Goal: Transaction & Acquisition: Purchase product/service

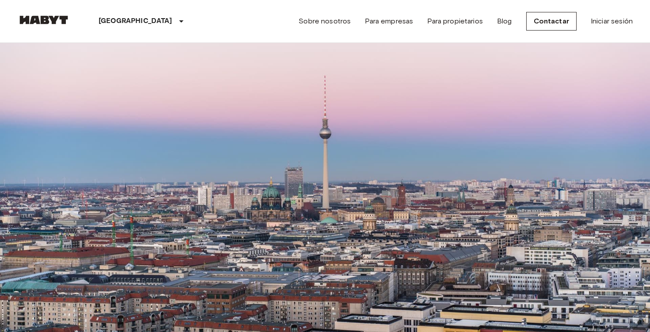
click at [80, 90] on input "Move-in date" at bounding box center [48, 85] width 63 height 9
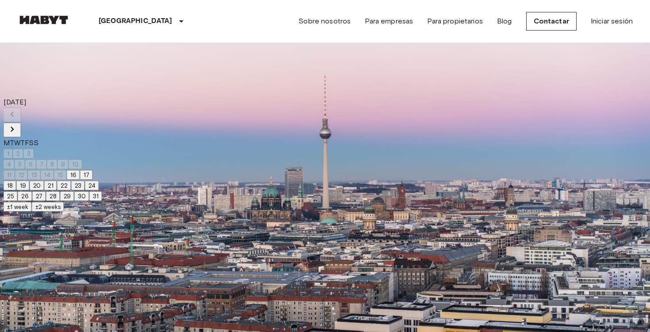
click at [18, 124] on icon "Next month" at bounding box center [12, 129] width 11 height 11
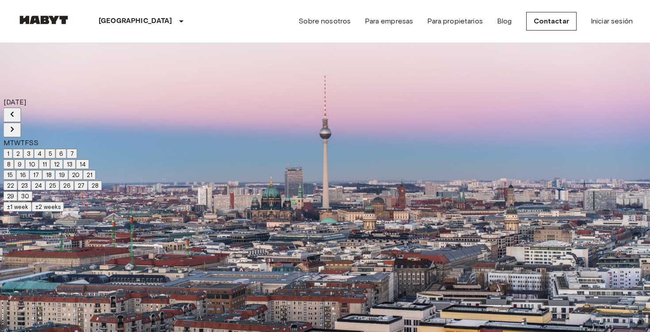
click at [13, 149] on button "1" at bounding box center [8, 154] width 9 height 10
type input "**********"
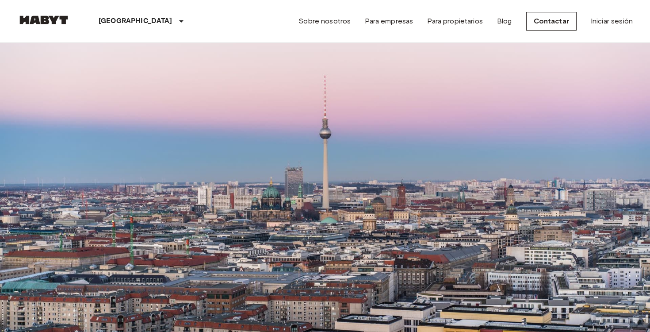
type input "**********"
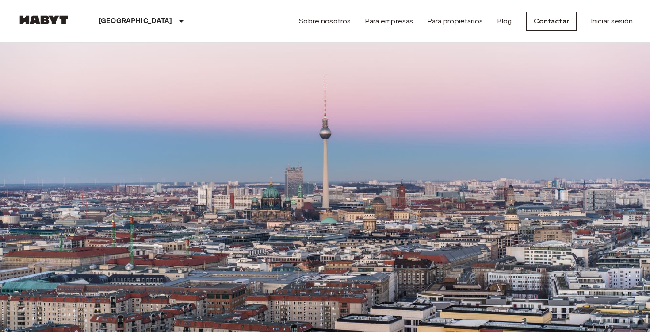
type input "******"
type input "**********"
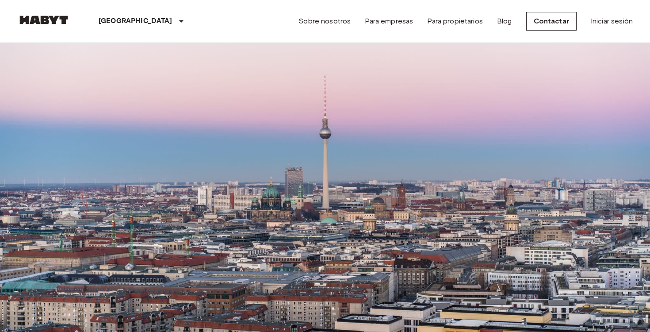
scroll to position [1377, 0]
drag, startPoint x: 495, startPoint y: 256, endPoint x: 546, endPoint y: 174, distance: 96.0
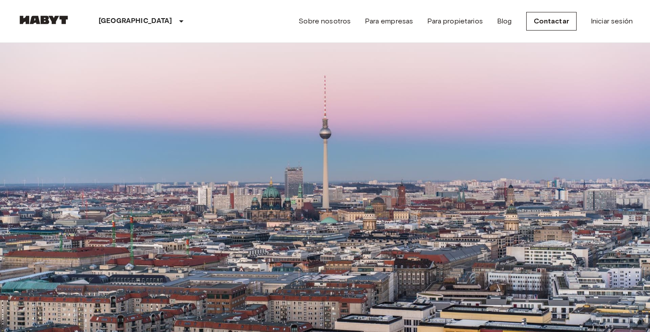
scroll to position [204, 0]
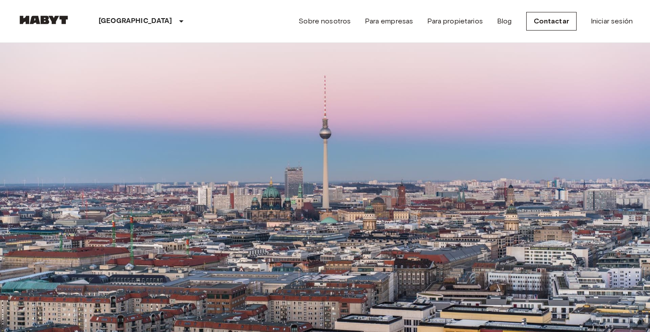
click at [132, 65] on icon "tune" at bounding box center [127, 60] width 11 height 11
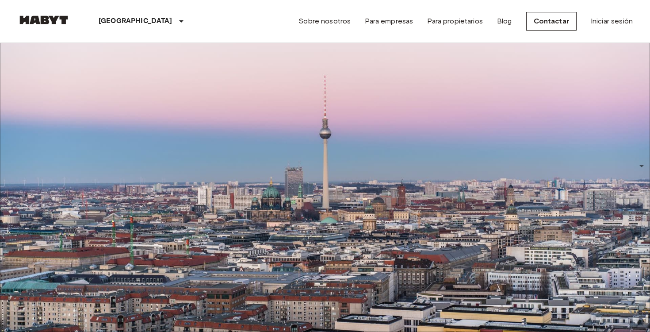
type input "****"
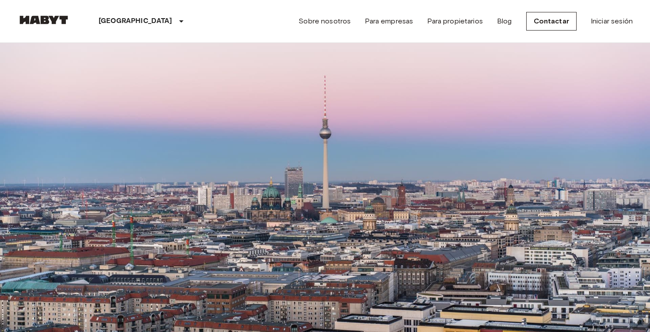
drag, startPoint x: 495, startPoint y: 182, endPoint x: 517, endPoint y: 182, distance: 22.1
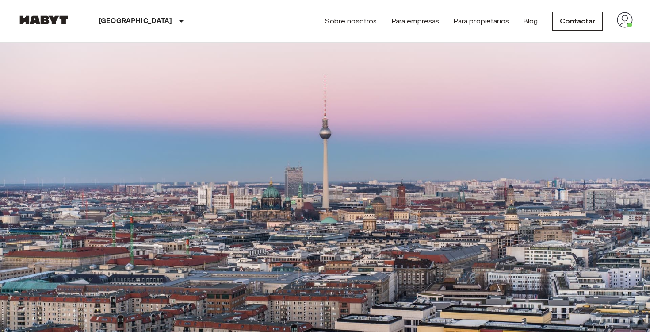
click at [629, 25] on img at bounding box center [625, 20] width 16 height 16
click at [58, 16] on img at bounding box center [43, 19] width 53 height 9
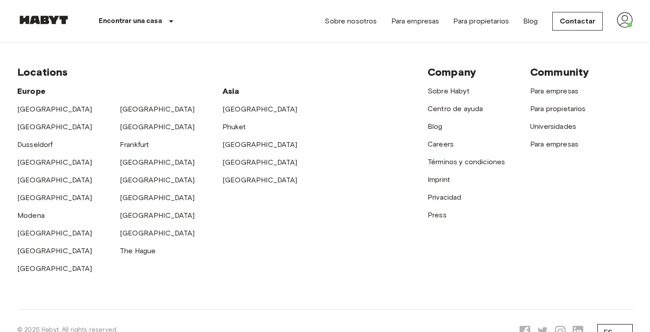
scroll to position [2339, 0]
click at [454, 109] on link "Centro de ayuda" at bounding box center [455, 109] width 55 height 8
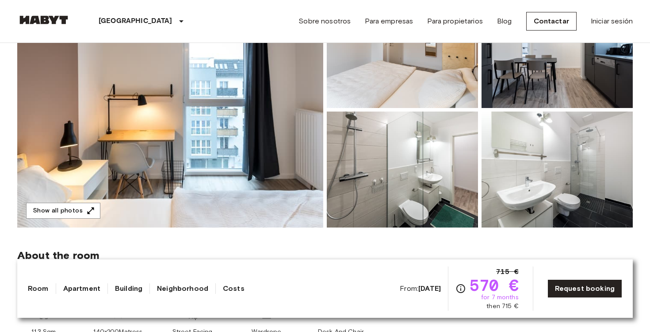
scroll to position [129, 0]
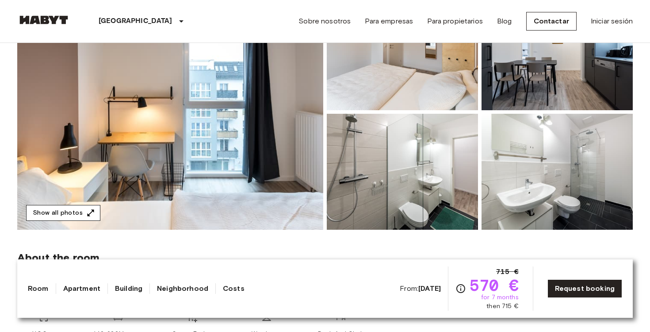
click at [74, 219] on button "Show all photos" at bounding box center [63, 213] width 74 height 16
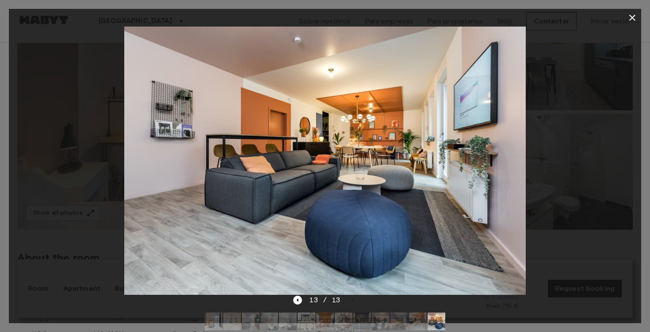
click at [629, 18] on icon "button" at bounding box center [632, 17] width 11 height 11
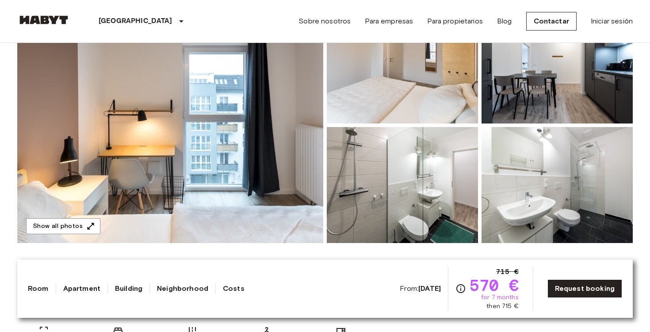
scroll to position [0, 0]
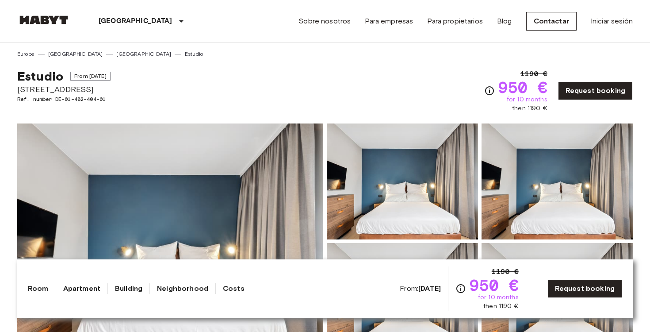
scroll to position [100, 0]
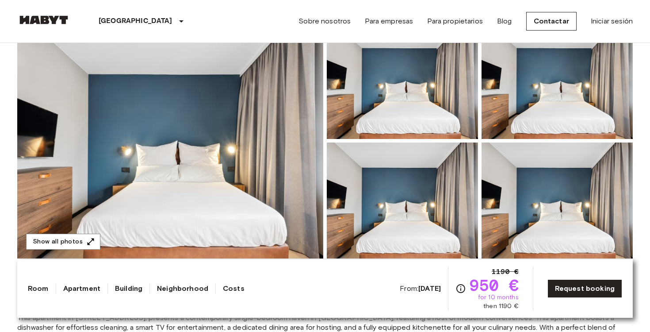
click at [246, 129] on img at bounding box center [170, 140] width 306 height 235
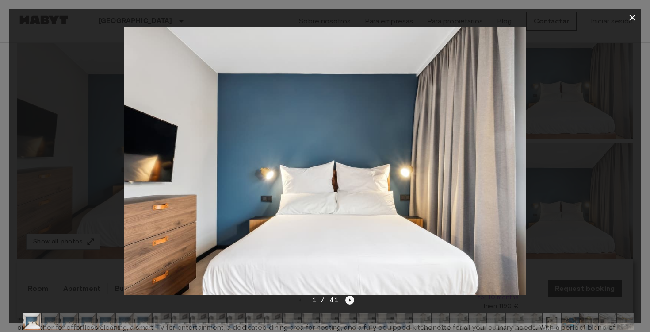
click at [350, 296] on icon "Next image" at bounding box center [350, 300] width 9 height 9
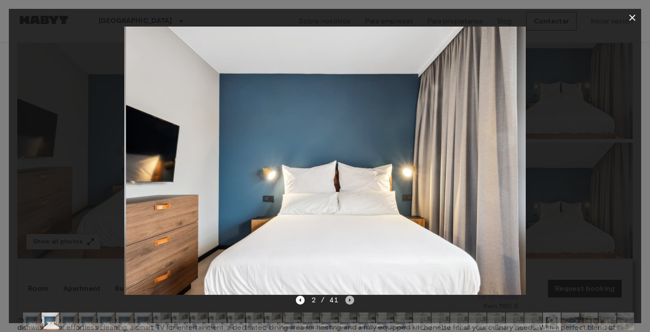
click at [350, 296] on icon "Next image" at bounding box center [350, 300] width 9 height 9
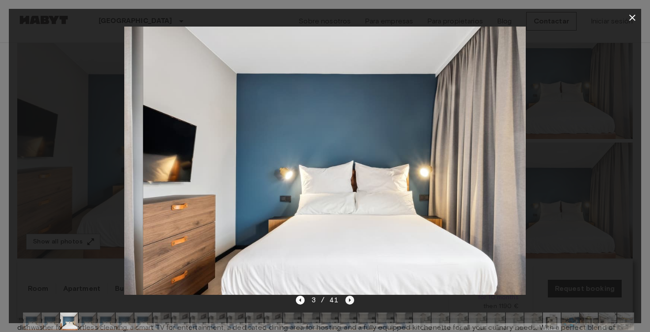
click at [351, 296] on icon "Next image" at bounding box center [350, 300] width 9 height 9
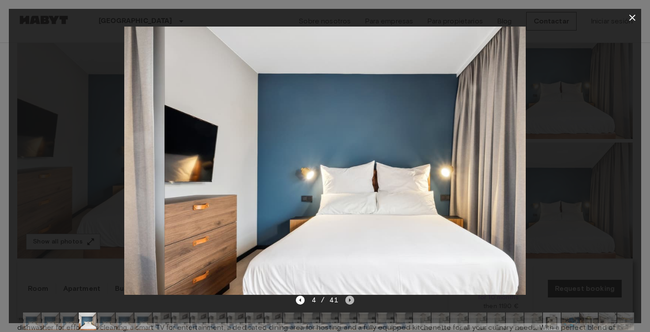
click at [351, 296] on icon "Next image" at bounding box center [350, 300] width 9 height 9
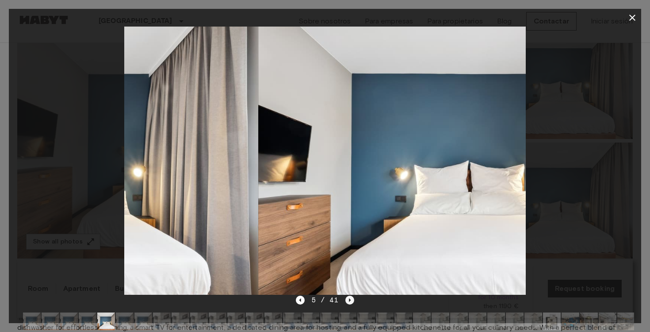
click at [351, 296] on icon "Next image" at bounding box center [350, 300] width 9 height 9
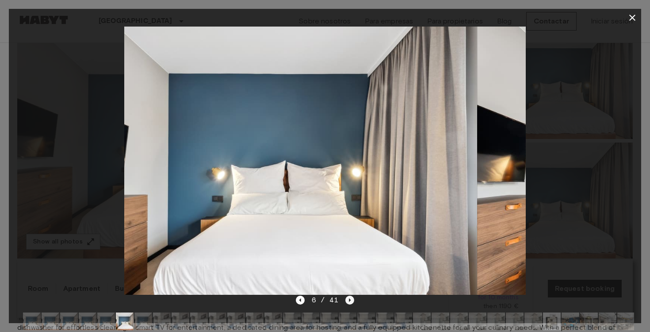
click at [351, 296] on icon "Next image" at bounding box center [350, 300] width 9 height 9
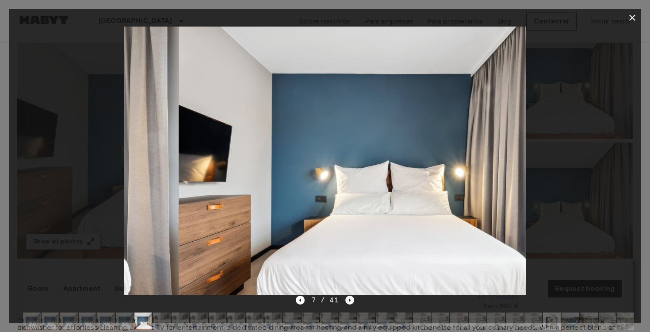
click at [351, 296] on icon "Next image" at bounding box center [350, 300] width 9 height 9
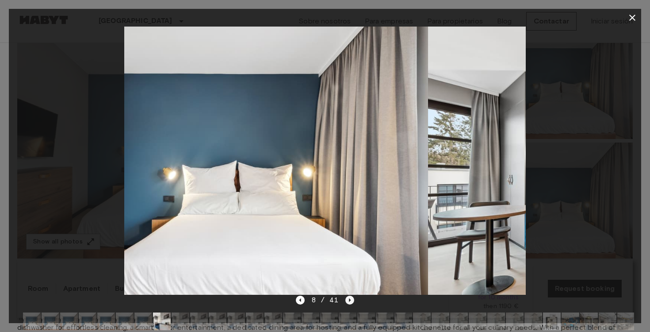
click at [351, 296] on icon "Next image" at bounding box center [350, 300] width 9 height 9
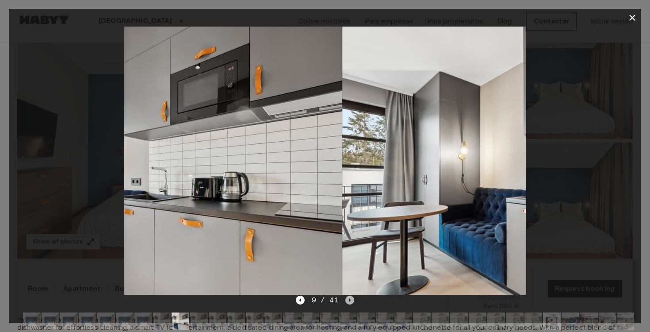
click at [351, 296] on icon "Next image" at bounding box center [350, 300] width 9 height 9
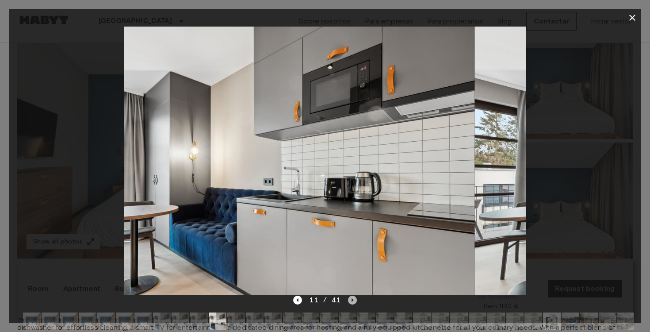
click at [351, 296] on icon "Next image" at bounding box center [352, 300] width 9 height 9
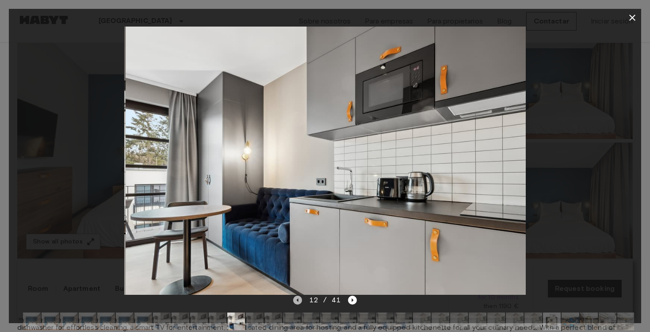
click at [300, 297] on icon "Previous image" at bounding box center [297, 300] width 9 height 9
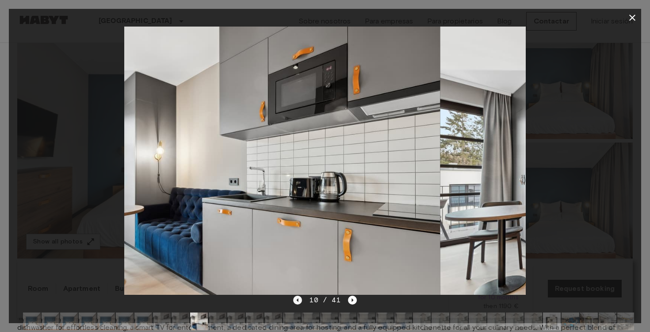
click at [300, 297] on icon "Previous image" at bounding box center [297, 300] width 9 height 9
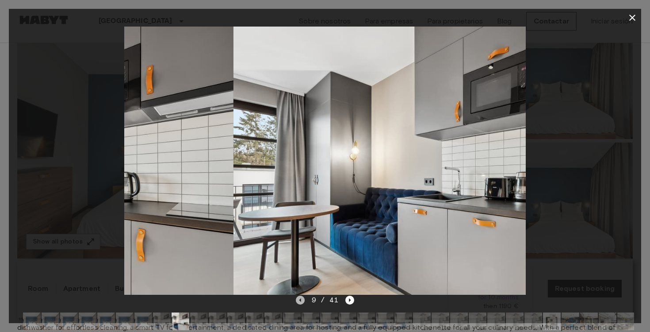
click at [300, 297] on icon "Previous image" at bounding box center [300, 300] width 9 height 9
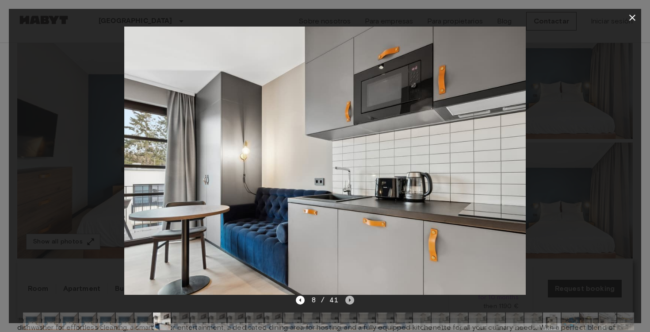
click at [350, 300] on icon "Next image" at bounding box center [350, 300] width 9 height 9
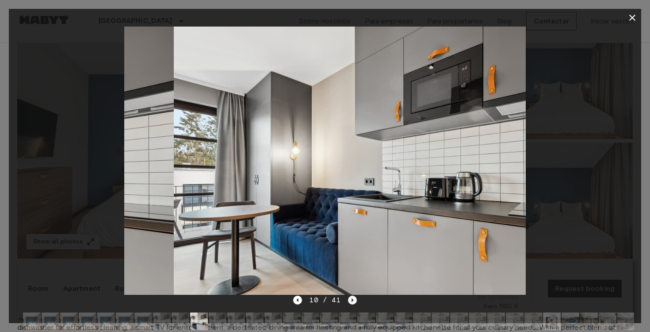
click at [350, 300] on icon "Next image" at bounding box center [352, 300] width 9 height 9
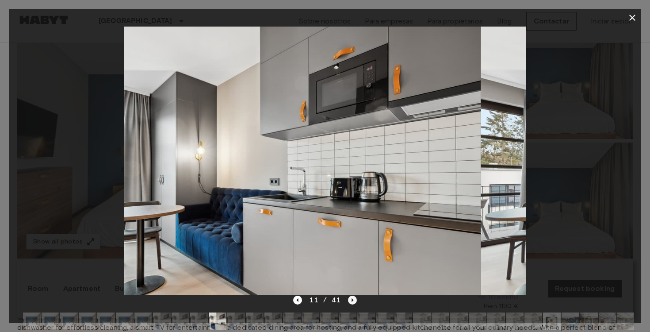
click at [350, 300] on icon "Next image" at bounding box center [352, 300] width 9 height 9
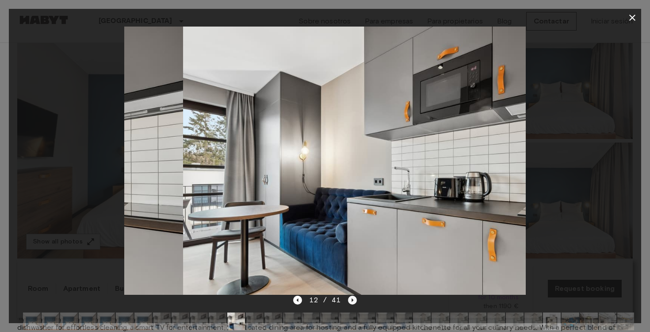
click at [350, 300] on icon "Next image" at bounding box center [352, 300] width 9 height 9
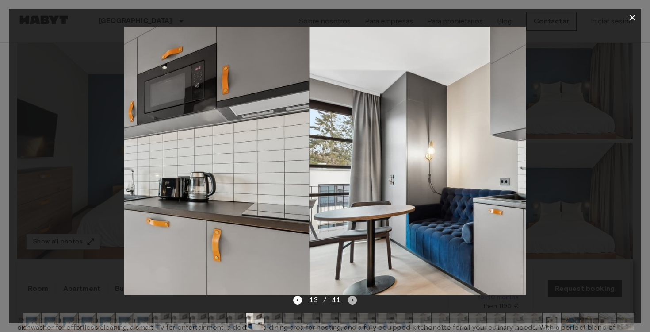
click at [350, 300] on icon "Next image" at bounding box center [352, 300] width 9 height 9
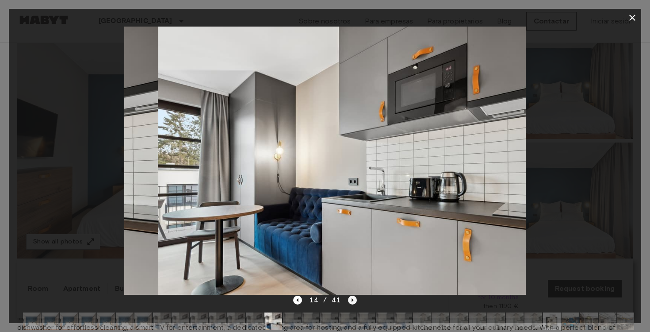
click at [350, 300] on icon "Next image" at bounding box center [352, 300] width 9 height 9
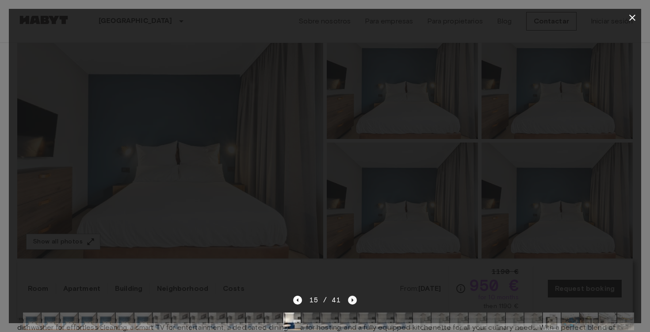
click at [350, 299] on icon "Next image" at bounding box center [352, 300] width 9 height 9
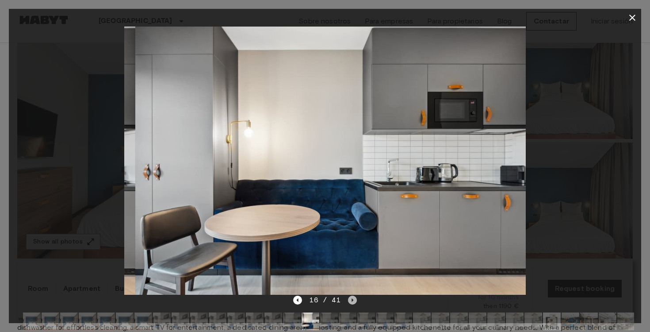
click at [350, 300] on icon "Next image" at bounding box center [352, 300] width 9 height 9
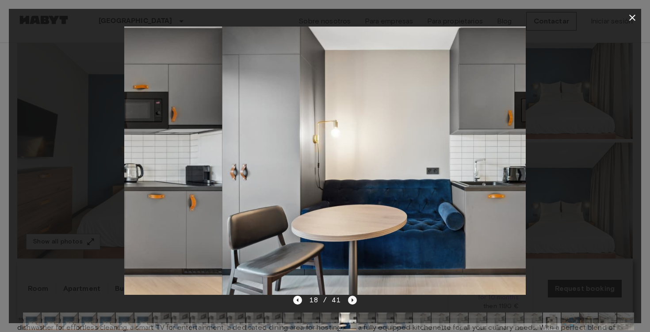
click at [350, 300] on icon "Next image" at bounding box center [352, 300] width 9 height 9
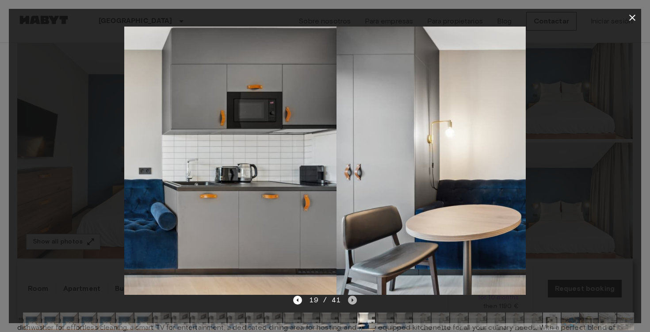
click at [350, 300] on icon "Next image" at bounding box center [352, 300] width 9 height 9
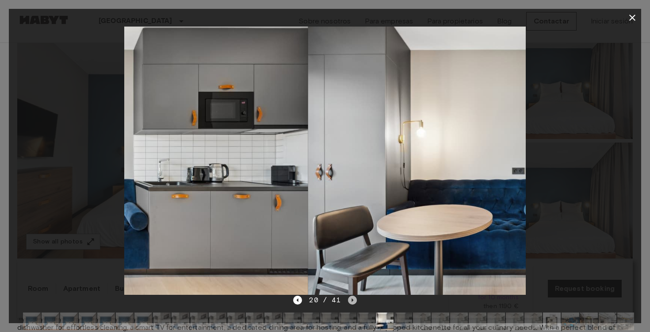
click at [350, 300] on icon "Next image" at bounding box center [352, 300] width 9 height 9
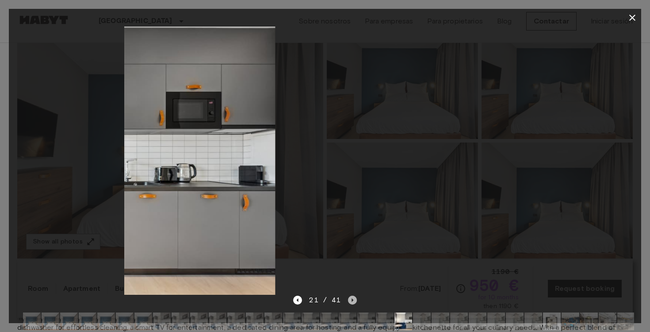
click at [350, 300] on icon "Next image" at bounding box center [352, 300] width 9 height 9
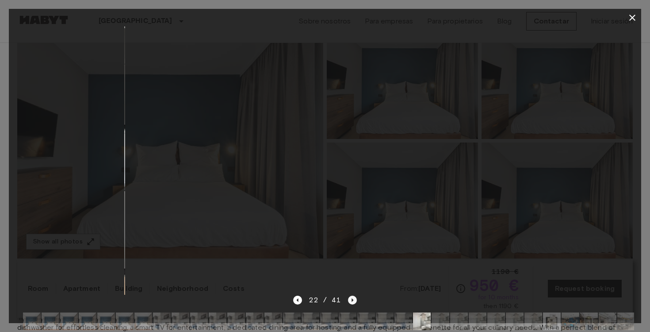
click at [350, 299] on icon "Next image" at bounding box center [352, 300] width 9 height 9
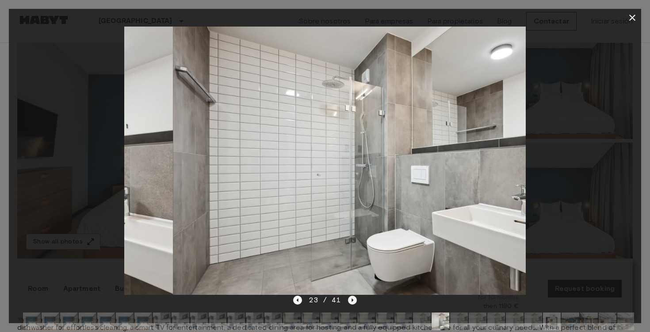
click at [350, 299] on icon "Next image" at bounding box center [352, 300] width 9 height 9
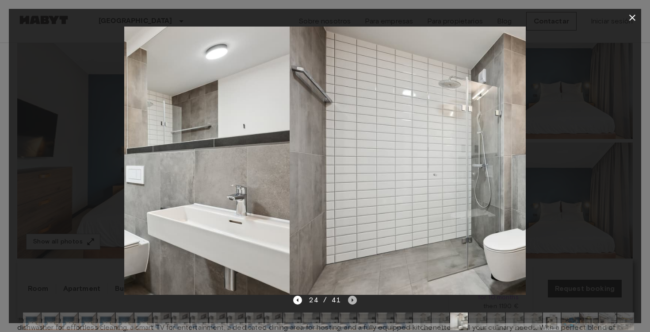
click at [350, 299] on icon "Next image" at bounding box center [352, 300] width 9 height 9
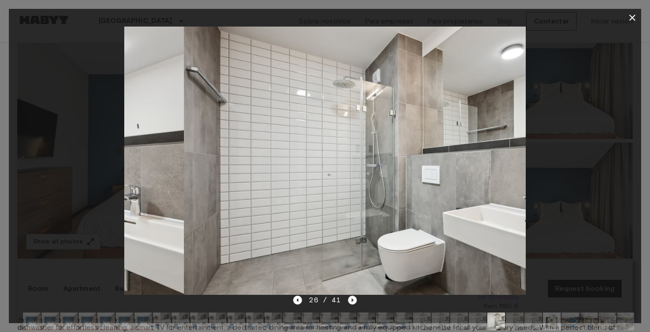
click at [350, 299] on icon "Next image" at bounding box center [352, 300] width 9 height 9
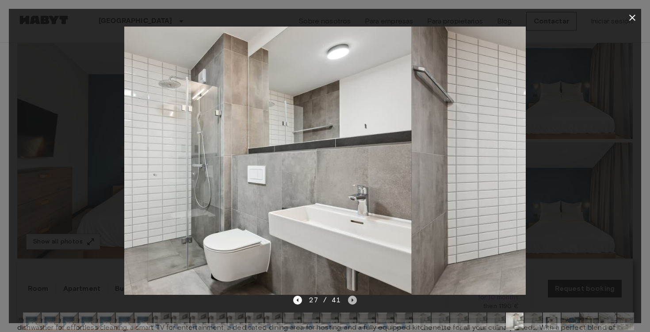
click at [350, 299] on icon "Next image" at bounding box center [352, 300] width 9 height 9
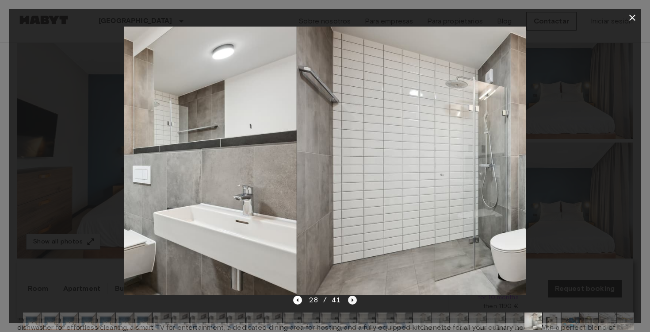
click at [350, 299] on icon "Next image" at bounding box center [352, 300] width 9 height 9
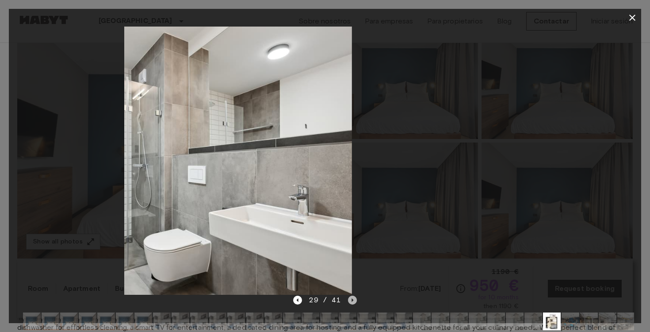
click at [350, 299] on icon "Next image" at bounding box center [352, 300] width 9 height 9
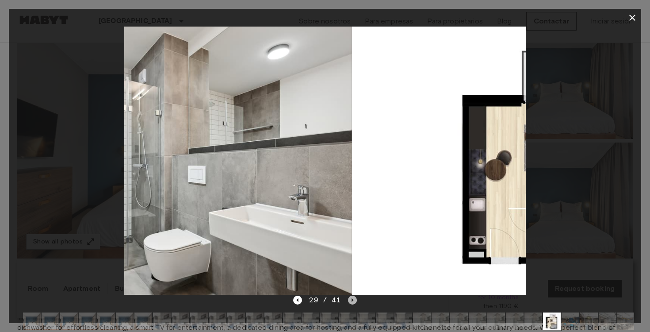
click at [350, 299] on icon "Next image" at bounding box center [352, 300] width 9 height 9
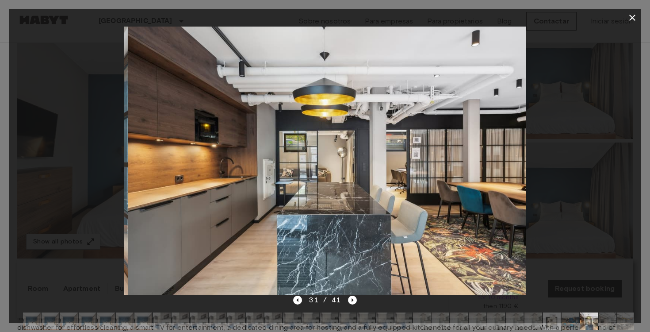
click at [305, 301] on div "31 / 41" at bounding box center [324, 300] width 63 height 11
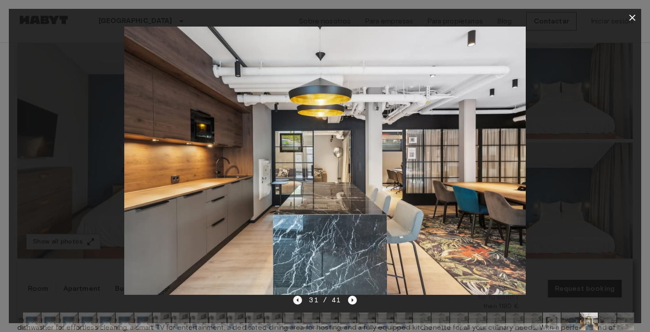
click at [299, 300] on icon "Previous image" at bounding box center [297, 300] width 9 height 9
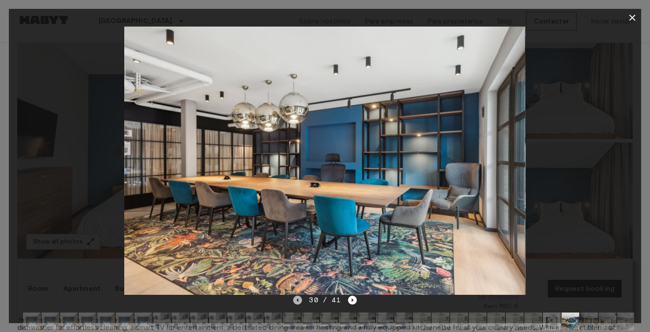
click at [299, 300] on icon "Previous image" at bounding box center [297, 300] width 9 height 9
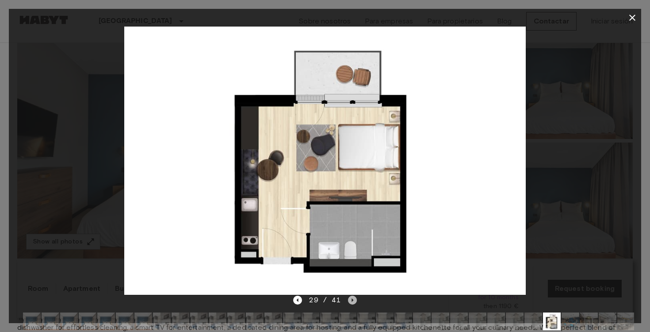
click at [351, 300] on icon "Next image" at bounding box center [352, 300] width 9 height 9
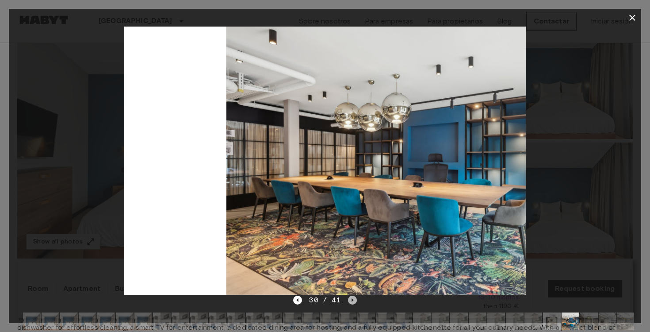
click at [351, 300] on icon "Next image" at bounding box center [352, 300] width 9 height 9
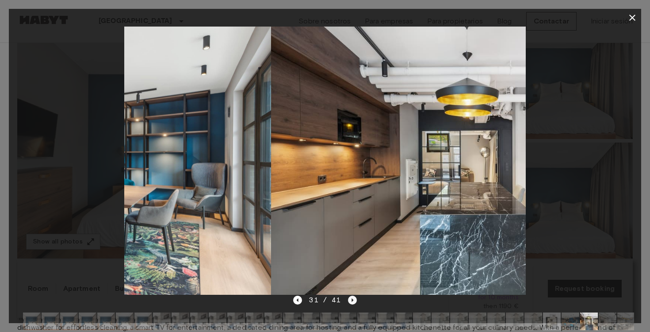
click at [351, 300] on icon "Next image" at bounding box center [352, 300] width 9 height 9
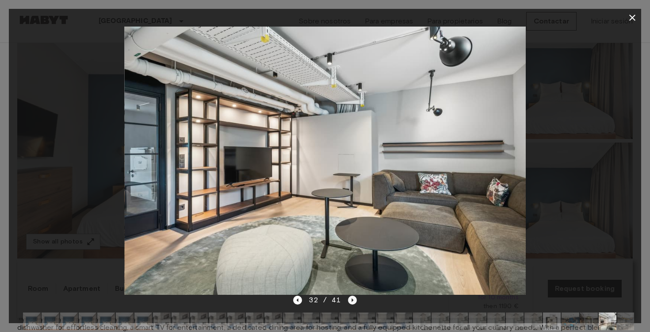
click at [351, 300] on icon "Next image" at bounding box center [352, 300] width 9 height 9
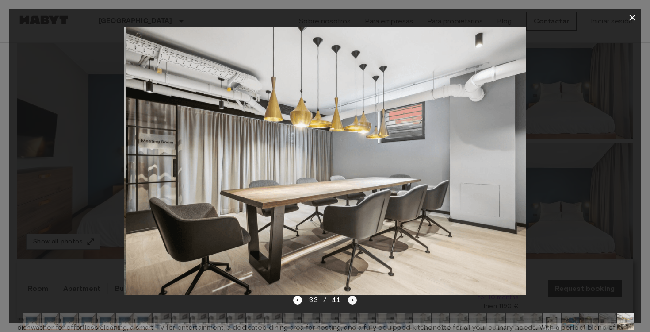
click at [351, 300] on icon "Next image" at bounding box center [352, 300] width 9 height 9
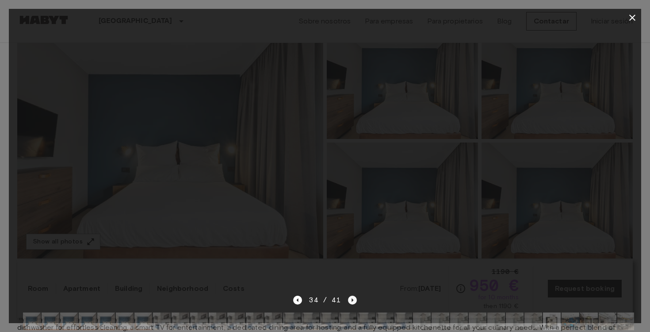
click at [351, 300] on icon "Next image" at bounding box center [352, 300] width 9 height 9
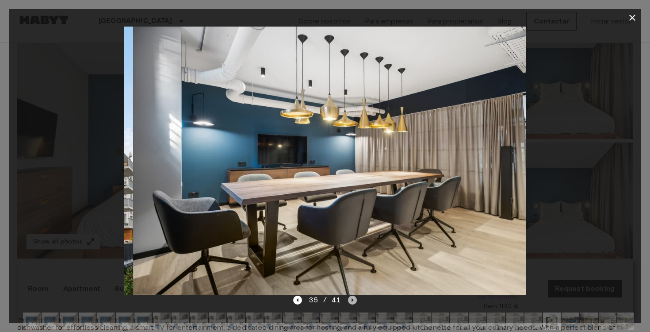
click at [351, 300] on icon "Next image" at bounding box center [352, 300] width 9 height 9
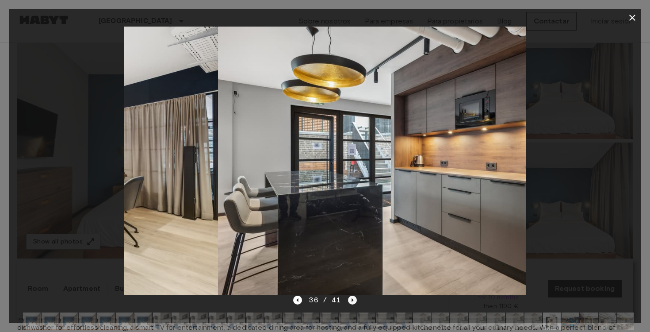
click at [351, 300] on icon "Next image" at bounding box center [352, 300] width 9 height 9
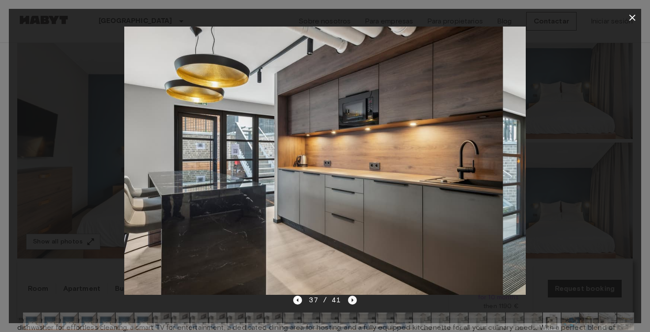
click at [351, 300] on icon "Next image" at bounding box center [352, 300] width 9 height 9
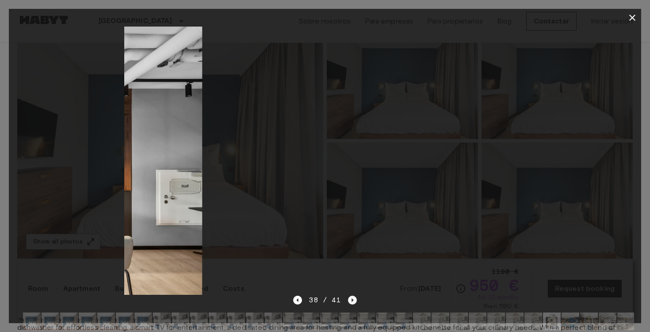
click at [351, 300] on icon "Next image" at bounding box center [352, 300] width 9 height 9
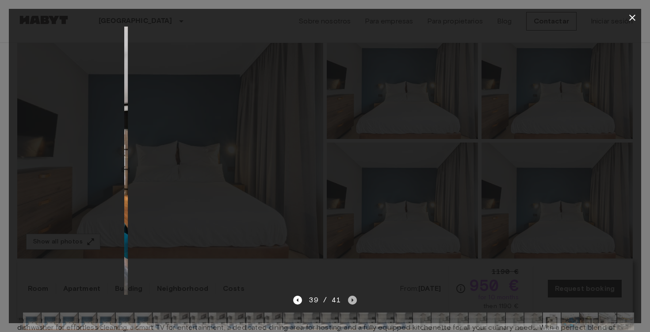
click at [352, 300] on icon "Next image" at bounding box center [353, 300] width 2 height 4
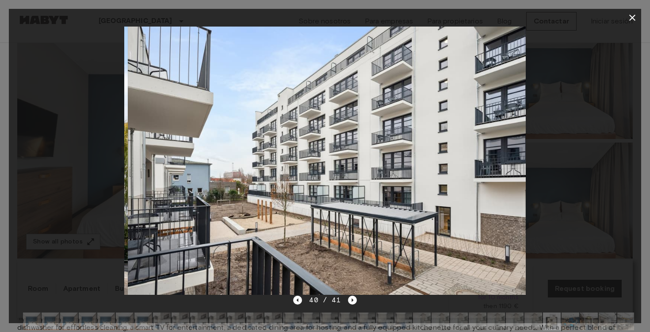
click at [634, 21] on icon "button" at bounding box center [632, 17] width 11 height 11
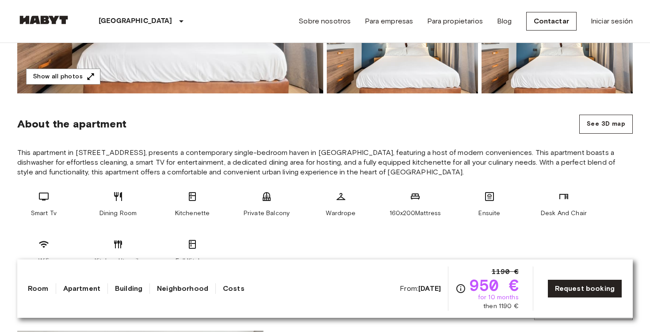
scroll to position [266, 0]
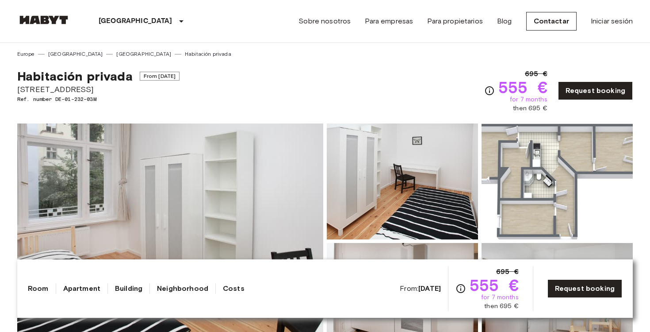
click at [226, 191] on img at bounding box center [170, 240] width 306 height 235
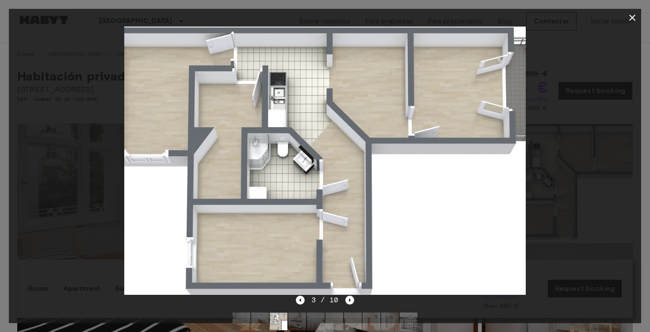
click at [634, 22] on icon "button" at bounding box center [632, 17] width 11 height 11
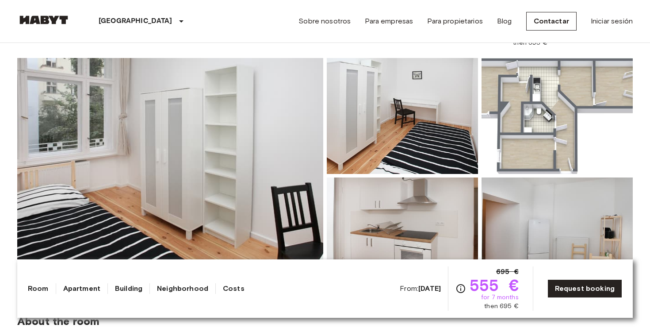
scroll to position [92, 0]
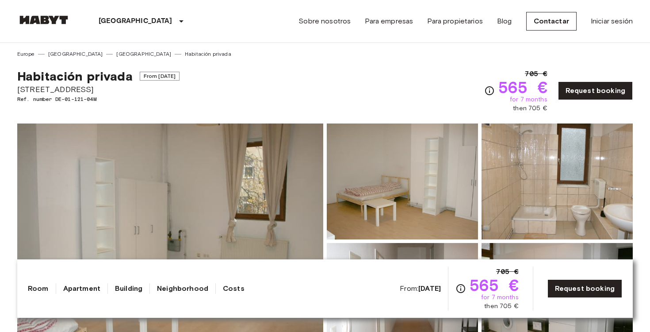
click at [125, 173] on img at bounding box center [170, 240] width 306 height 235
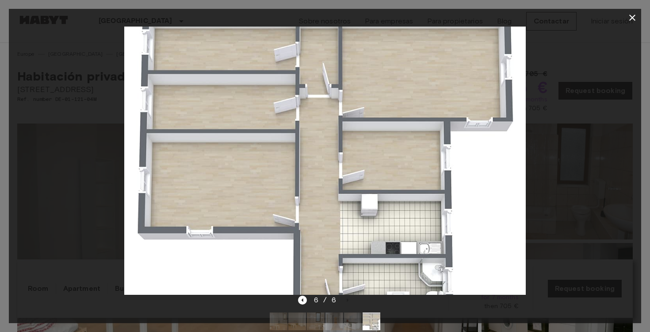
click at [638, 19] on button "button" at bounding box center [633, 18] width 18 height 18
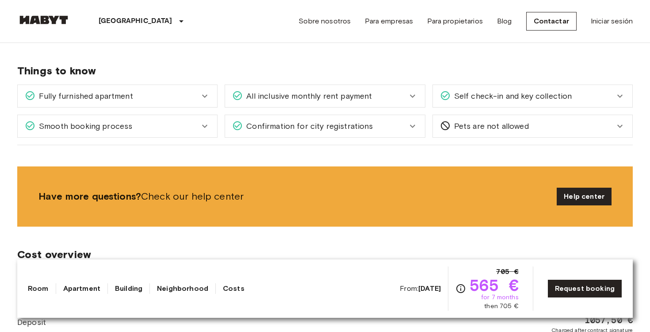
scroll to position [615, 0]
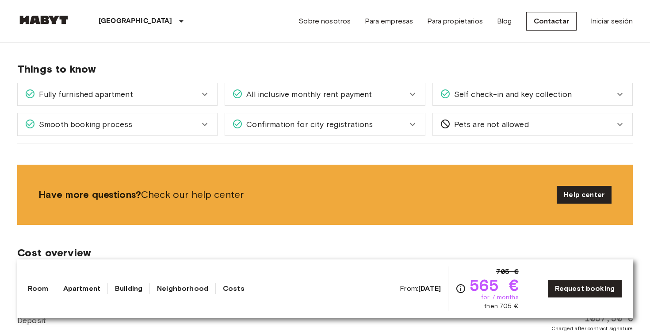
click at [601, 95] on div "Self check-in and key collection" at bounding box center [527, 94] width 175 height 12
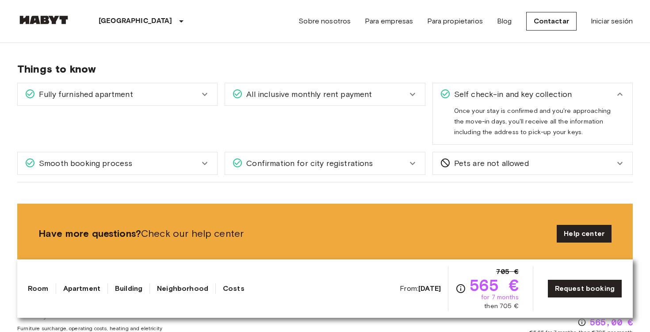
click at [601, 95] on div "Self check-in and key collection" at bounding box center [527, 94] width 175 height 12
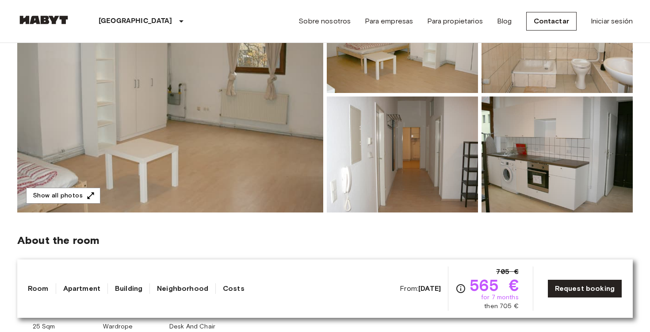
scroll to position [83, 0]
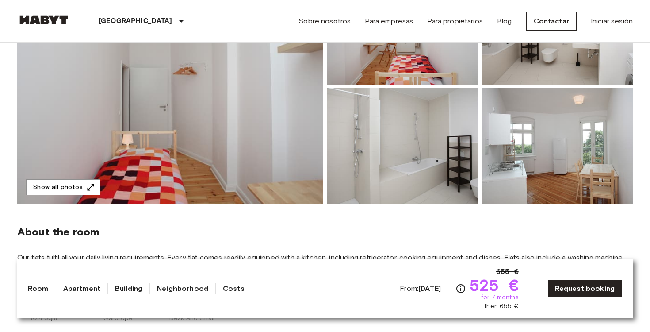
scroll to position [173, 0]
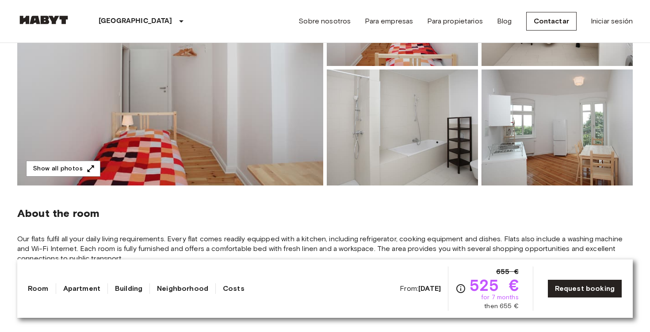
click at [274, 144] on img at bounding box center [170, 67] width 306 height 235
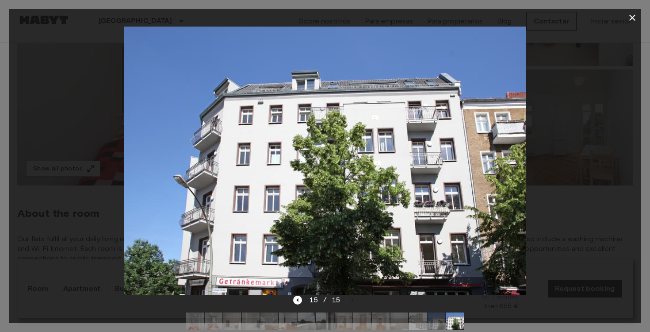
click at [634, 16] on icon "button" at bounding box center [632, 17] width 11 height 11
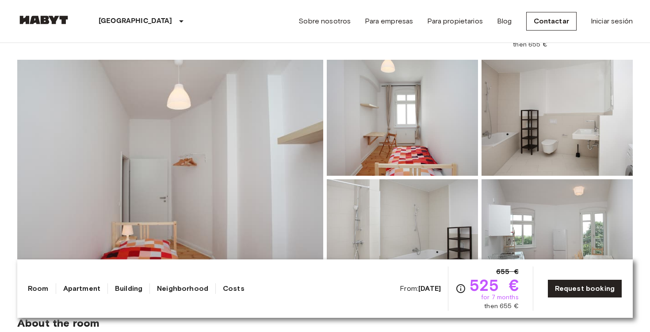
scroll to position [64, 0]
click at [327, 51] on div "Show all photos" at bounding box center [323, 170] width 619 height 250
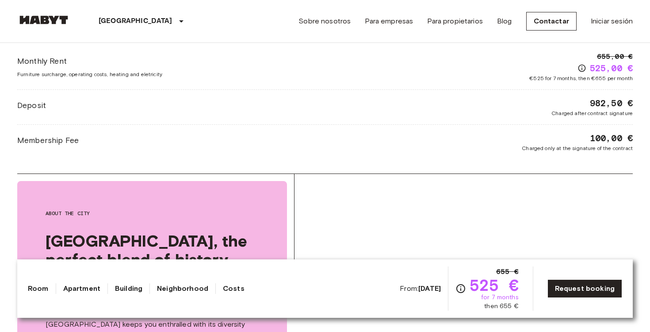
scroll to position [834, 0]
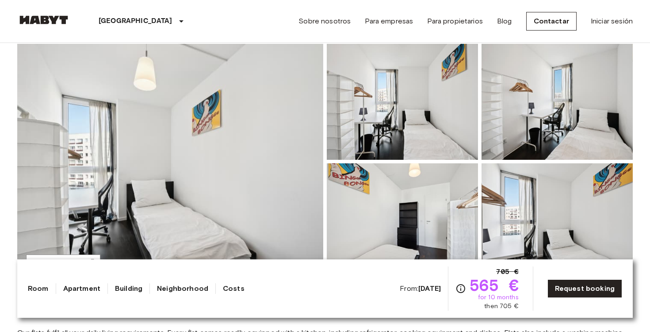
scroll to position [105, 0]
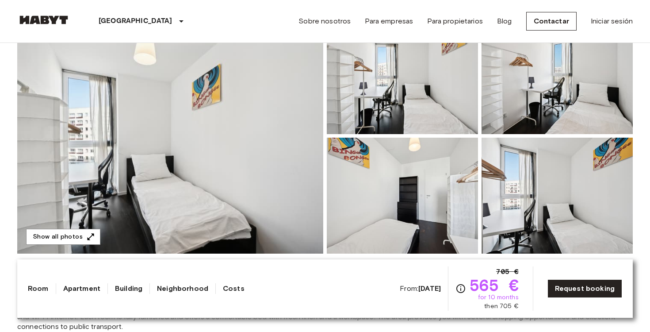
click at [146, 188] on img at bounding box center [170, 135] width 306 height 235
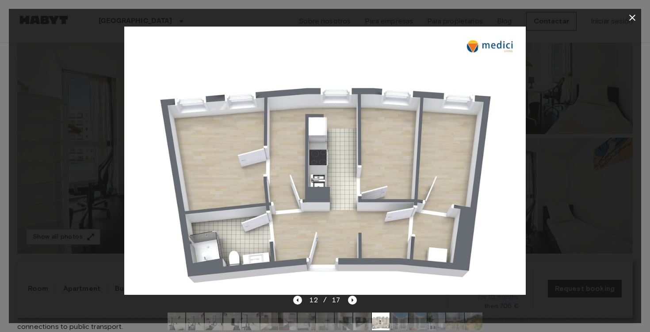
click at [557, 108] on div at bounding box center [325, 161] width 633 height 268
click at [633, 12] on button "button" at bounding box center [633, 18] width 18 height 18
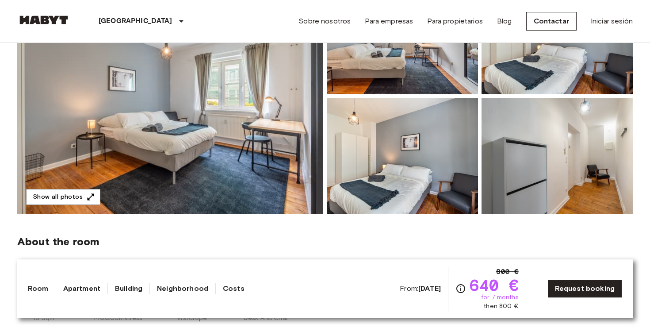
scroll to position [144, 0]
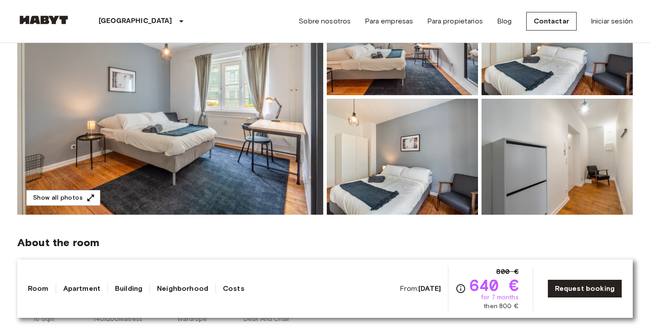
click at [262, 179] on img at bounding box center [170, 96] width 306 height 235
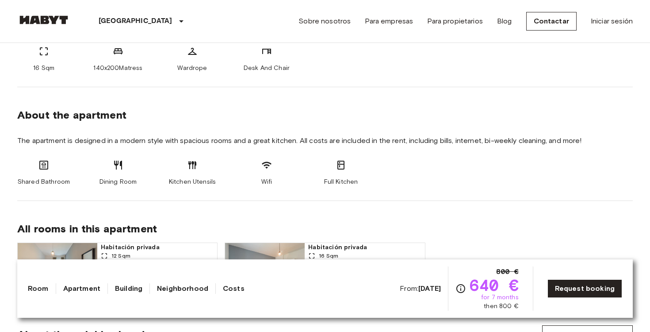
scroll to position [667, 0]
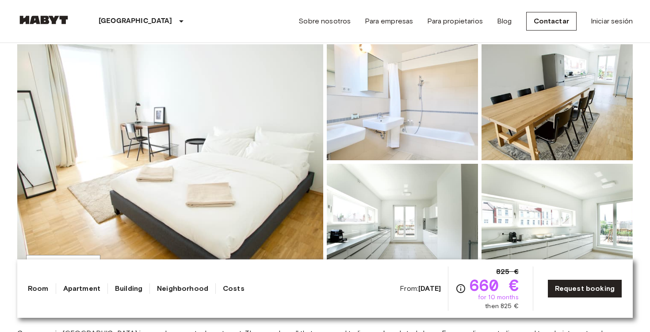
scroll to position [111, 0]
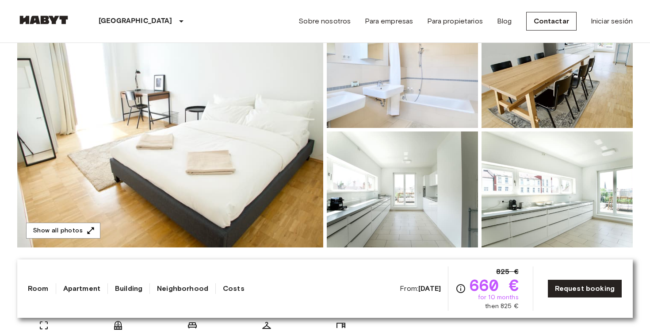
click at [251, 182] on img at bounding box center [170, 129] width 306 height 235
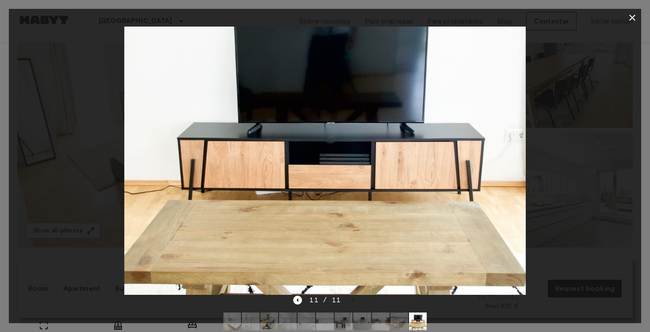
click at [630, 19] on icon "button" at bounding box center [633, 18] width 6 height 6
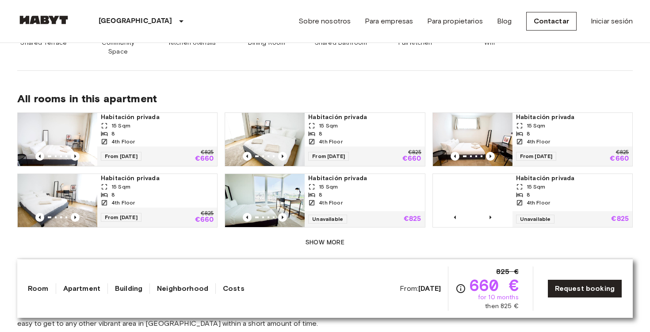
scroll to position [575, 0]
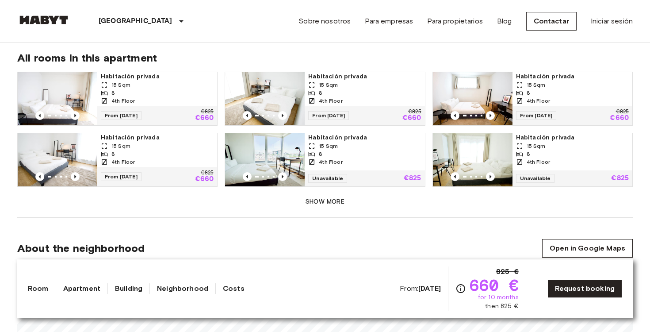
click at [332, 194] on button "Show more" at bounding box center [325, 202] width 616 height 16
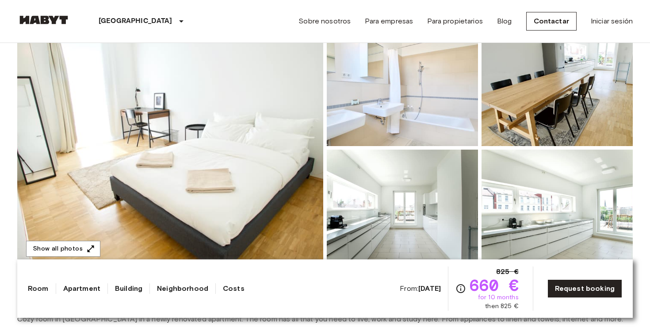
scroll to position [81, 0]
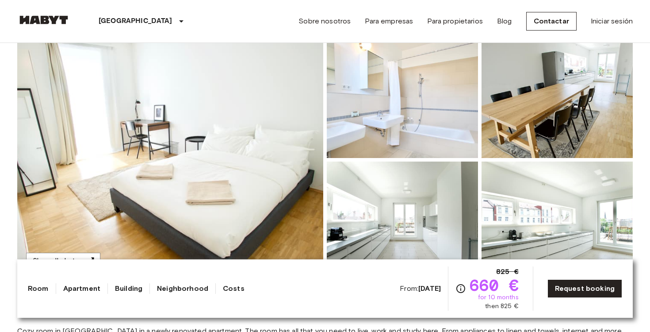
click at [212, 187] on img at bounding box center [170, 159] width 306 height 235
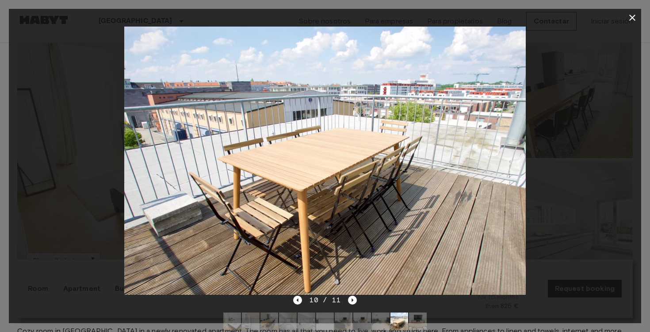
click at [634, 19] on icon "button" at bounding box center [633, 18] width 6 height 6
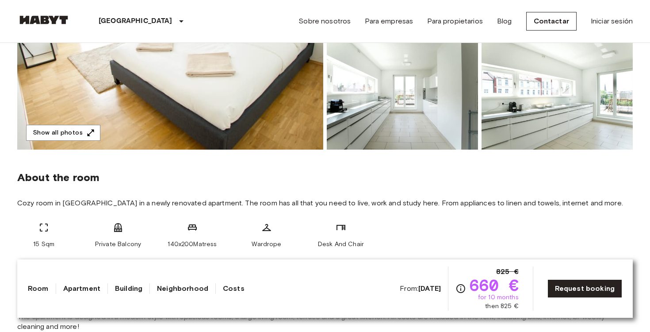
scroll to position [204, 0]
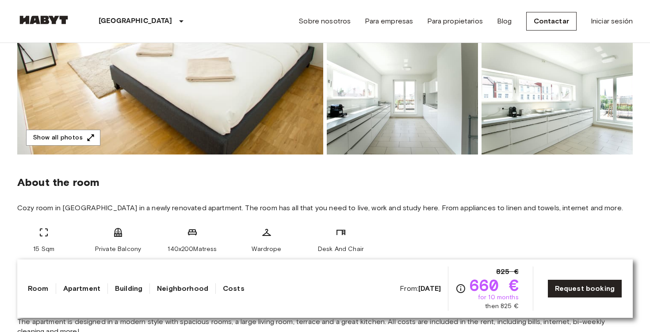
click at [323, 234] on div "Desk And Chair" at bounding box center [341, 240] width 53 height 27
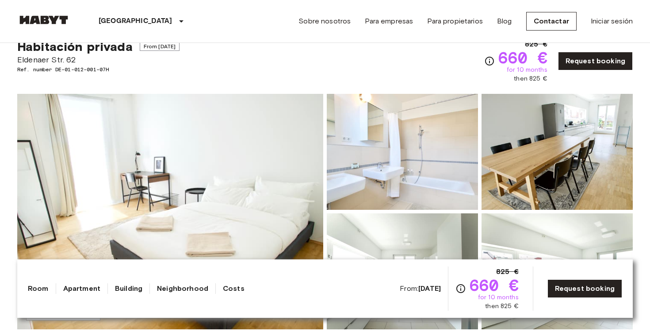
scroll to position [0, 0]
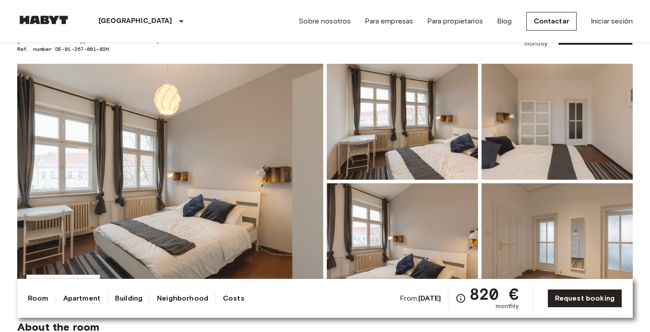
scroll to position [54, 0]
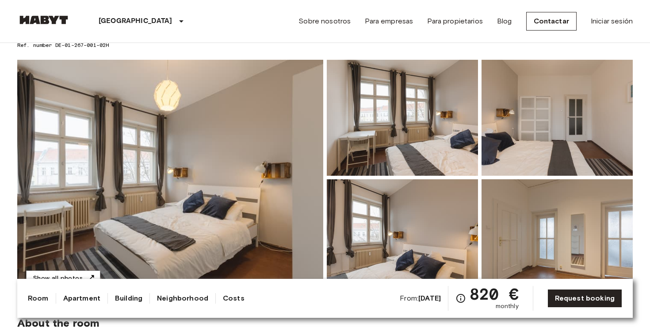
click at [228, 194] on img at bounding box center [170, 177] width 306 height 235
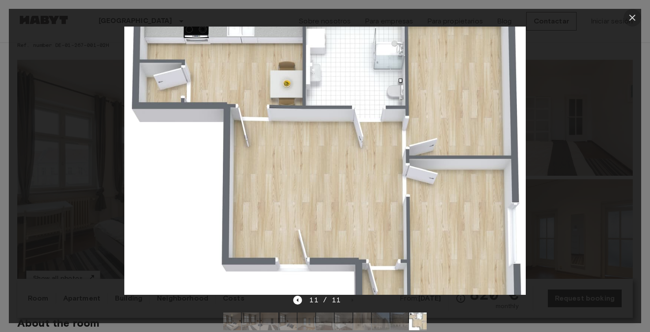
click at [633, 19] on icon "button" at bounding box center [632, 17] width 11 height 11
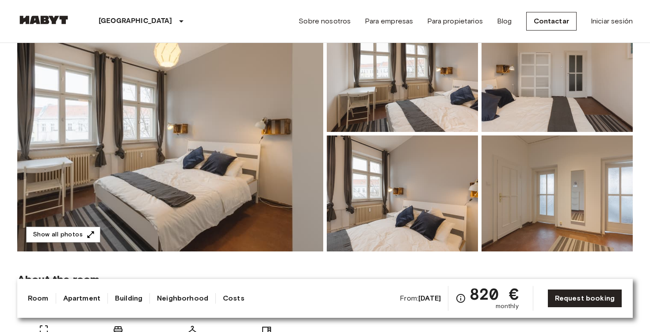
scroll to position [115, 0]
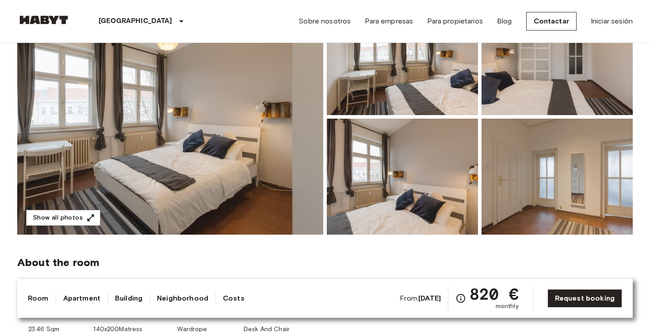
click at [533, 203] on img at bounding box center [557, 177] width 151 height 116
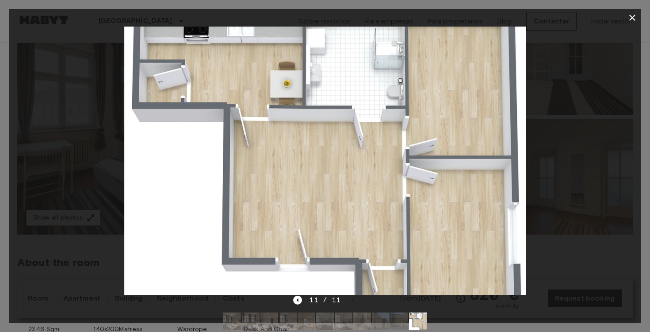
click at [631, 19] on icon "button" at bounding box center [632, 17] width 11 height 11
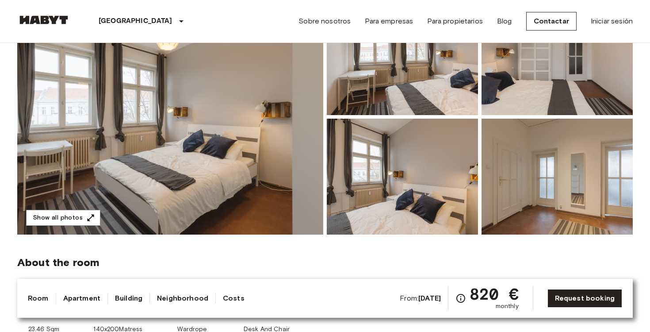
click at [503, 172] on img at bounding box center [557, 177] width 151 height 116
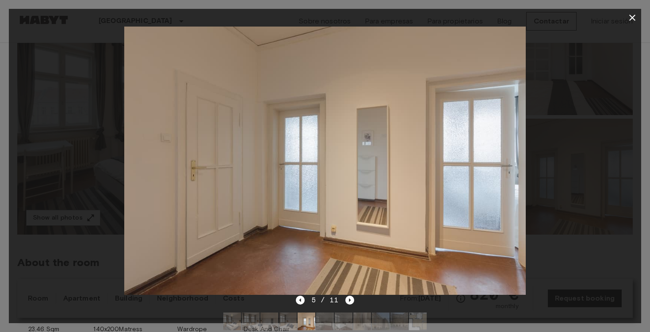
click at [632, 15] on icon "button" at bounding box center [632, 17] width 11 height 11
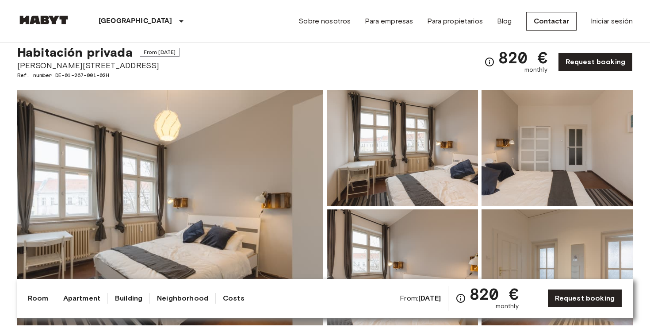
scroll to position [0, 0]
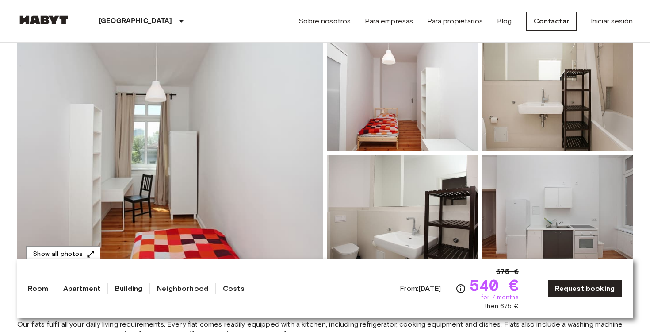
scroll to position [88, 0]
click at [219, 181] on img at bounding box center [170, 153] width 306 height 235
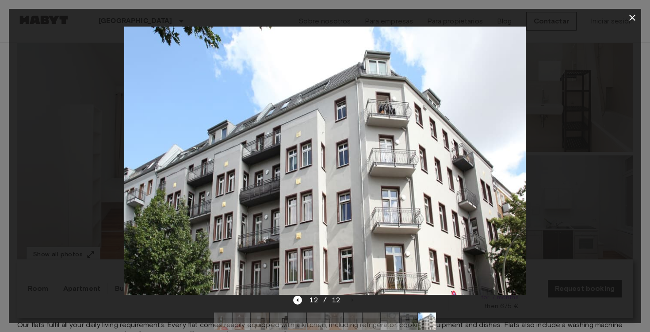
click at [635, 13] on icon "button" at bounding box center [632, 17] width 11 height 11
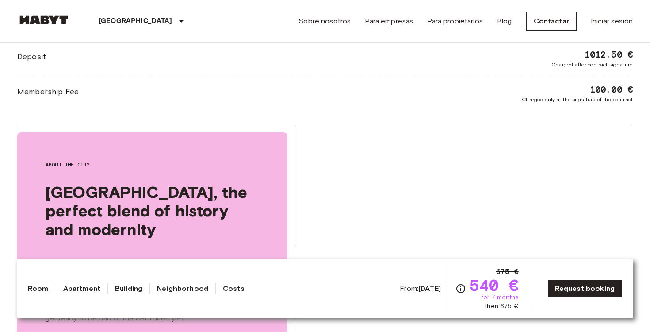
scroll to position [889, 0]
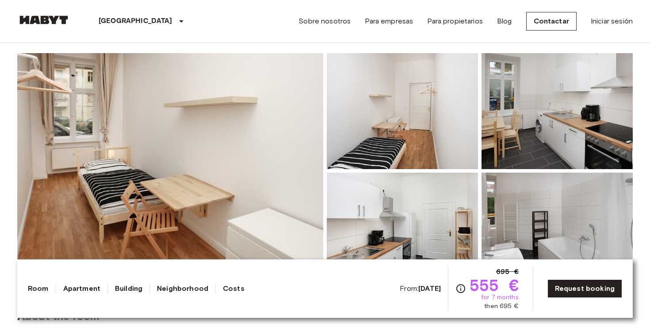
scroll to position [87, 0]
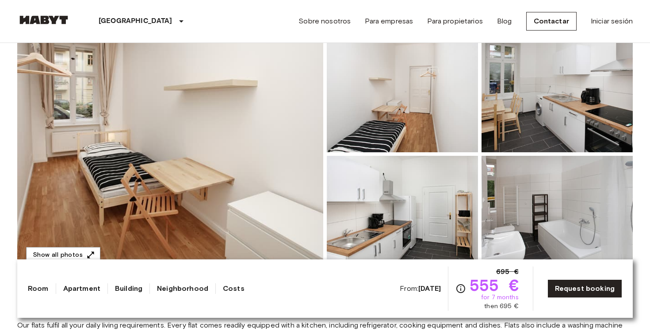
click at [257, 129] on img at bounding box center [170, 153] width 306 height 235
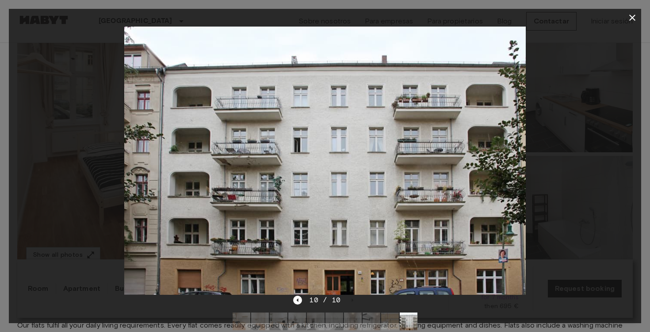
click at [631, 18] on icon "button" at bounding box center [632, 17] width 11 height 11
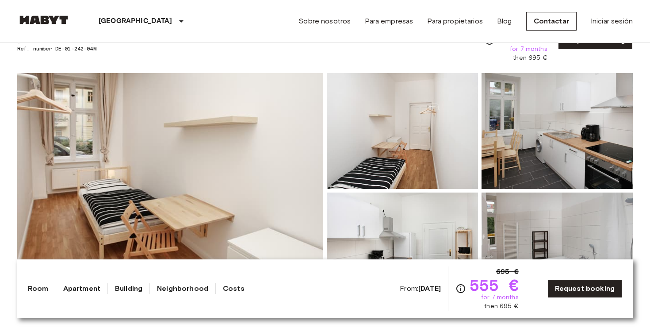
scroll to position [0, 0]
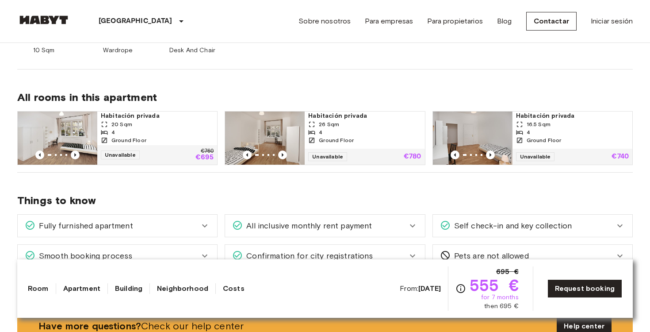
click at [186, 290] on link "Neighborhood" at bounding box center [182, 288] width 51 height 11
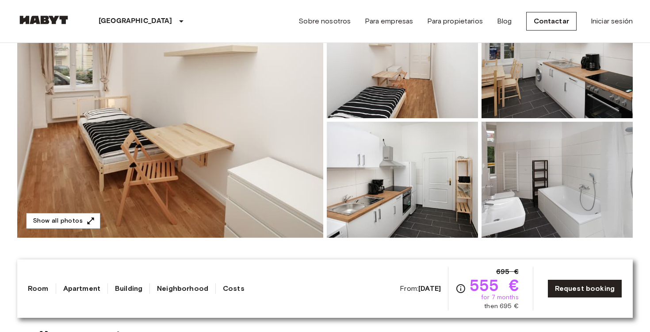
scroll to position [375, 0]
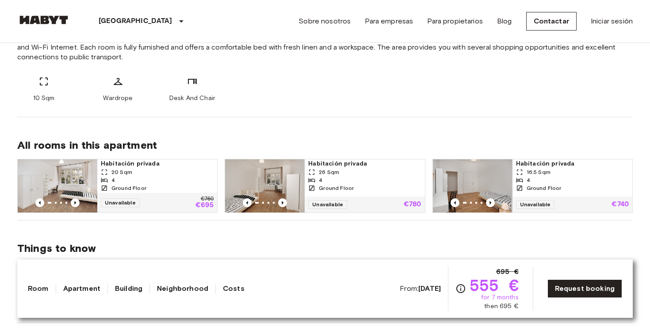
click at [130, 287] on link "Building" at bounding box center [128, 288] width 27 height 11
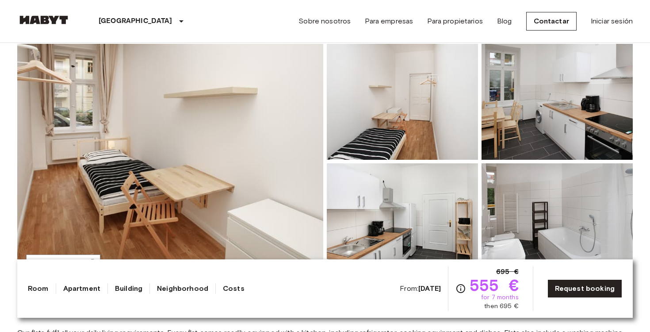
scroll to position [0, 0]
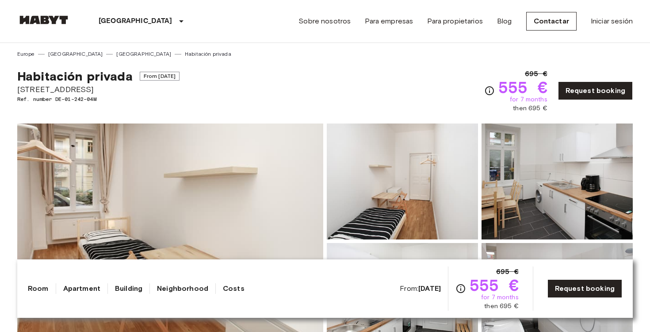
click at [130, 288] on link "Building" at bounding box center [128, 288] width 27 height 11
click at [173, 288] on link "Neighborhood" at bounding box center [182, 288] width 51 height 11
click at [234, 291] on link "Costs" at bounding box center [234, 288] width 22 height 11
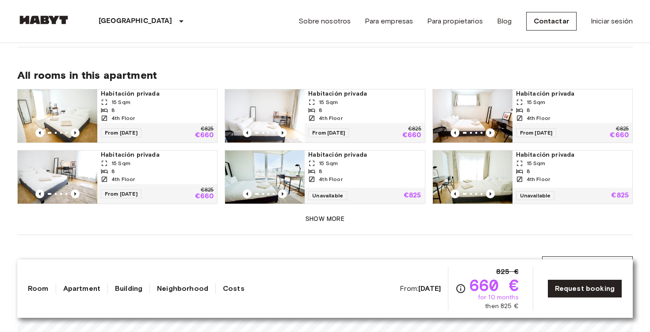
scroll to position [569, 0]
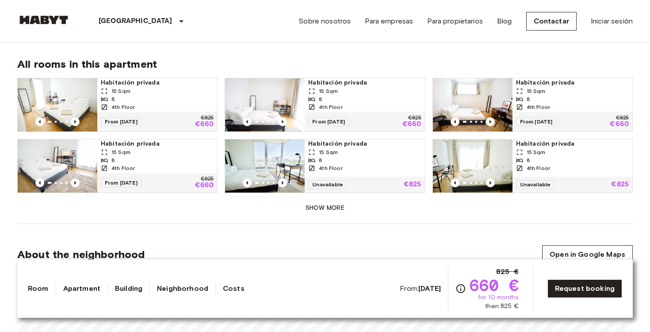
click at [309, 200] on button "Show more" at bounding box center [325, 208] width 616 height 16
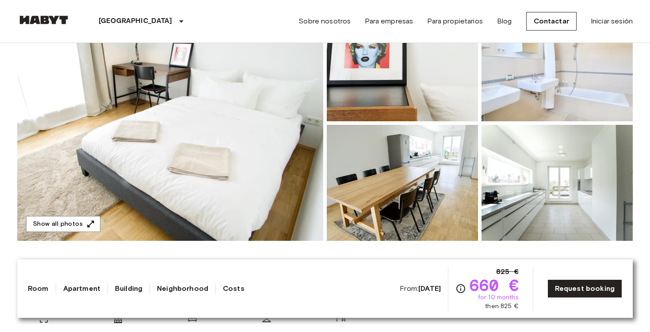
scroll to position [117, 0]
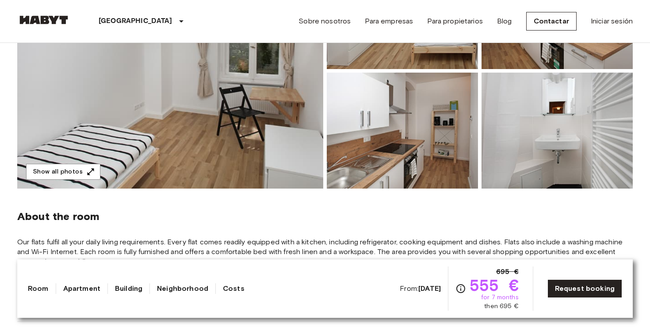
scroll to position [169, 0]
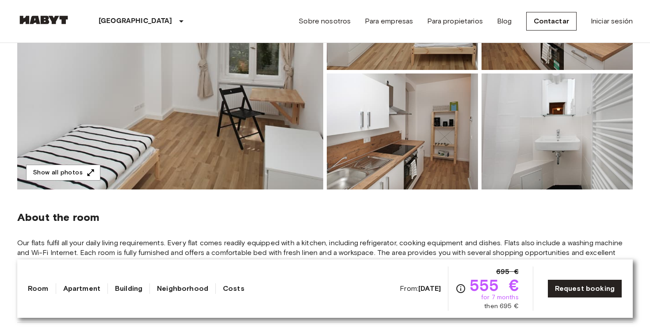
click at [232, 154] on img at bounding box center [170, 71] width 306 height 235
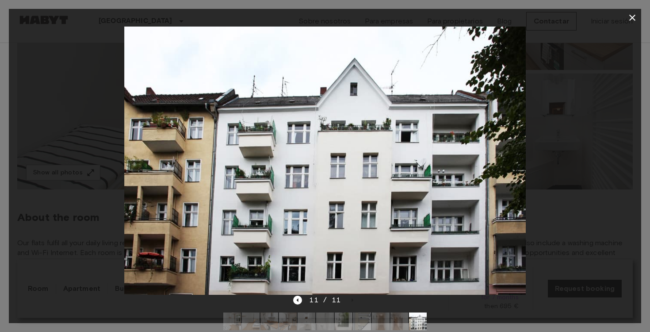
click at [635, 17] on icon "button" at bounding box center [632, 17] width 11 height 11
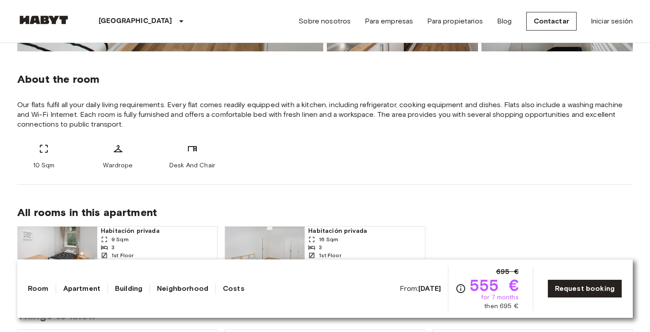
scroll to position [415, 0]
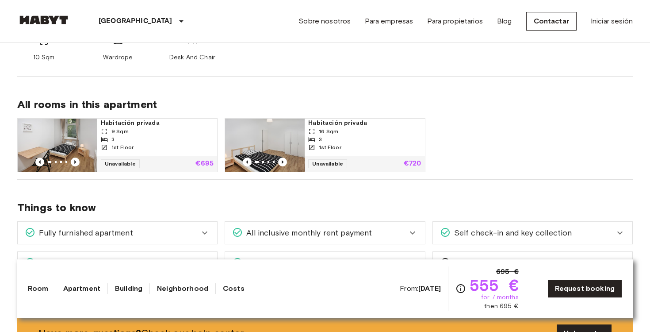
click at [130, 122] on span "Habitación privada" at bounding box center [157, 123] width 113 height 9
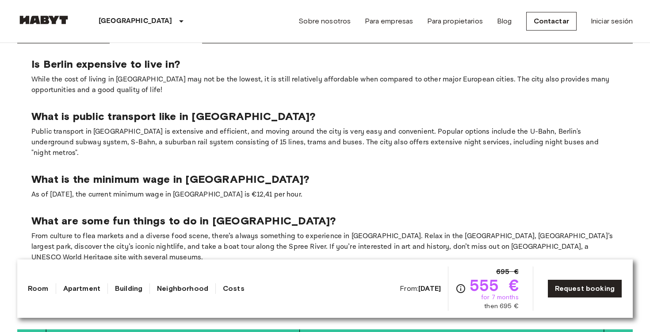
scroll to position [1146, 0]
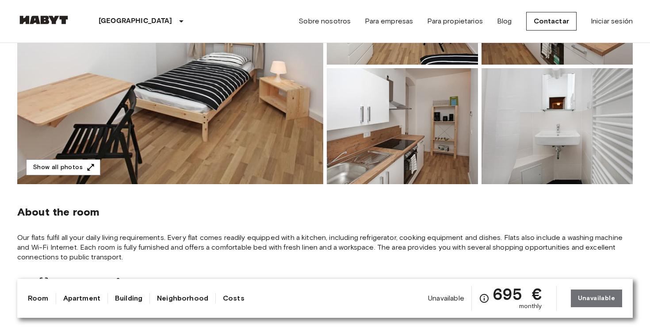
scroll to position [164, 0]
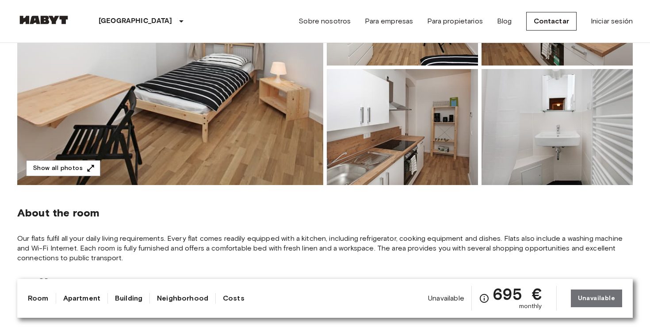
click at [269, 144] on img at bounding box center [170, 67] width 306 height 235
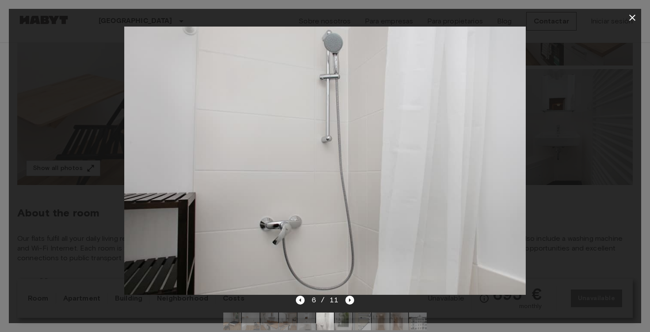
click at [627, 17] on icon "button" at bounding box center [632, 17] width 11 height 11
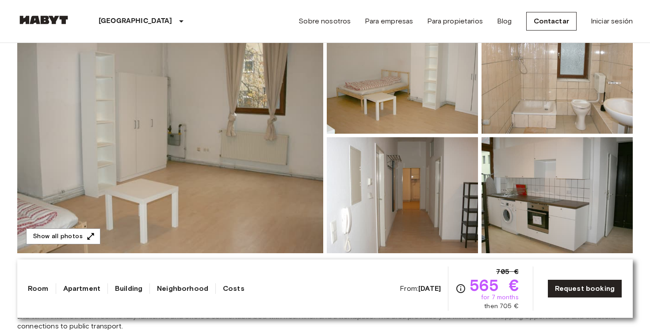
scroll to position [109, 0]
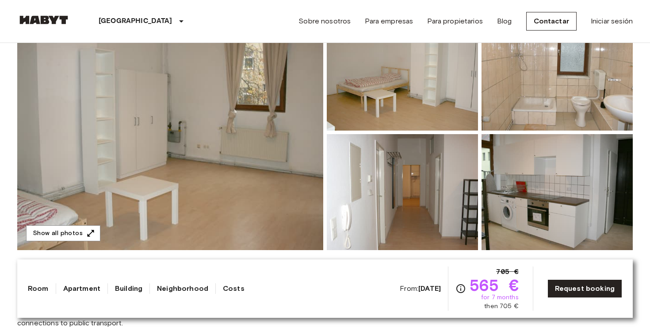
click at [257, 124] on img at bounding box center [170, 132] width 306 height 235
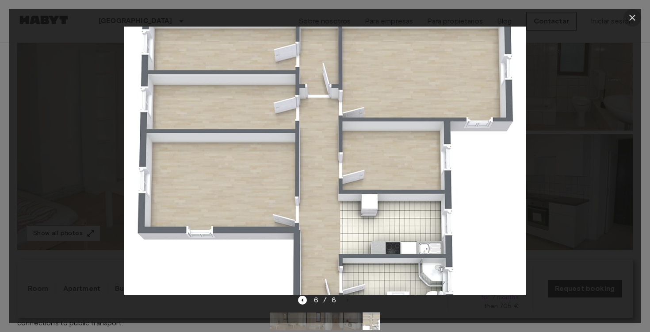
click at [634, 19] on icon "button" at bounding box center [633, 18] width 6 height 6
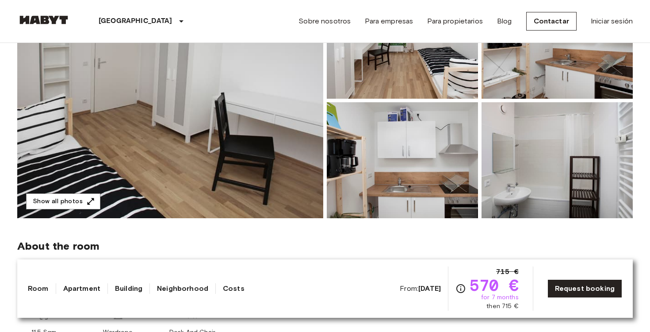
scroll to position [141, 0]
click at [226, 153] on img at bounding box center [170, 99] width 306 height 235
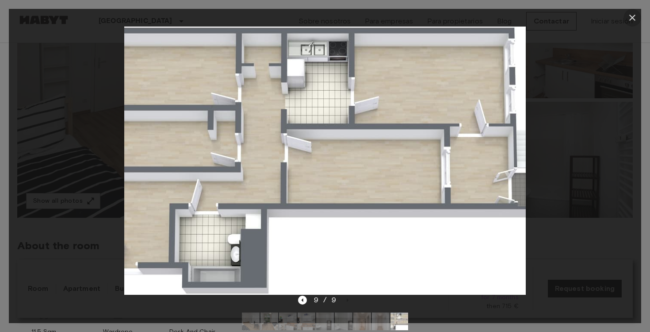
click at [633, 17] on icon "button" at bounding box center [633, 18] width 6 height 6
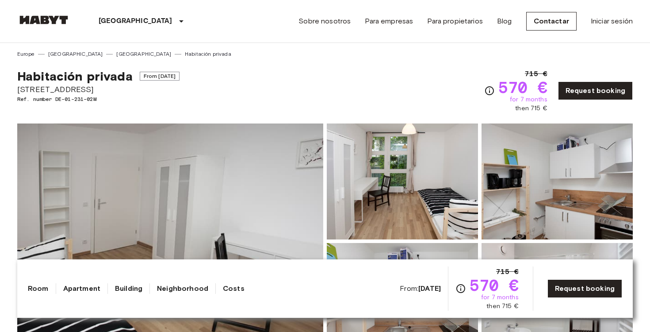
scroll to position [158, 0]
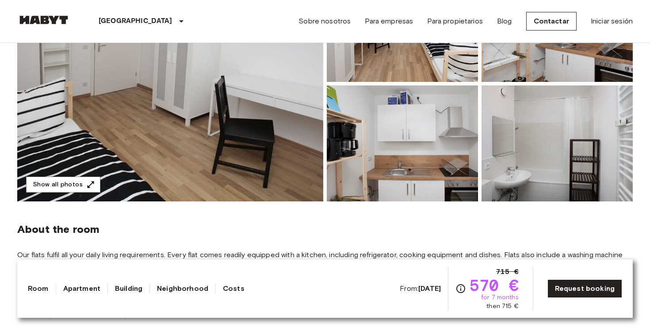
click at [547, 159] on img at bounding box center [557, 143] width 151 height 116
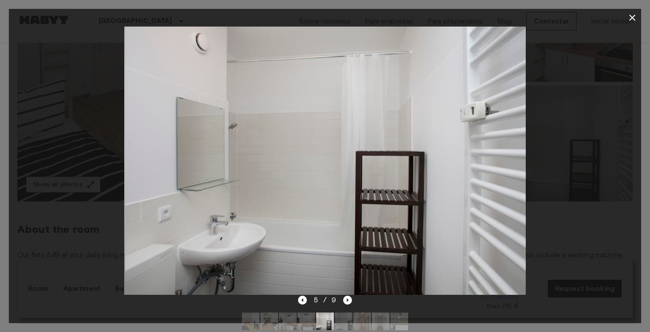
click at [395, 322] on img at bounding box center [400, 321] width 18 height 18
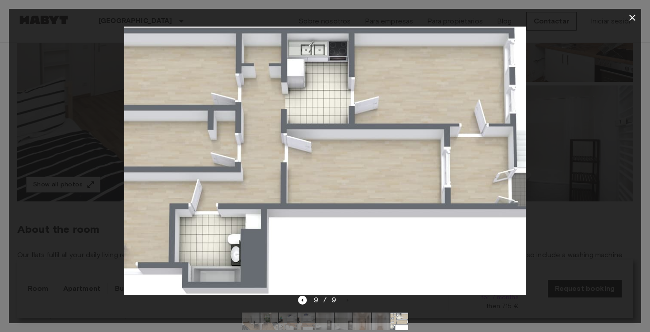
click at [633, 15] on icon "button" at bounding box center [632, 17] width 11 height 11
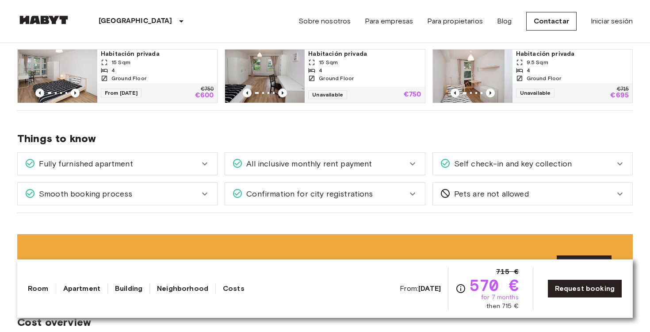
scroll to position [469, 0]
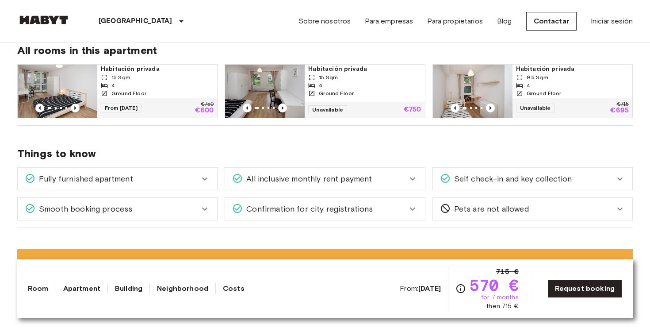
click at [377, 92] on div "Ground Floor" at bounding box center [364, 93] width 113 height 8
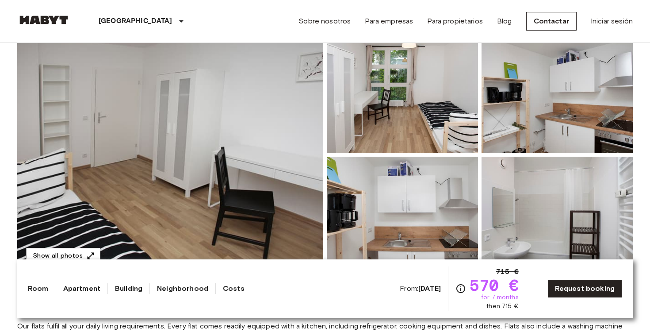
scroll to position [98, 0]
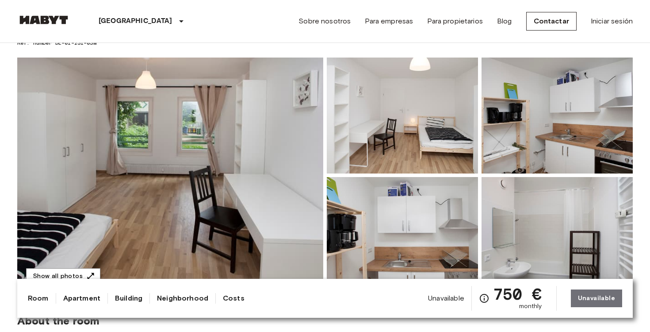
scroll to position [71, 0]
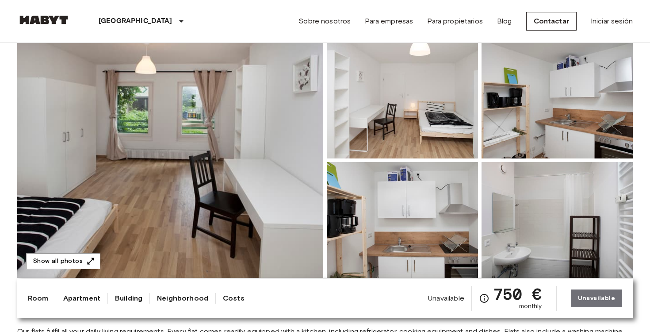
click at [213, 111] on img at bounding box center [170, 159] width 306 height 235
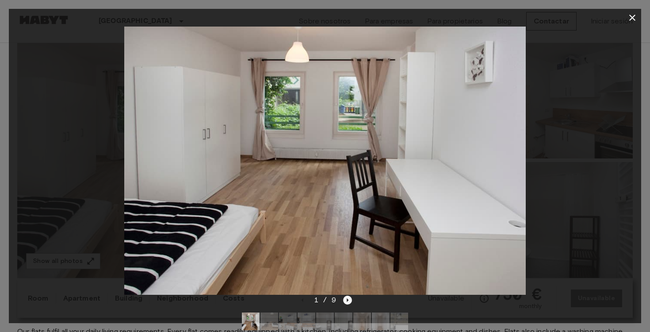
click at [350, 302] on icon "Next image" at bounding box center [347, 300] width 9 height 9
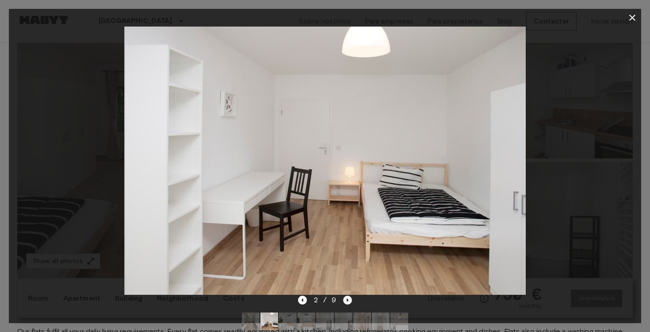
click at [350, 302] on icon "Next image" at bounding box center [347, 300] width 9 height 9
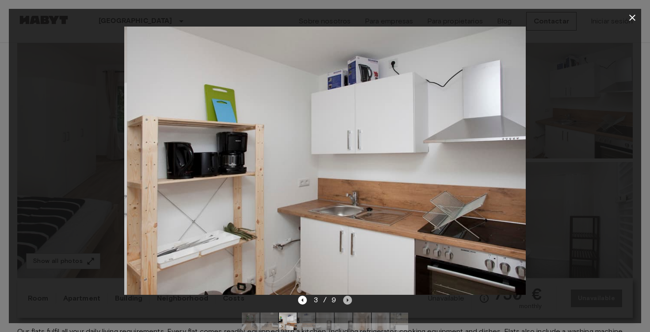
click at [350, 302] on icon "Next image" at bounding box center [347, 300] width 9 height 9
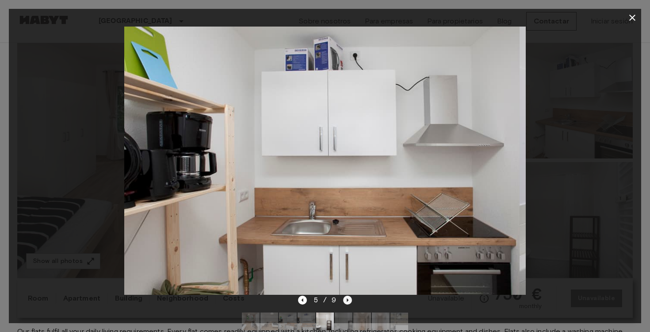
click at [350, 302] on icon "Next image" at bounding box center [347, 300] width 9 height 9
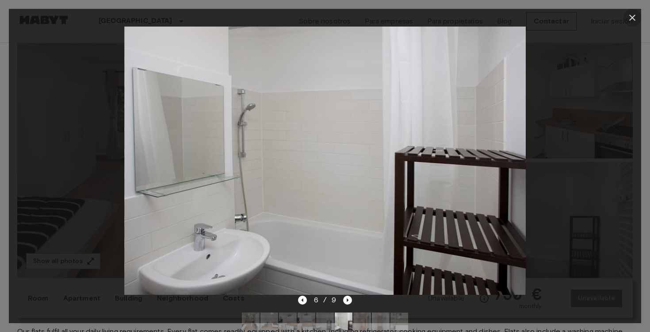
click at [636, 21] on icon "button" at bounding box center [632, 17] width 11 height 11
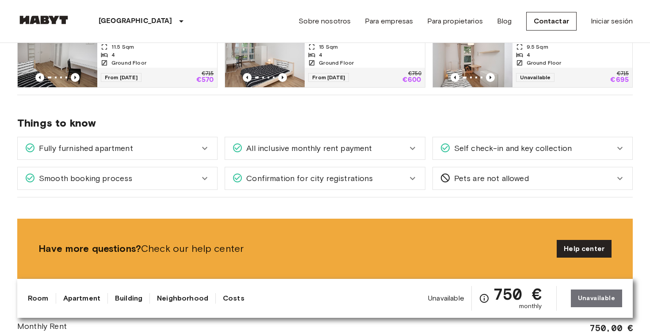
scroll to position [471, 0]
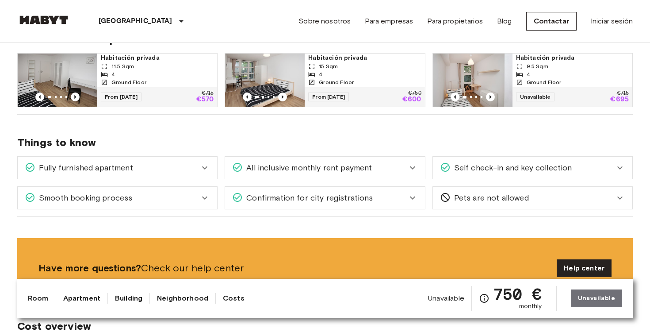
click at [616, 59] on span "Habitación privada" at bounding box center [572, 58] width 113 height 9
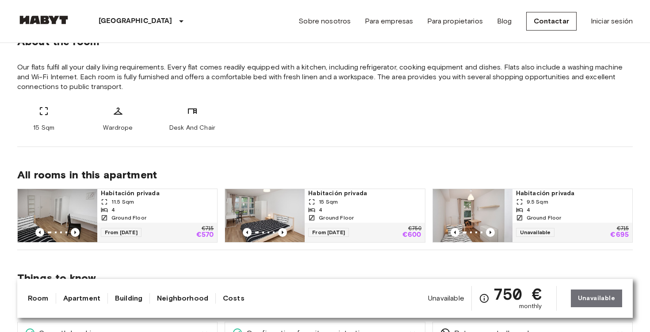
scroll to position [0, 0]
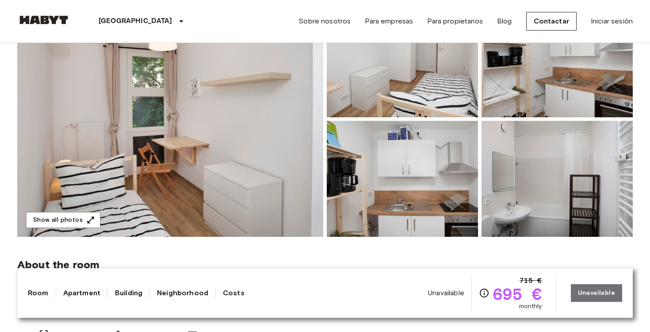
scroll to position [110, 0]
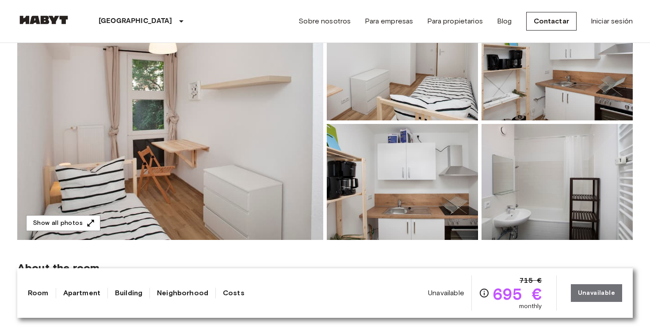
click at [241, 165] on img at bounding box center [170, 121] width 306 height 235
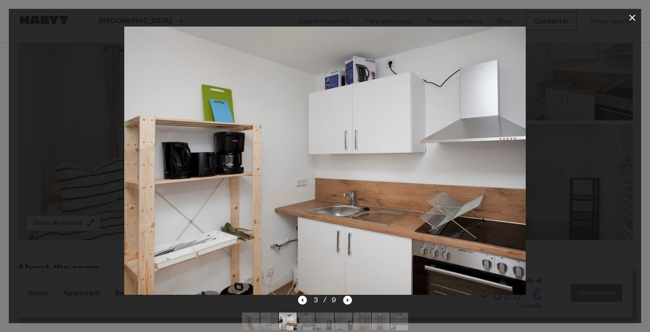
click at [629, 16] on icon "button" at bounding box center [632, 17] width 11 height 11
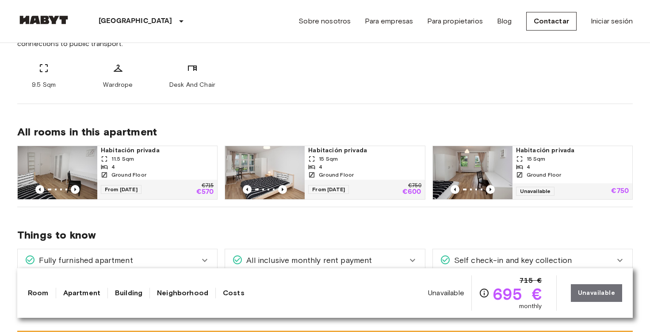
scroll to position [381, 0]
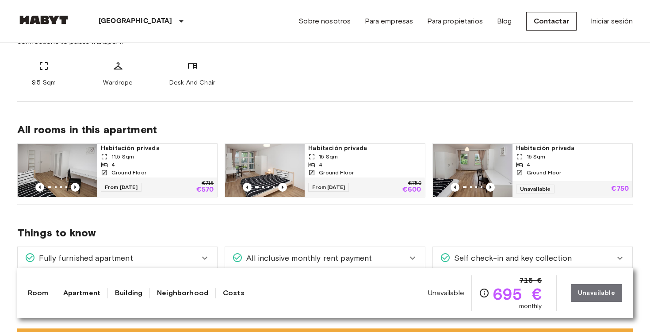
click at [324, 168] on div "4" at bounding box center [364, 165] width 113 height 8
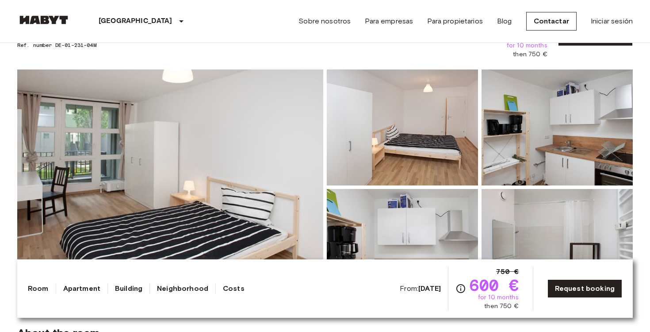
scroll to position [88, 0]
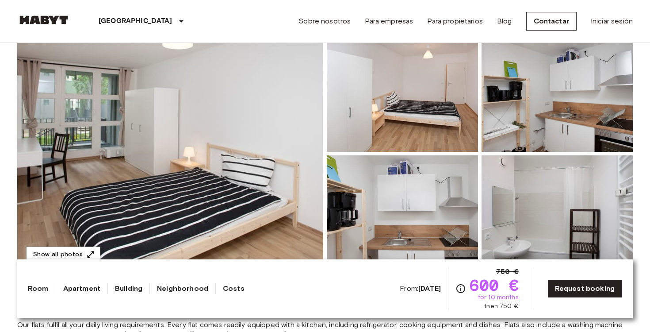
click at [155, 175] on img at bounding box center [170, 153] width 306 height 235
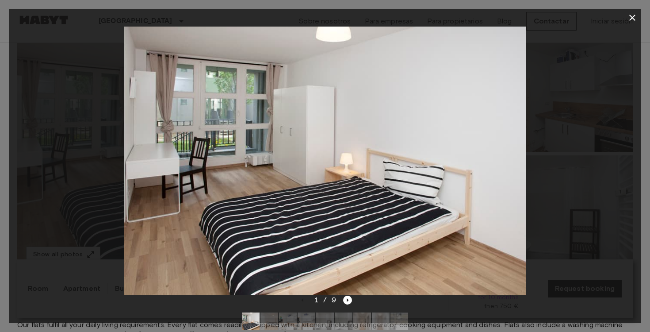
click at [627, 16] on icon "button" at bounding box center [632, 17] width 11 height 11
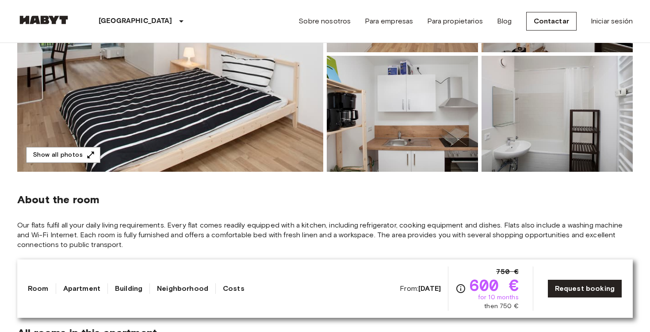
scroll to position [197, 0]
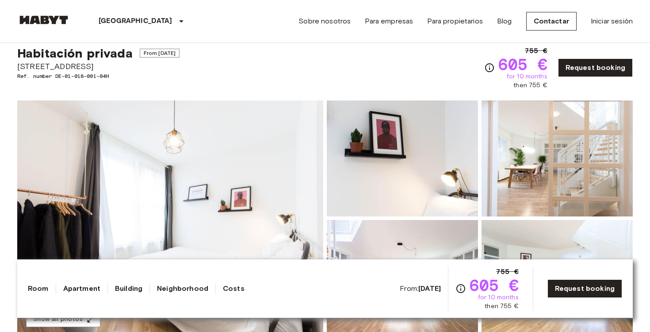
scroll to position [86, 0]
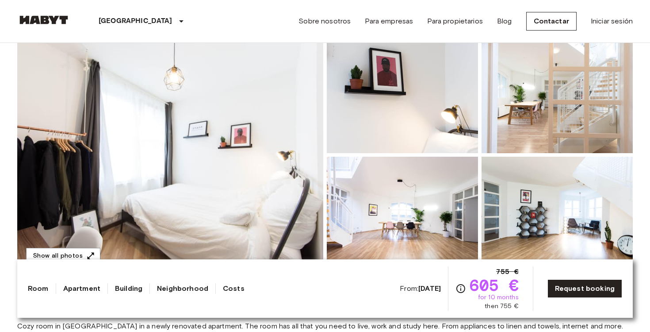
click at [265, 141] on img at bounding box center [170, 154] width 306 height 235
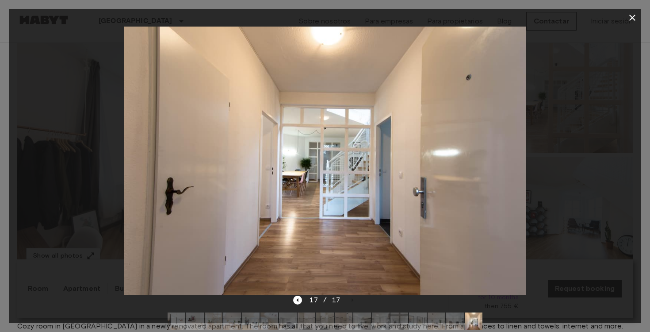
click at [634, 21] on icon "button" at bounding box center [632, 17] width 11 height 11
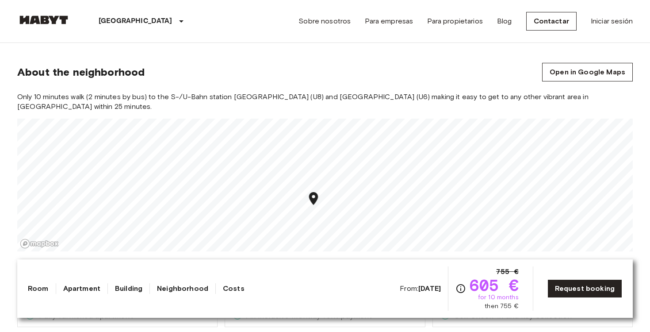
scroll to position [728, 0]
click at [453, 242] on section "About the neighborhood Open in Google Maps Only 10 minutes walk (2 minutes by b…" at bounding box center [325, 151] width 616 height 221
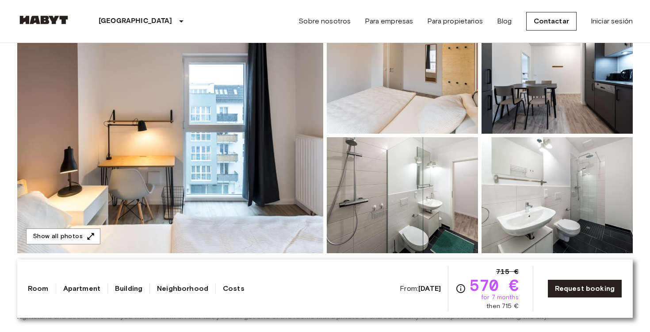
scroll to position [105, 0]
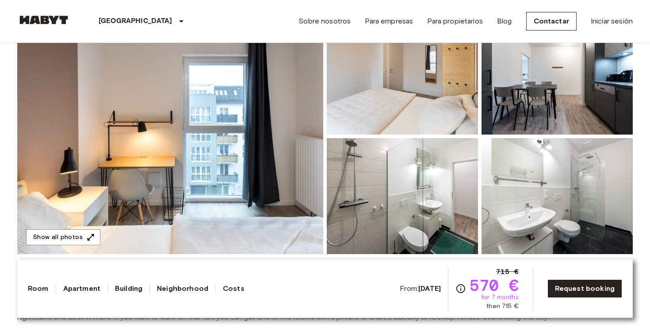
click at [223, 150] on img at bounding box center [170, 136] width 306 height 235
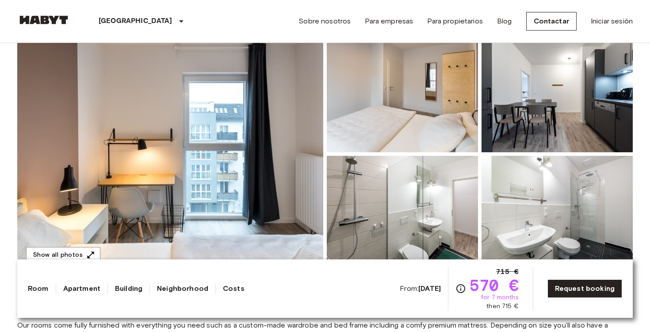
scroll to position [87, 0]
click at [270, 149] on img at bounding box center [170, 154] width 306 height 235
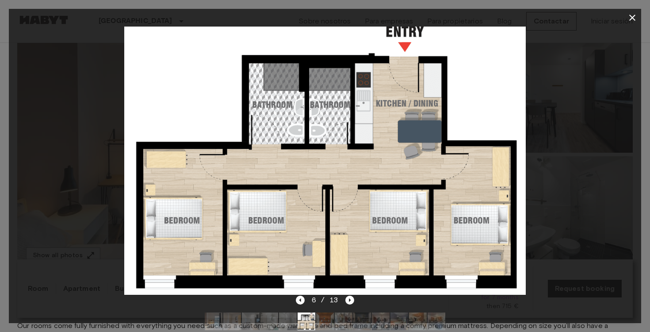
click at [632, 20] on icon "button" at bounding box center [632, 17] width 11 height 11
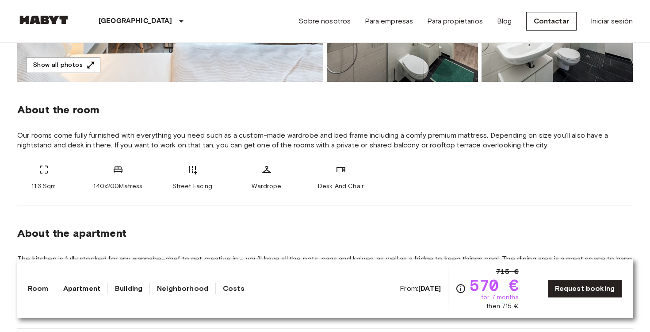
scroll to position [181, 0]
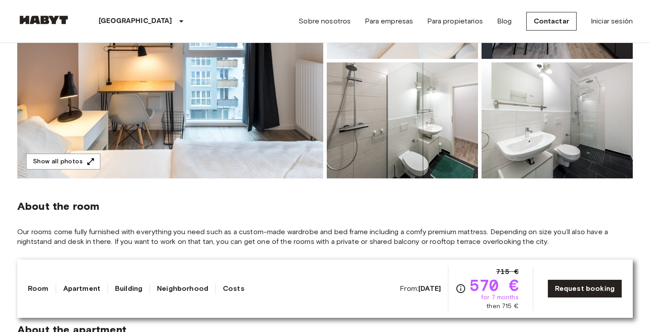
click at [550, 131] on img at bounding box center [557, 120] width 151 height 116
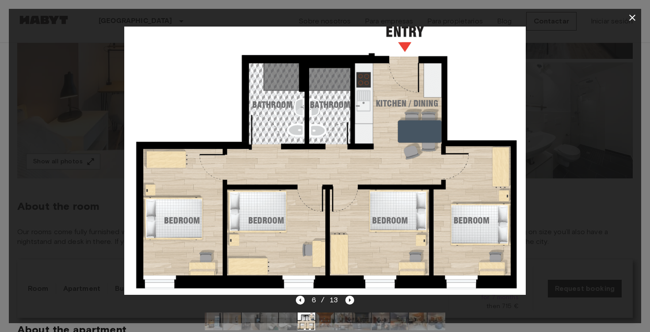
click at [632, 18] on icon "button" at bounding box center [633, 18] width 6 height 6
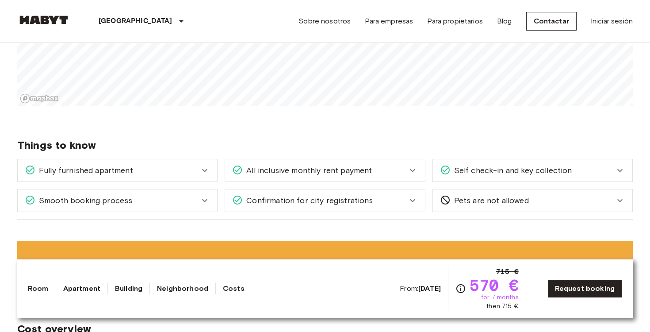
scroll to position [1109, 0]
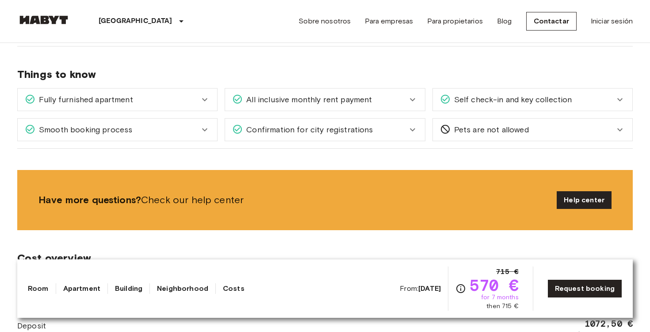
click at [378, 129] on div "Confirmation for city registrations" at bounding box center [319, 130] width 175 height 12
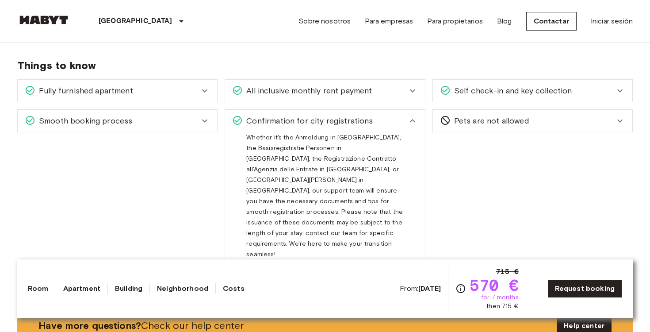
scroll to position [1118, 0]
click at [411, 122] on icon at bounding box center [412, 120] width 11 height 11
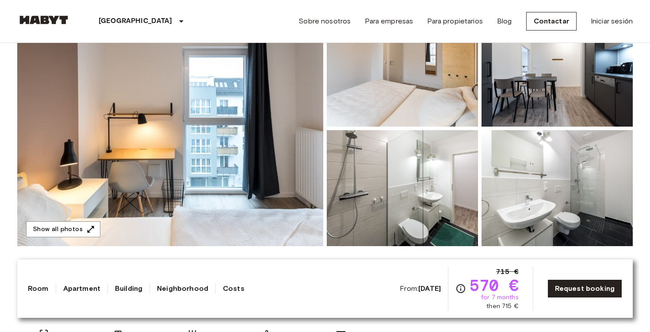
scroll to position [108, 0]
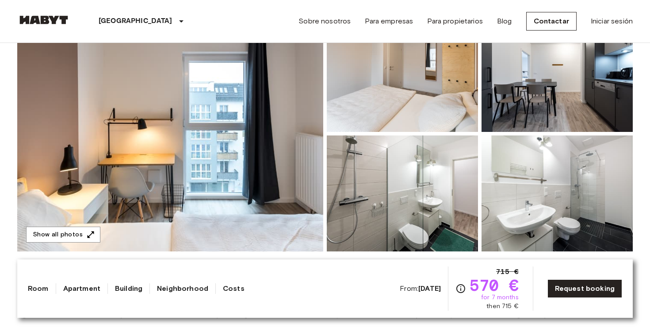
click at [326, 86] on div at bounding box center [400, 71] width 155 height 119
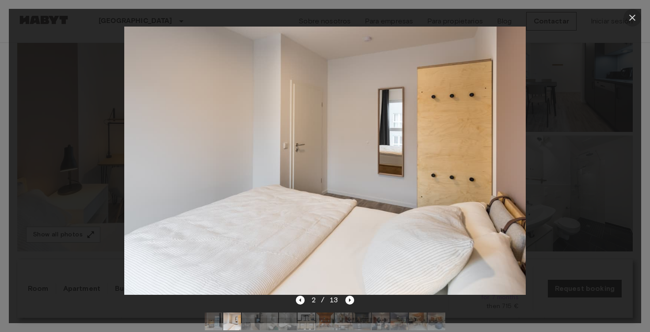
click at [635, 15] on icon "button" at bounding box center [633, 18] width 6 height 6
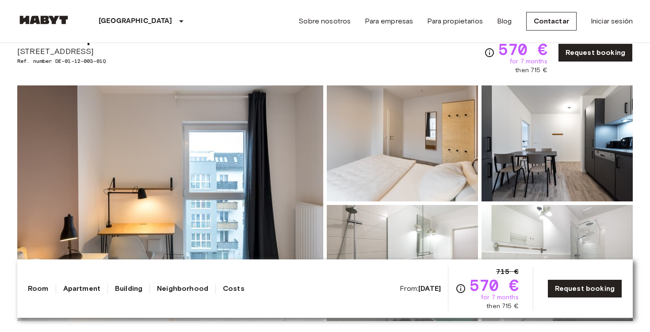
scroll to position [0, 0]
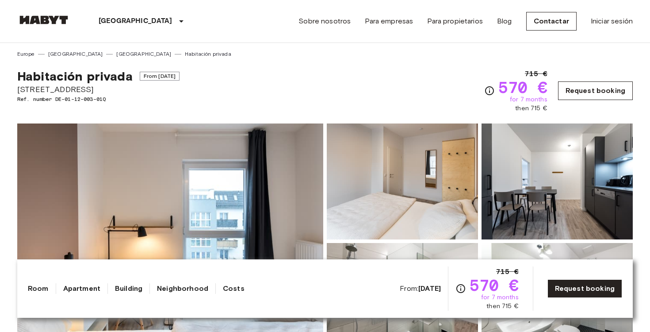
click at [612, 81] on link "Request booking" at bounding box center [595, 90] width 75 height 19
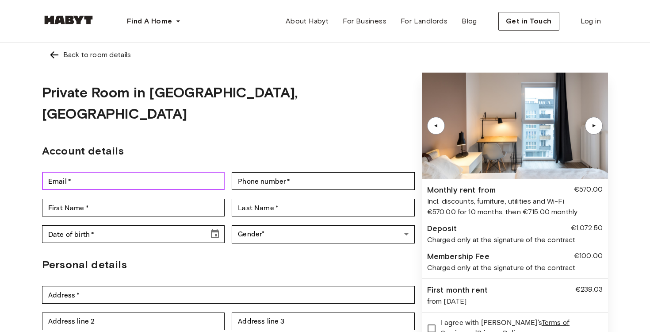
click at [131, 172] on input "Email   *" at bounding box center [133, 181] width 183 height 18
type input "**********"
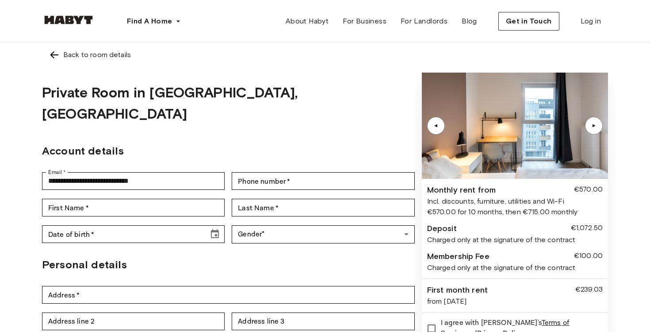
click at [265, 194] on div "First Name   * First Name   * Last Name   * Last Name   *" at bounding box center [228, 207] width 373 height 27
click at [267, 172] on input "Phone number   *" at bounding box center [323, 181] width 183 height 18
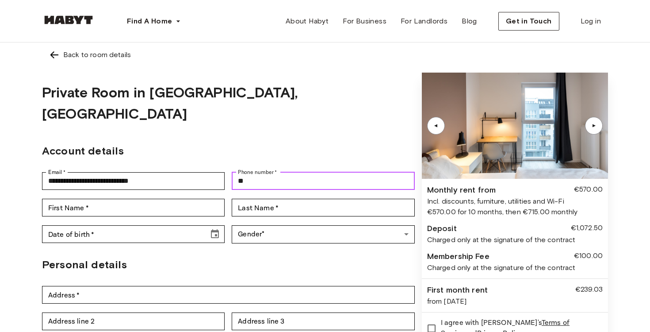
type input "*"
type input "**********"
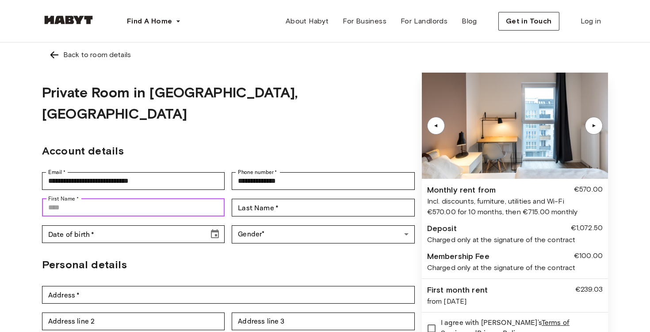
click at [188, 199] on input "First Name   *" at bounding box center [133, 208] width 183 height 18
type input "*********"
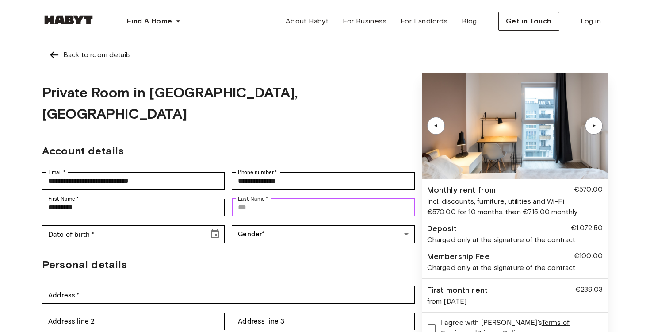
click at [280, 199] on input "Last Name   *" at bounding box center [323, 208] width 183 height 18
type input "*******"
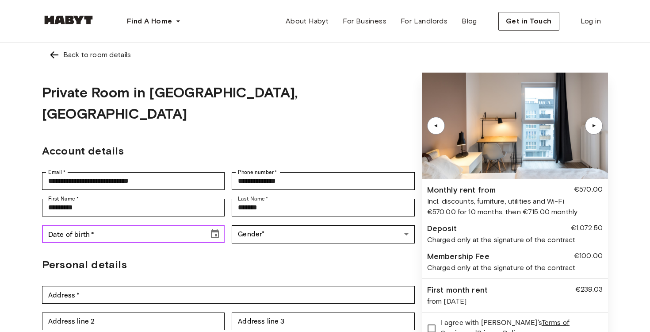
click at [178, 225] on input "Date of birth   *" at bounding box center [122, 234] width 161 height 18
click at [225, 221] on div "Date of birth   * Date of birth   * Gender * ​ Gender" at bounding box center [228, 234] width 373 height 27
click at [219, 229] on icon "Choose date" at bounding box center [215, 234] width 11 height 11
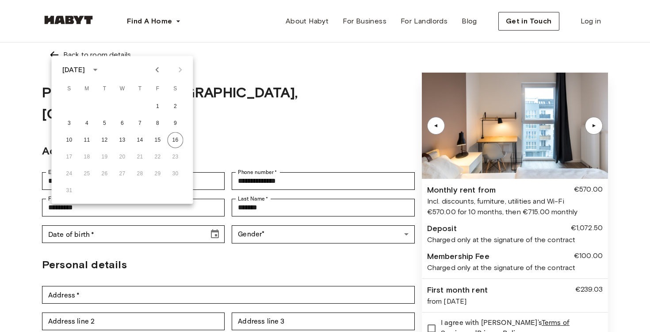
click at [100, 66] on icon "calendar view is open, switch to year view" at bounding box center [95, 70] width 11 height 11
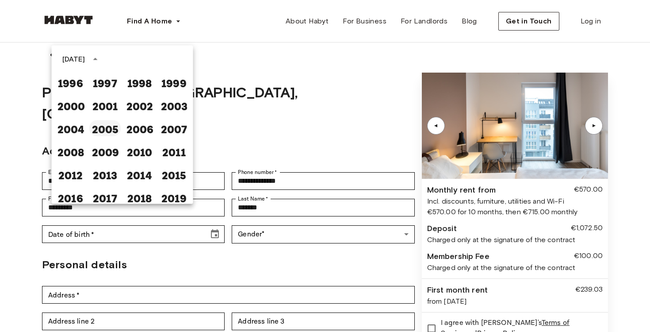
scroll to position [549, 0]
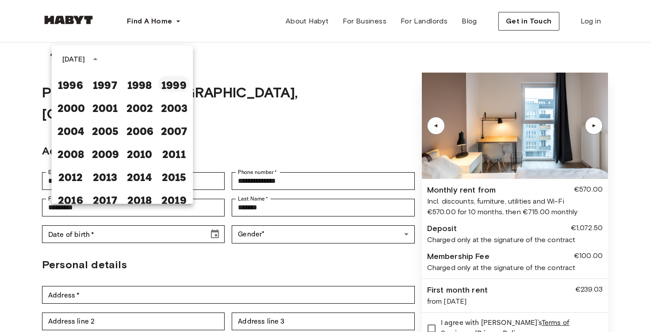
click at [167, 90] on button "1999" at bounding box center [174, 84] width 32 height 16
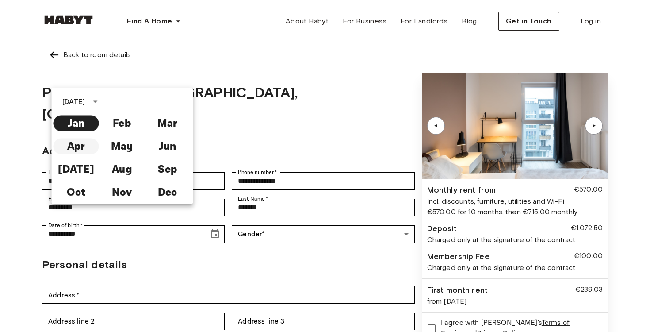
click at [69, 151] on button "Apr" at bounding box center [77, 146] width 46 height 16
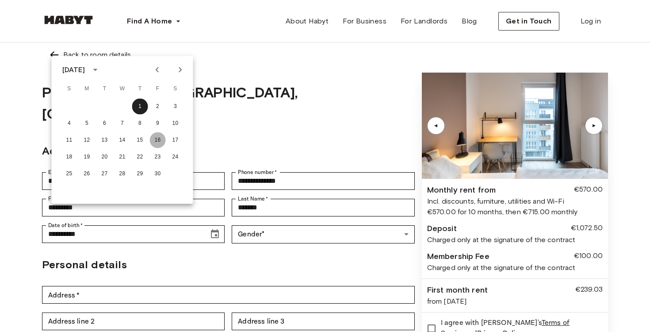
click at [156, 140] on button "16" at bounding box center [158, 140] width 16 height 16
type input "**********"
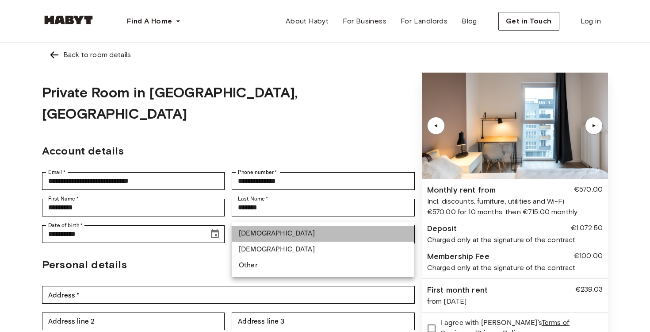
click at [283, 229] on li "Male" at bounding box center [323, 234] width 183 height 16
type input "****"
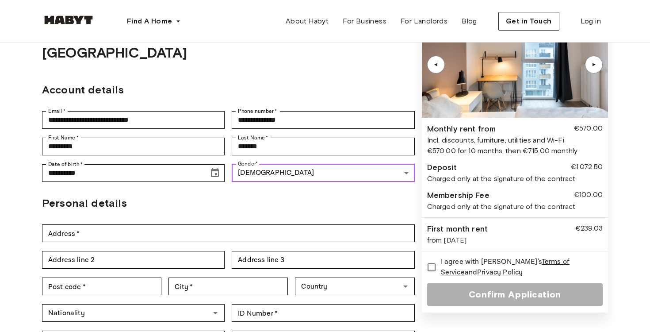
scroll to position [100, 0]
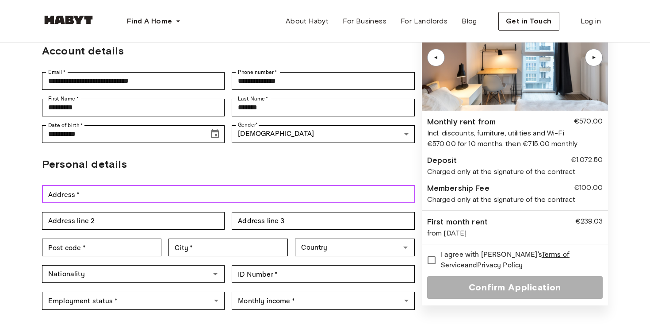
click at [155, 185] on input "Address   *" at bounding box center [228, 194] width 373 height 18
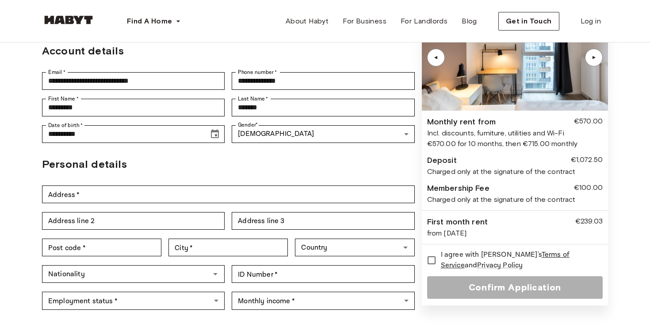
click at [206, 156] on h2 "Personal details" at bounding box center [228, 164] width 373 height 16
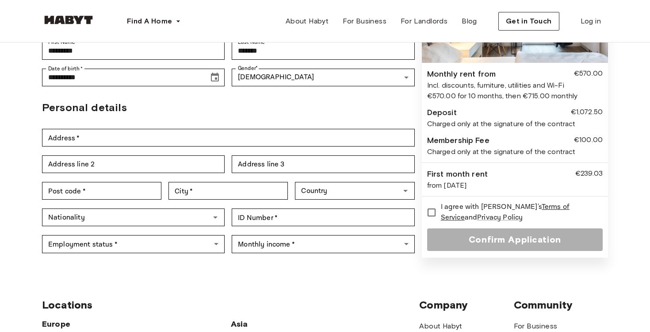
scroll to position [156, 0]
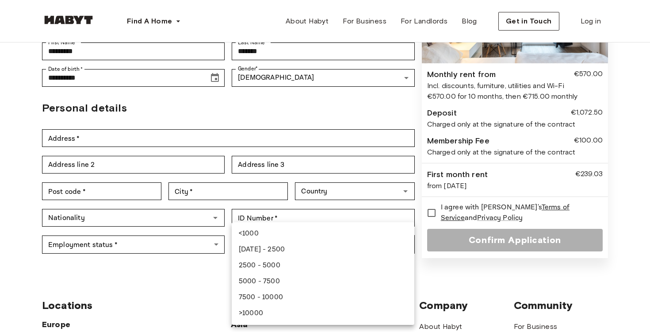
click at [344, 223] on body "**********" at bounding box center [325, 260] width 650 height 833
click at [184, 256] on div at bounding box center [325, 166] width 650 height 332
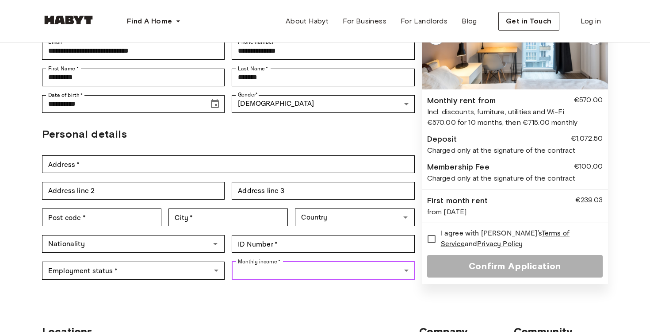
scroll to position [120, 0]
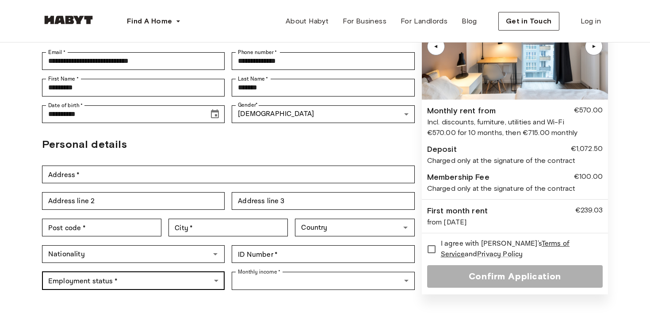
click at [192, 255] on body "**********" at bounding box center [325, 296] width 650 height 833
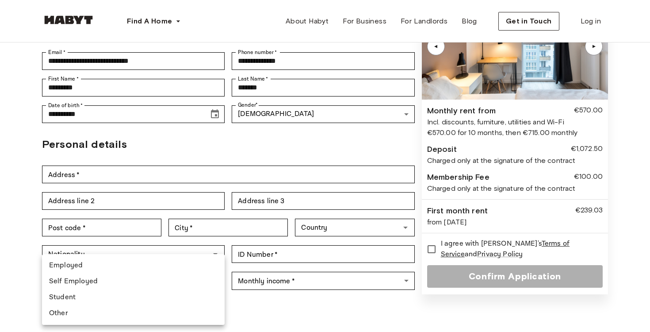
click at [187, 265] on li "Employed" at bounding box center [133, 265] width 183 height 16
type input "********"
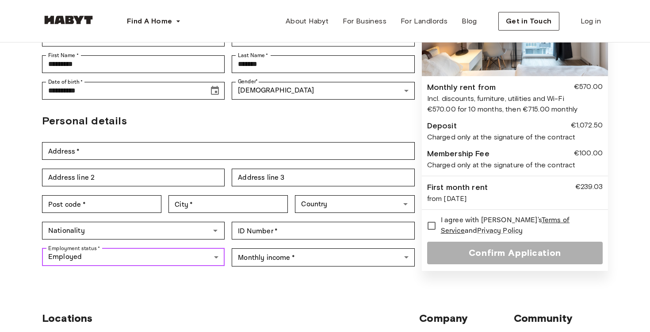
scroll to position [145, 0]
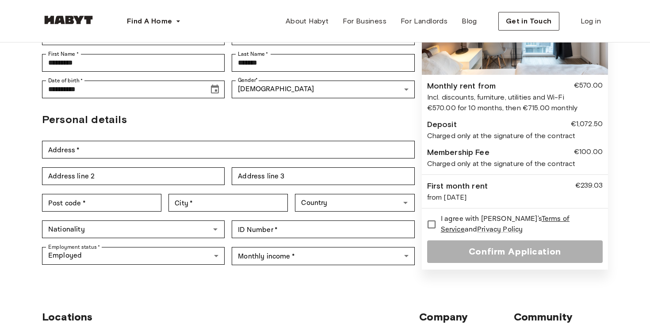
click at [594, 180] on div "€239.03" at bounding box center [589, 186] width 27 height 12
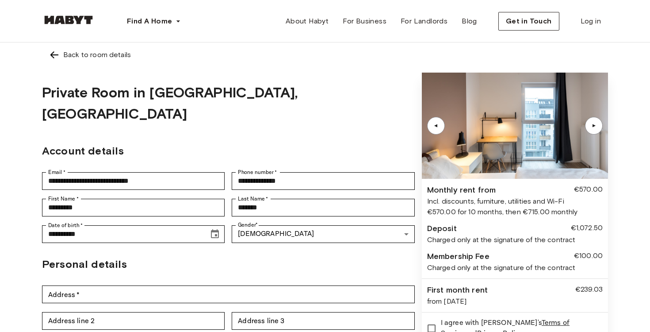
scroll to position [58, 0]
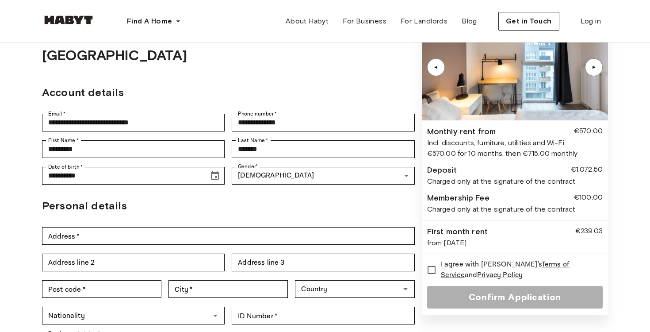
click at [592, 58] on img at bounding box center [515, 67] width 186 height 106
click at [594, 66] on div "▲" at bounding box center [594, 67] width 9 height 5
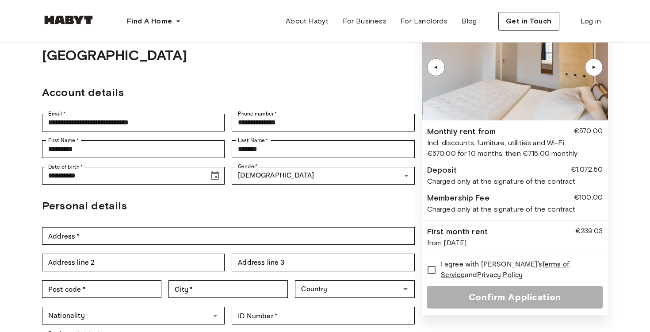
scroll to position [11, 0]
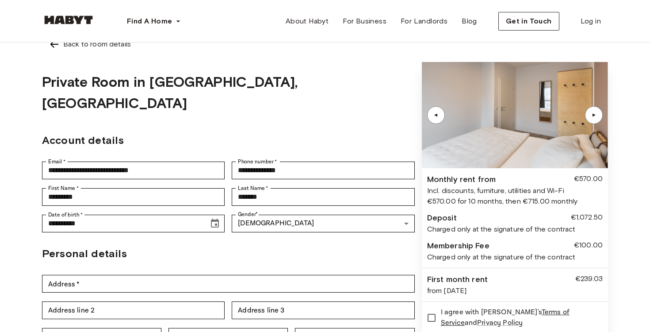
click at [431, 111] on div "▲" at bounding box center [436, 115] width 18 height 18
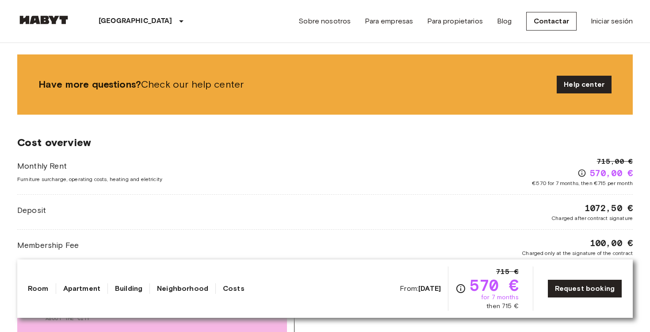
scroll to position [1224, 0]
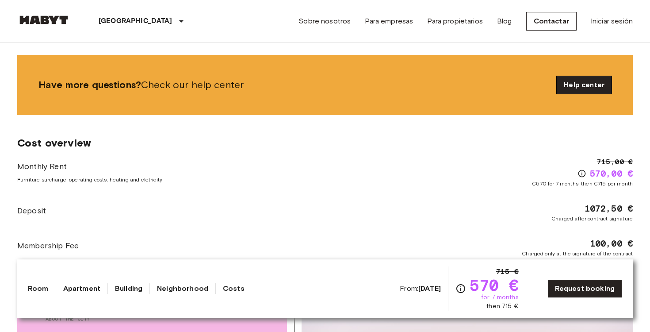
click at [587, 82] on link "Help center" at bounding box center [584, 85] width 55 height 18
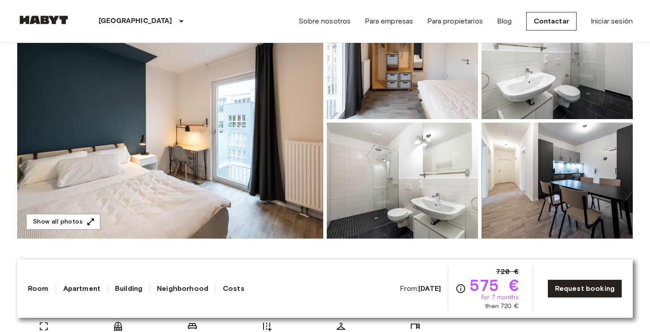
scroll to position [120, 0]
click at [238, 153] on img at bounding box center [170, 121] width 306 height 235
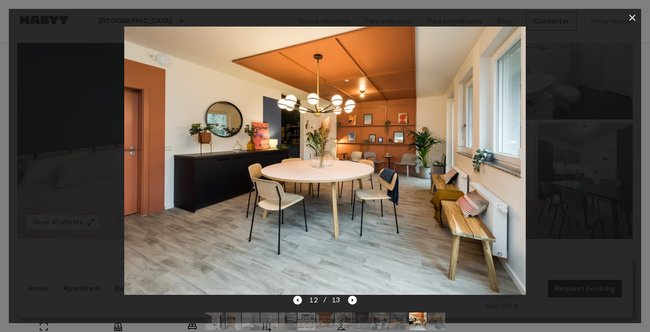
click at [637, 15] on icon "button" at bounding box center [632, 17] width 11 height 11
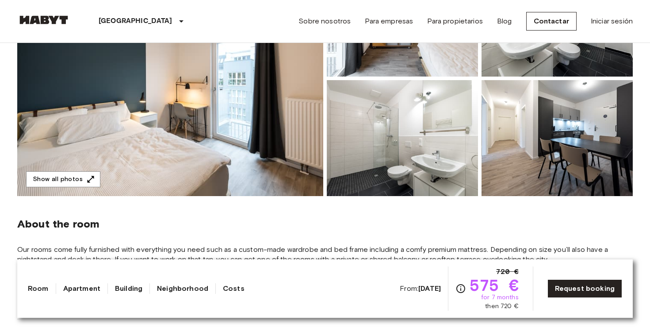
scroll to position [167, 0]
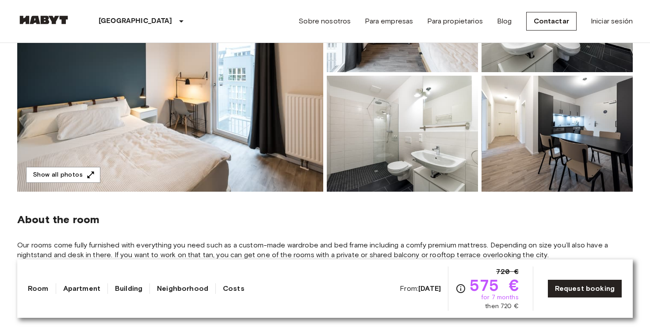
click at [266, 151] on img at bounding box center [170, 73] width 306 height 235
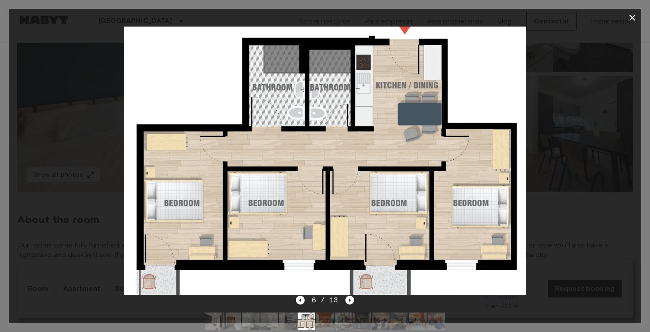
click at [632, 19] on icon "button" at bounding box center [633, 18] width 6 height 6
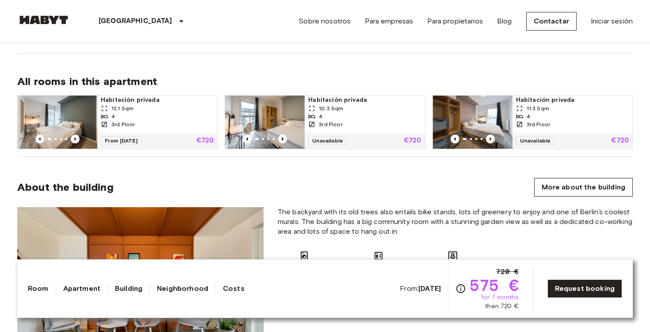
scroll to position [551, 0]
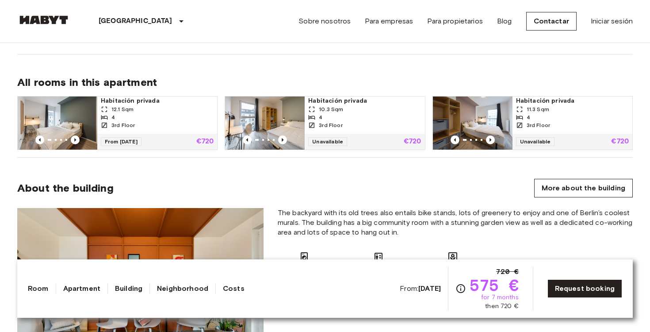
click at [144, 100] on span "Habitación privada" at bounding box center [157, 100] width 113 height 9
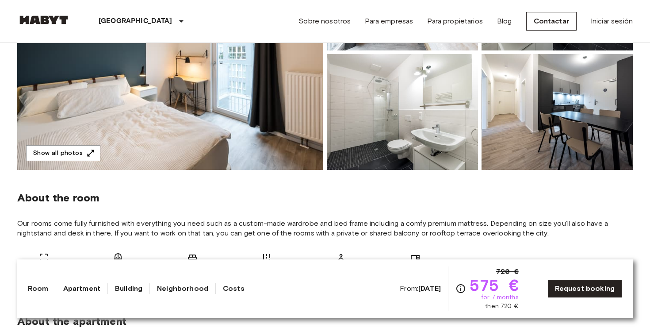
scroll to position [186, 0]
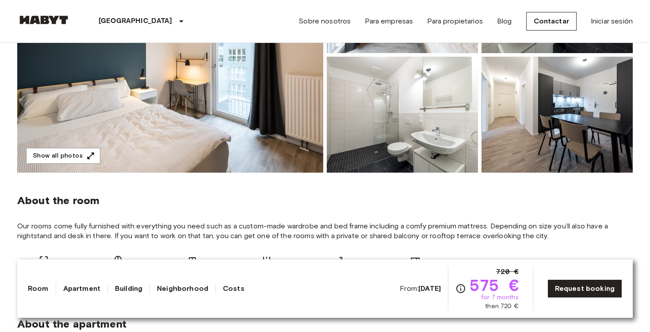
click at [249, 65] on img at bounding box center [170, 54] width 306 height 235
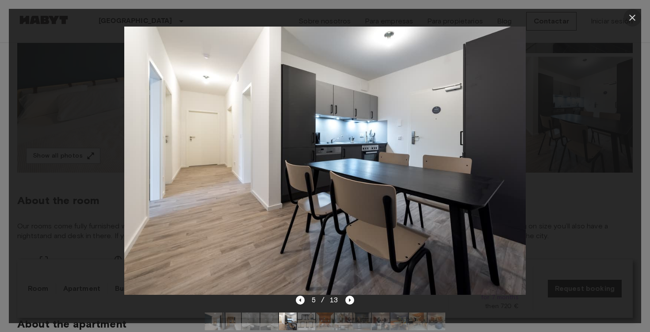
click at [638, 19] on icon "button" at bounding box center [632, 17] width 11 height 11
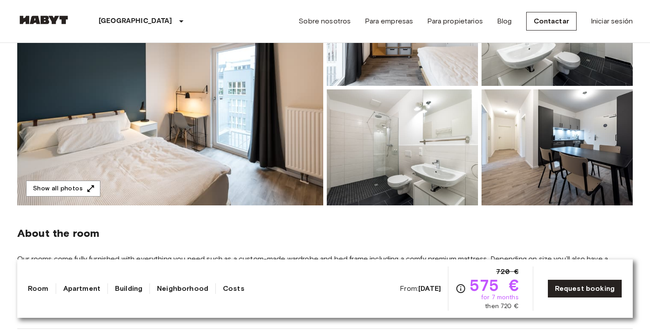
scroll to position [157, 0]
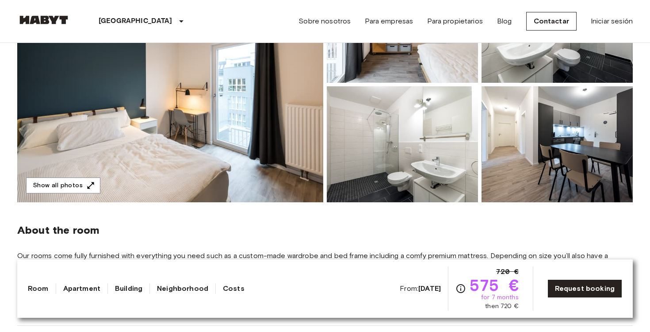
click at [251, 167] on img at bounding box center [170, 84] width 306 height 235
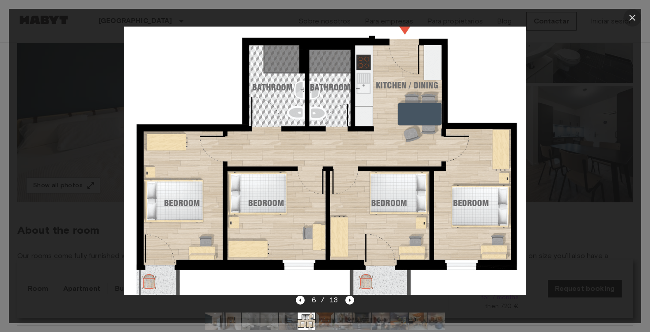
click at [635, 15] on icon "button" at bounding box center [632, 17] width 11 height 11
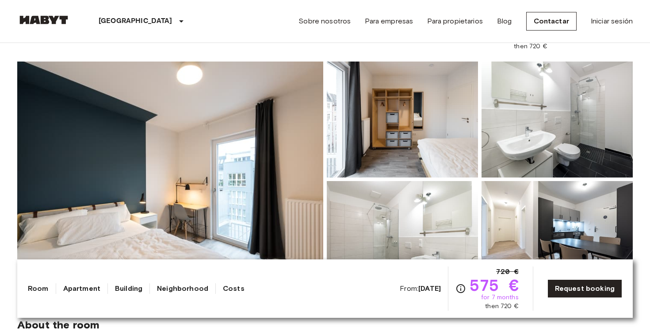
scroll to position [60, 0]
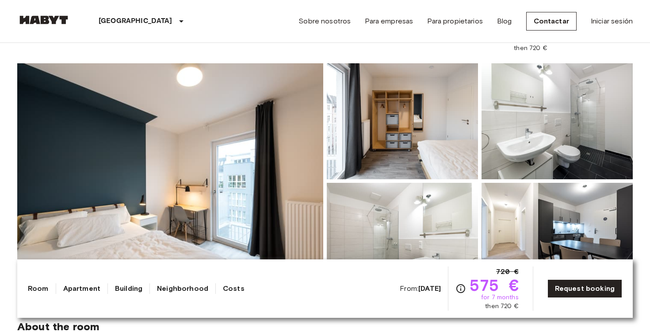
click at [242, 165] on img at bounding box center [170, 180] width 306 height 235
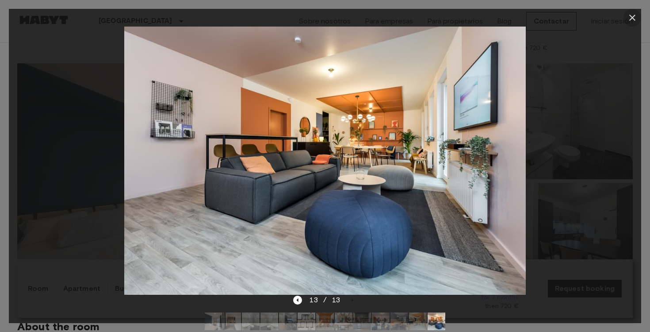
click at [635, 14] on icon "button" at bounding box center [632, 17] width 11 height 11
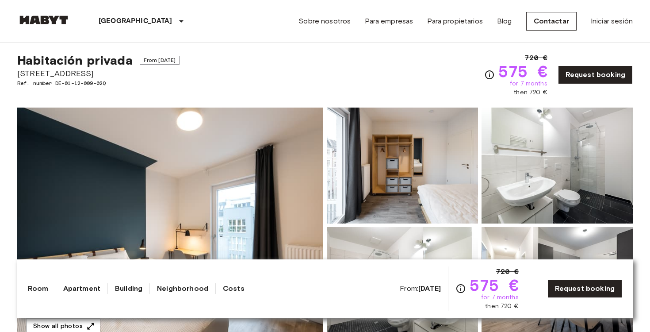
scroll to position [0, 0]
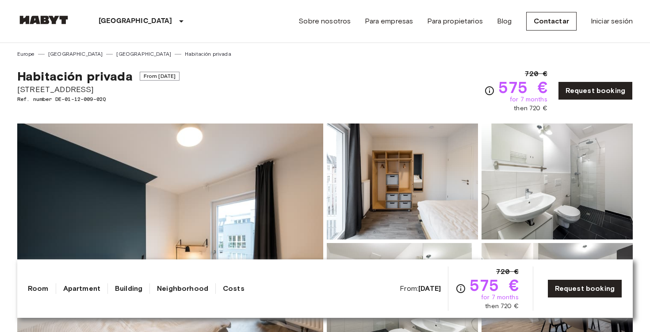
drag, startPoint x: 91, startPoint y: 88, endPoint x: 17, endPoint y: 94, distance: 74.1
copy span "Einbecker Straße 27"
click at [487, 77] on div "Habitación privada From Aug 19 2025 Einbecker Straße 27 Ref. number DE-01-12-00…" at bounding box center [325, 85] width 616 height 55
click at [624, 24] on link "Iniciar sesión" at bounding box center [612, 21] width 42 height 11
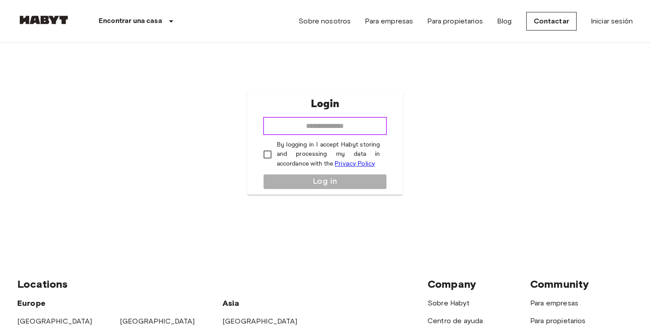
click at [335, 123] on input "email" at bounding box center [325, 126] width 124 height 18
type input "**********"
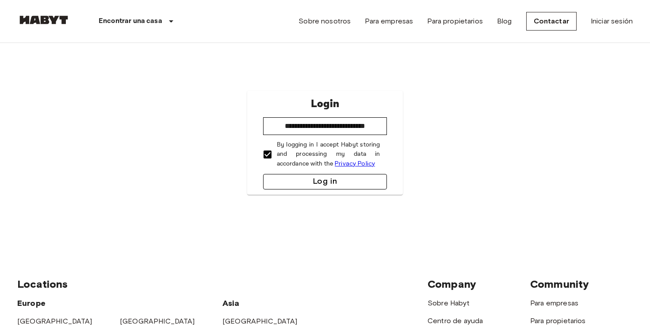
click at [329, 184] on button "Log in" at bounding box center [325, 181] width 124 height 15
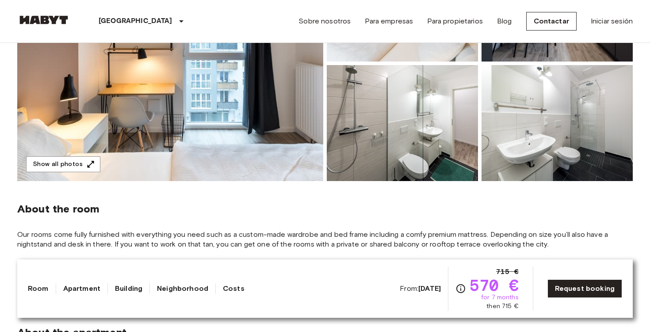
scroll to position [74, 0]
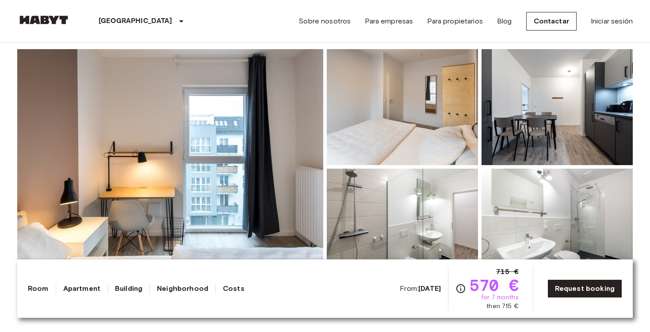
click at [242, 141] on img at bounding box center [170, 166] width 306 height 235
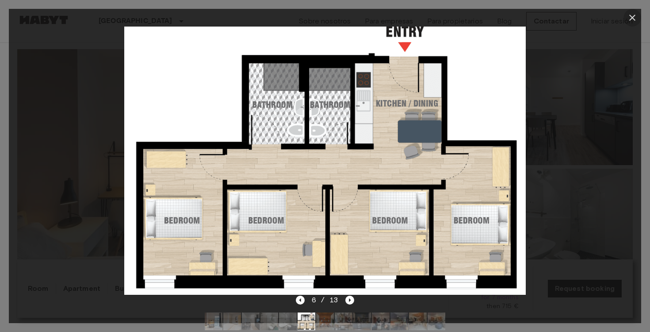
click at [627, 21] on icon "button" at bounding box center [632, 17] width 11 height 11
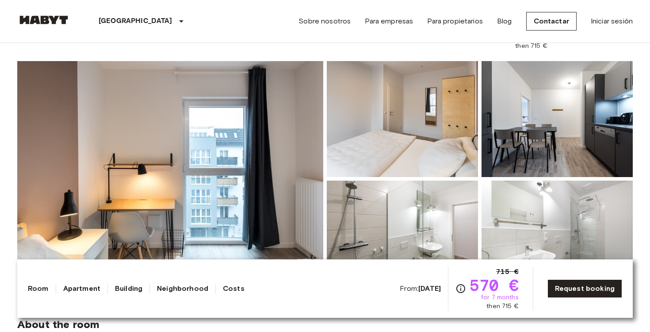
scroll to position [0, 0]
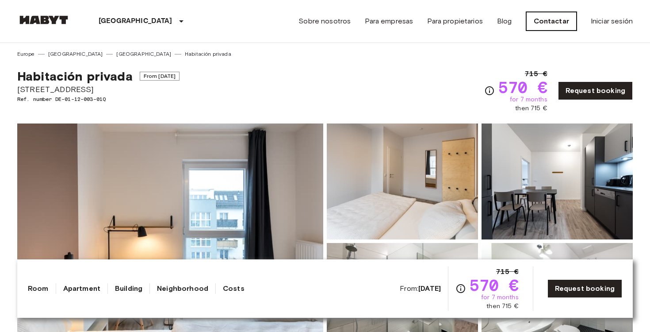
click at [552, 19] on link "Contactar" at bounding box center [551, 21] width 50 height 19
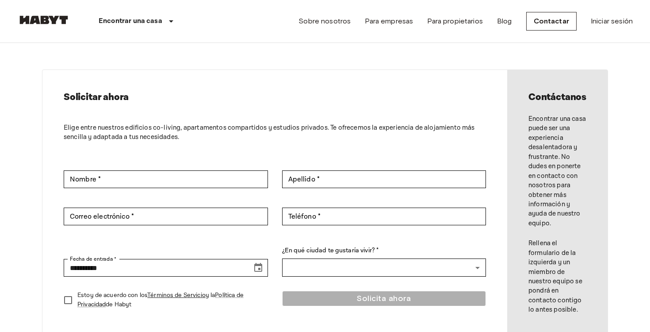
scroll to position [10, 0]
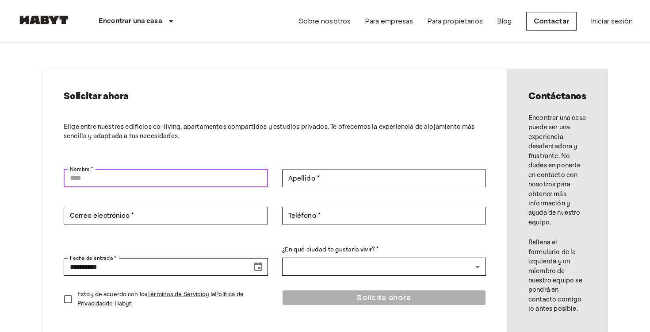
click at [173, 181] on input "Nombre *" at bounding box center [166, 178] width 204 height 18
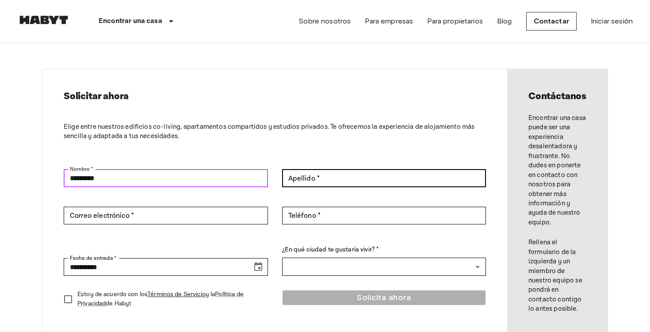
type input "*********"
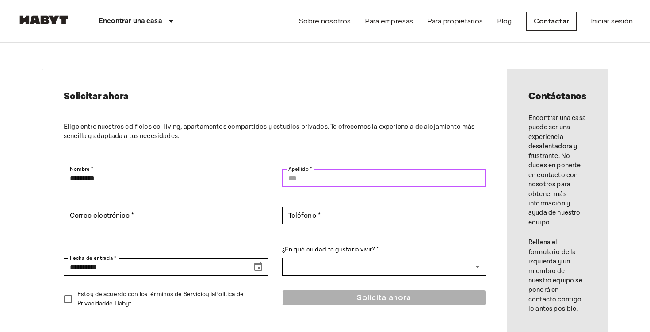
click at [339, 170] on input "Apellido *" at bounding box center [384, 178] width 204 height 18
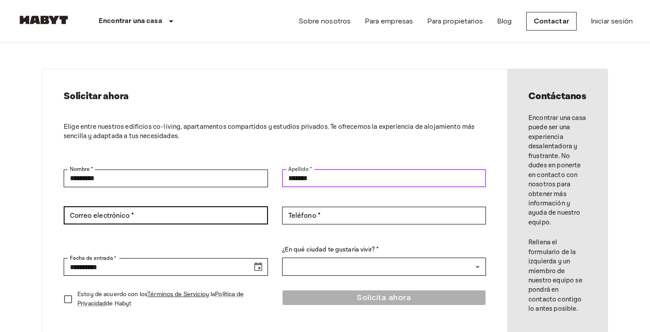
type input "*******"
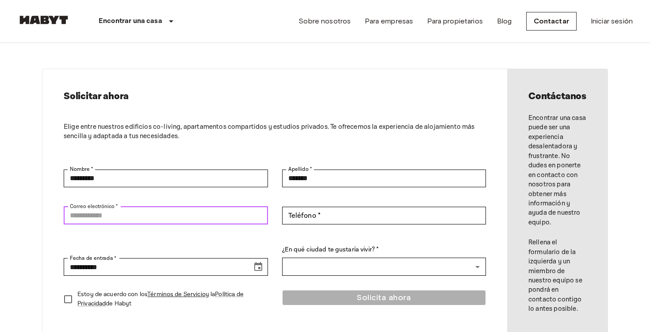
click at [196, 207] on input "Correo electrónico *" at bounding box center [166, 216] width 204 height 18
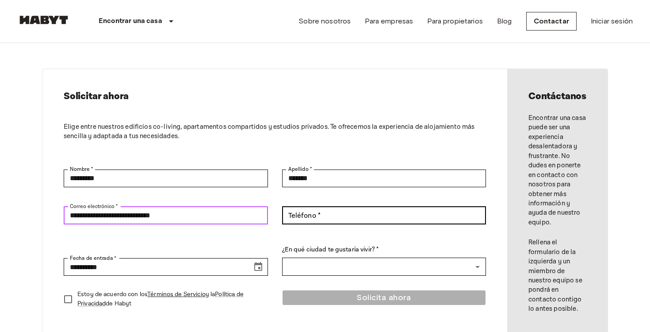
type input "**********"
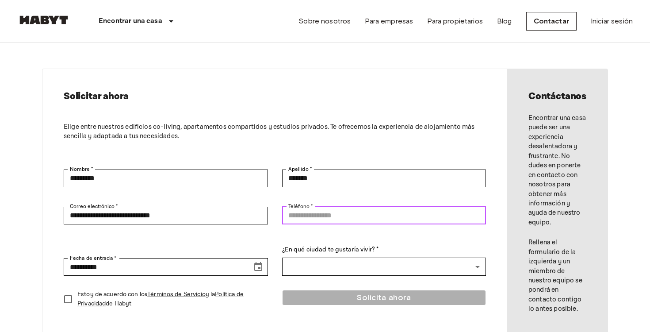
click at [320, 218] on input "Teléfono *" at bounding box center [384, 216] width 204 height 18
paste input "**********"
click at [303, 219] on input "**********" at bounding box center [384, 216] width 204 height 18
type input "**********"
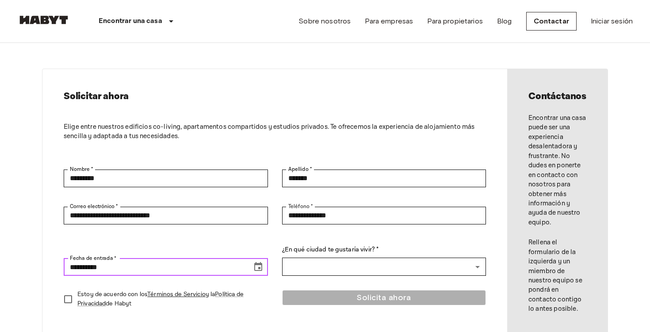
click at [188, 269] on input "**********" at bounding box center [155, 267] width 182 height 18
click at [257, 269] on icon "Choose date, selected date is Aug 17, 2025" at bounding box center [258, 266] width 11 height 11
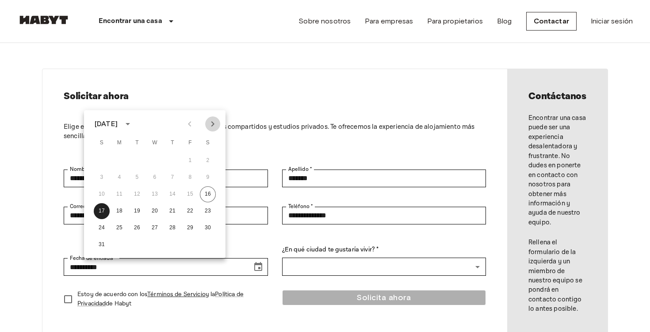
click at [210, 127] on icon "Next month" at bounding box center [212, 124] width 11 height 11
click at [115, 158] on button "1" at bounding box center [119, 161] width 16 height 16
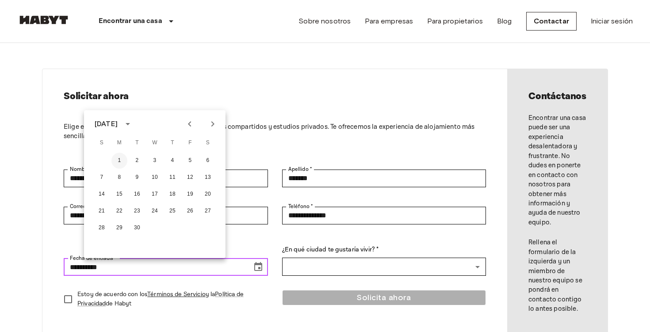
type input "**********"
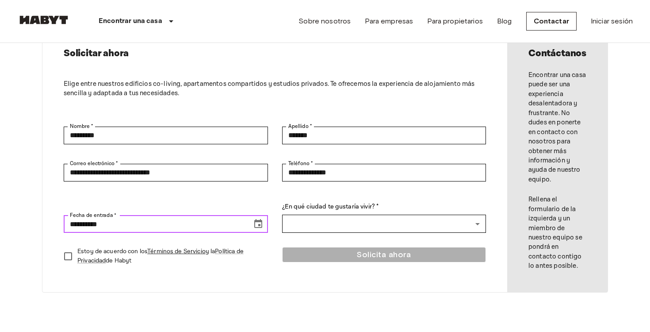
scroll to position [62, 0]
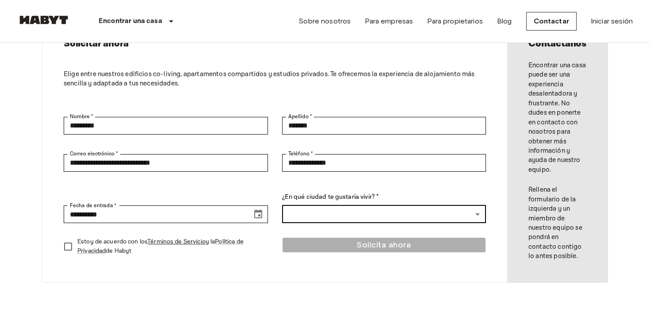
click at [362, 215] on body "**********" at bounding box center [325, 328] width 650 height 780
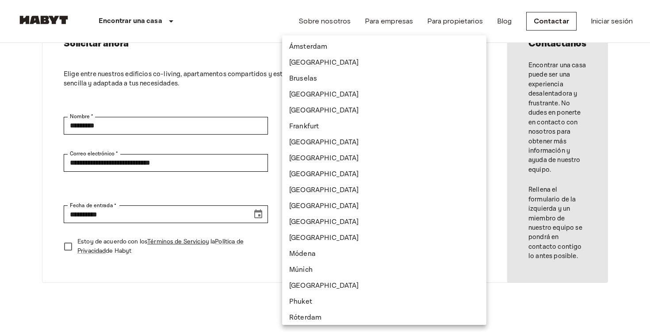
click at [353, 60] on li "Berlín" at bounding box center [384, 63] width 204 height 16
type input "******"
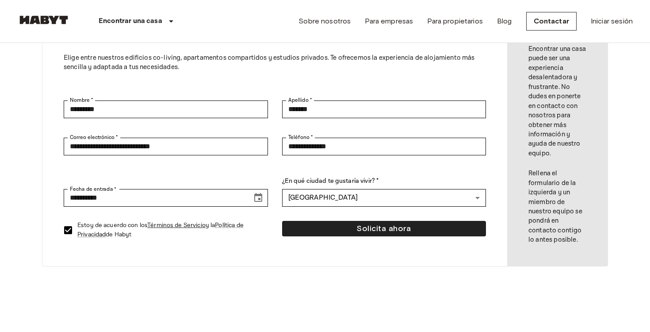
scroll to position [0, 0]
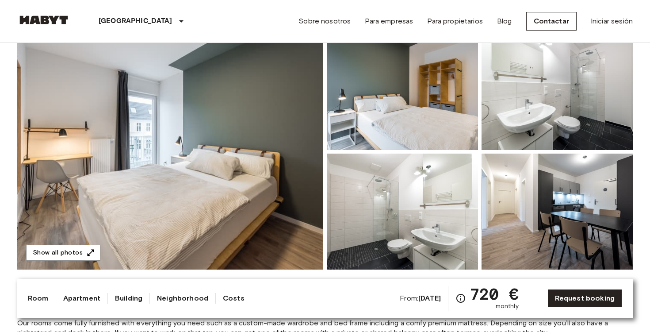
scroll to position [81, 0]
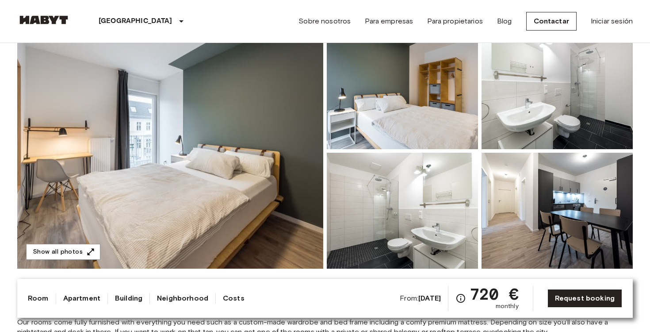
click at [208, 175] on img at bounding box center [170, 150] width 306 height 235
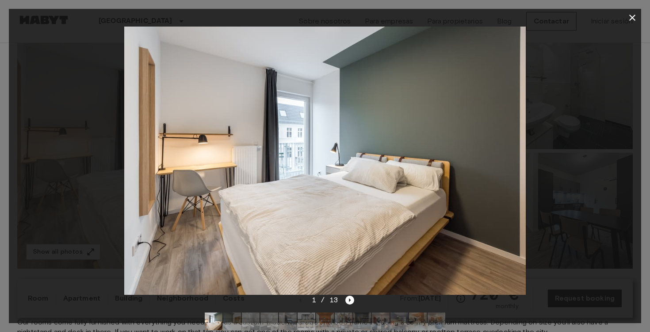
click at [630, 13] on icon "button" at bounding box center [632, 17] width 11 height 11
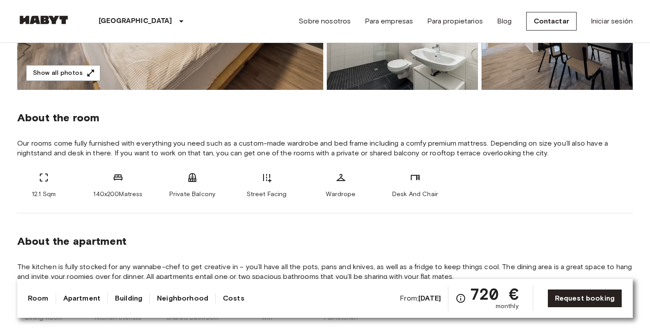
scroll to position [0, 0]
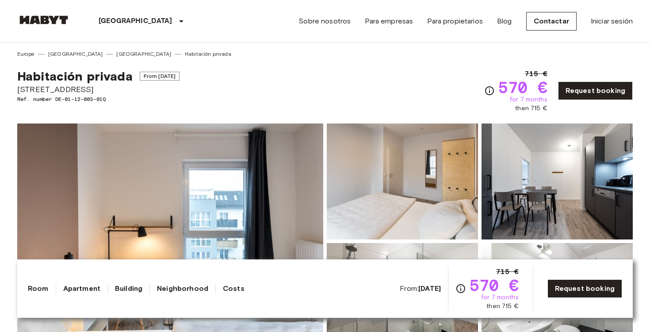
scroll to position [36, 0]
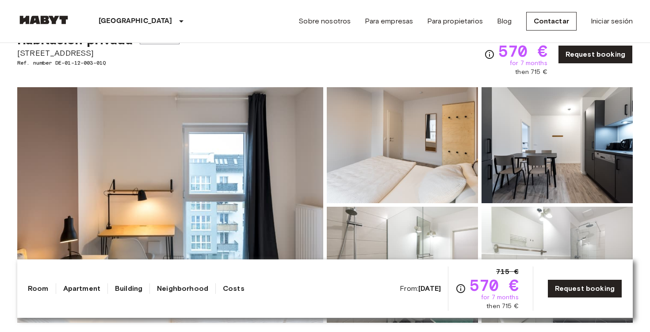
click at [268, 154] on img at bounding box center [170, 204] width 306 height 235
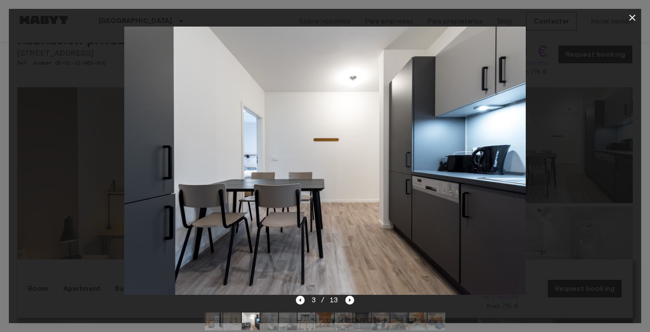
click at [634, 21] on icon "button" at bounding box center [632, 17] width 11 height 11
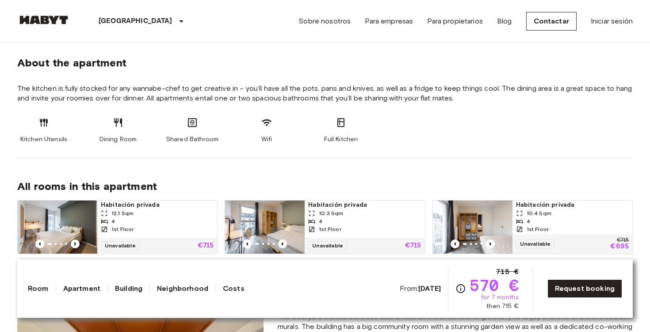
scroll to position [448, 0]
click at [80, 291] on link "Apartment" at bounding box center [81, 288] width 37 height 11
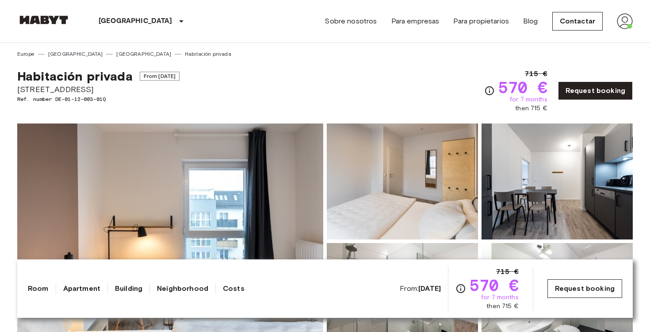
click at [578, 288] on link "Request booking" at bounding box center [585, 288] width 75 height 19
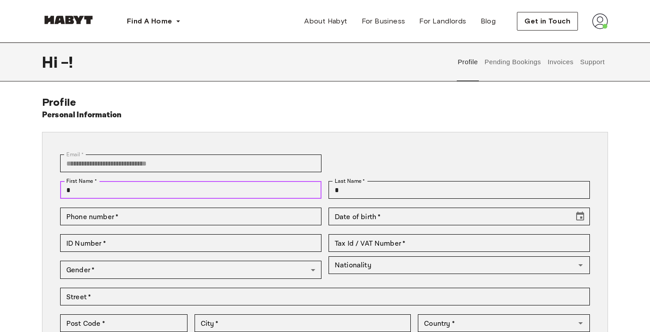
click at [138, 192] on input "*" at bounding box center [190, 190] width 261 height 18
click at [70, 193] on input "**********" at bounding box center [190, 190] width 261 height 18
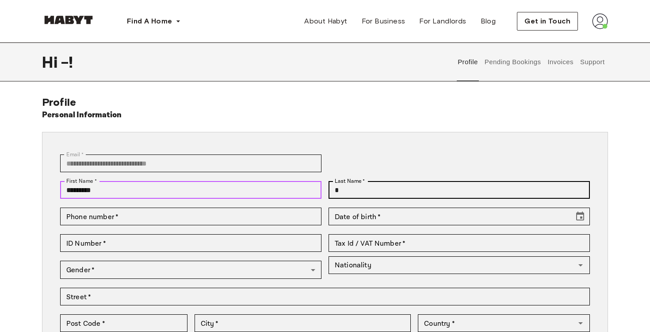
type input "*********"
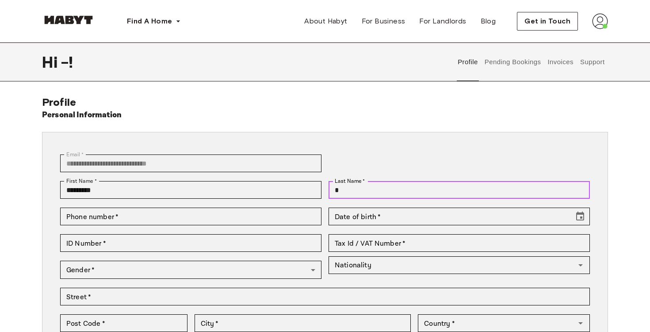
click at [438, 192] on input "*" at bounding box center [459, 190] width 261 height 18
type input "*******"
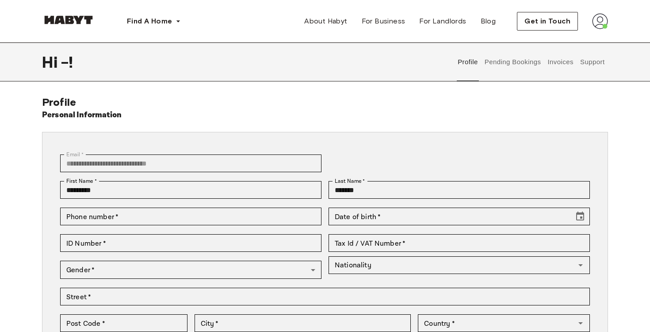
click at [398, 149] on div "**********" at bounding box center [325, 252] width 530 height 218
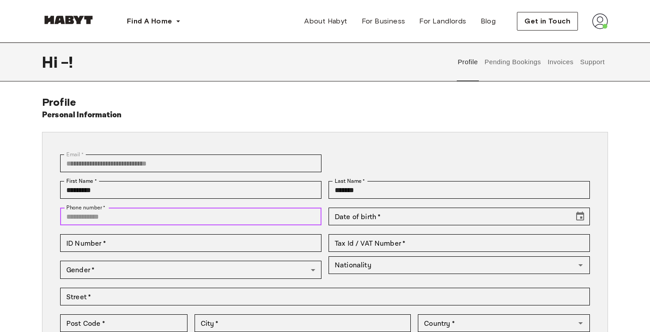
click at [248, 223] on input "Phone number   *" at bounding box center [190, 216] width 261 height 18
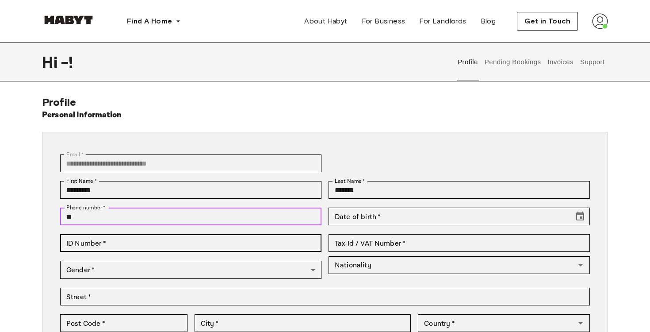
type input "**********"
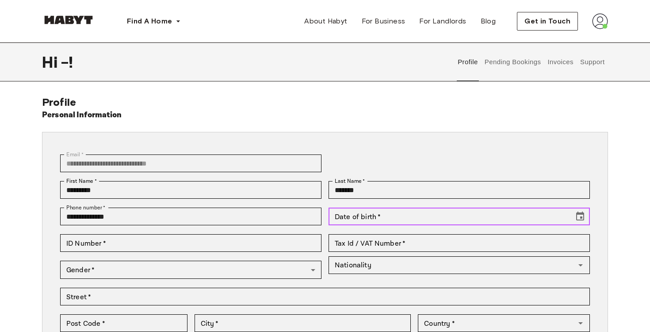
click at [423, 221] on input "Date of birth   *" at bounding box center [448, 216] width 239 height 18
click at [582, 217] on icon "Choose date" at bounding box center [580, 215] width 8 height 9
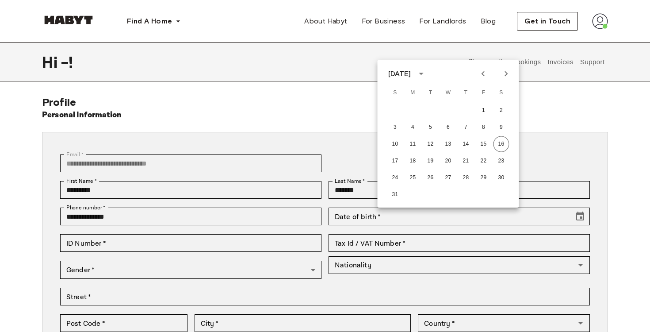
click at [411, 72] on div "[DATE]" at bounding box center [399, 74] width 23 height 11
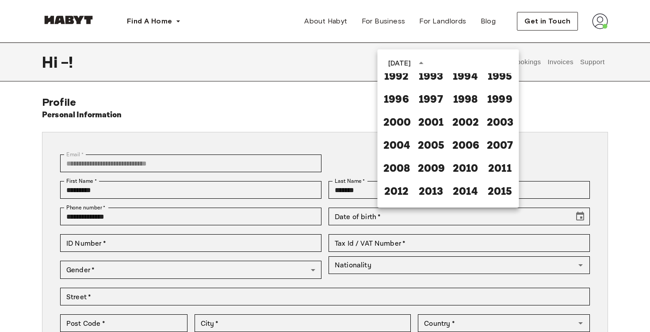
scroll to position [540, 0]
click at [497, 100] on button "1999" at bounding box center [500, 97] width 32 height 16
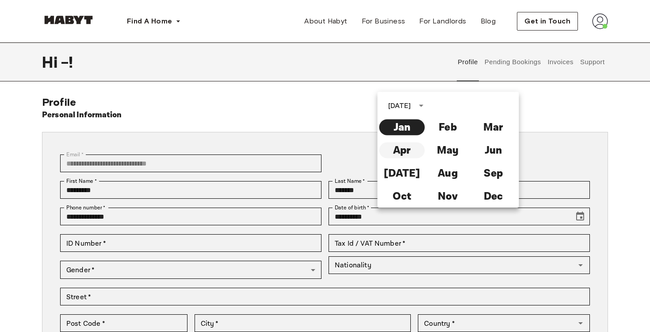
click at [398, 149] on button "Apr" at bounding box center [403, 150] width 46 height 16
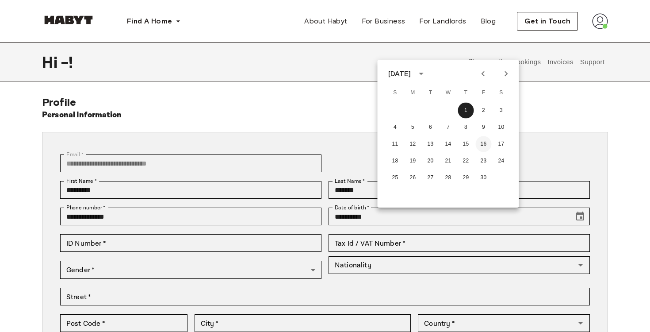
click at [490, 142] on button "16" at bounding box center [484, 144] width 16 height 16
type input "**********"
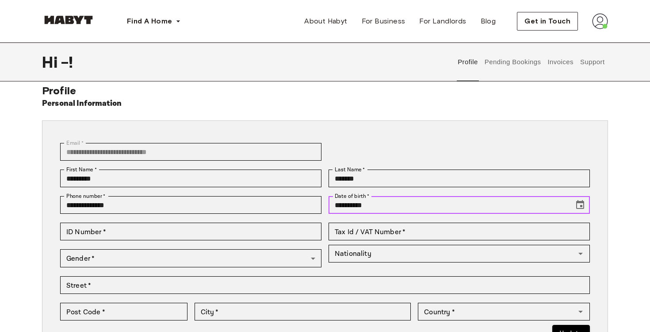
scroll to position [58, 0]
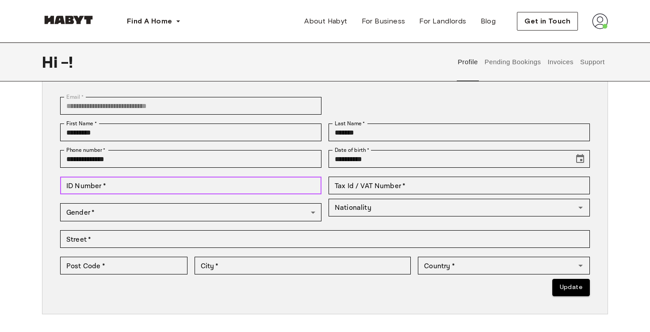
click at [221, 182] on input "ID Number   *" at bounding box center [190, 186] width 261 height 18
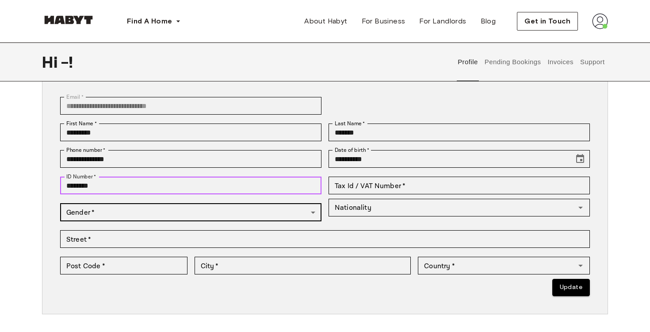
type input "********"
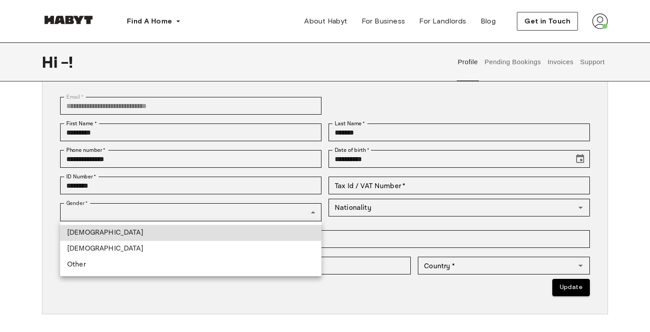
click at [188, 230] on li "[DEMOGRAPHIC_DATA]" at bounding box center [190, 233] width 261 height 16
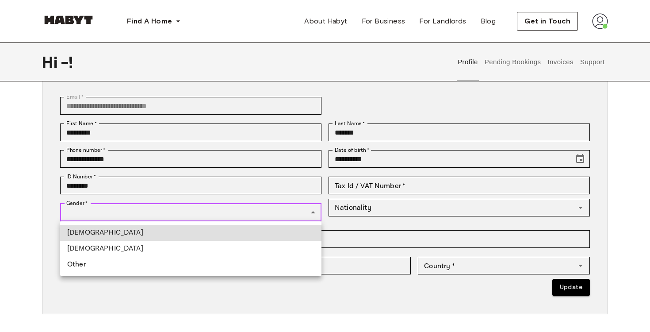
type input "****"
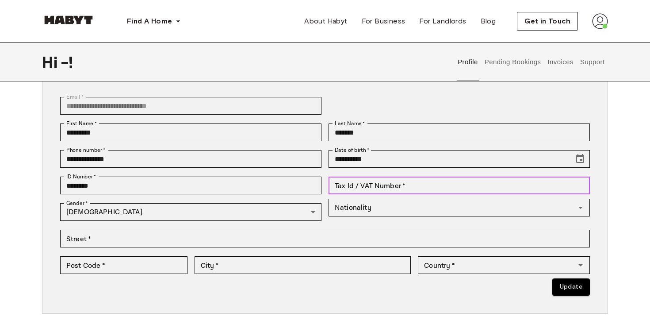
click at [366, 188] on input "Tax Id / VAT Number   *" at bounding box center [459, 186] width 261 height 18
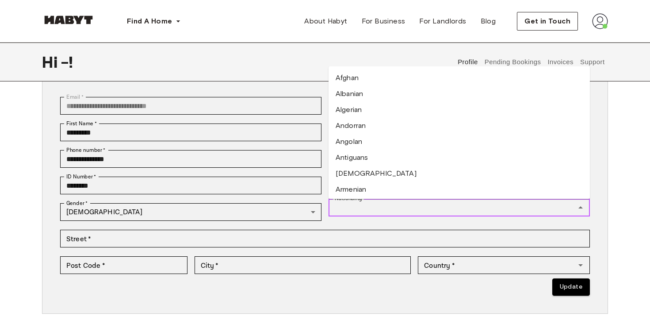
click at [390, 208] on input "Nationality" at bounding box center [452, 207] width 242 height 12
click at [390, 177] on li "[DEMOGRAPHIC_DATA]" at bounding box center [459, 173] width 261 height 16
type input "**********"
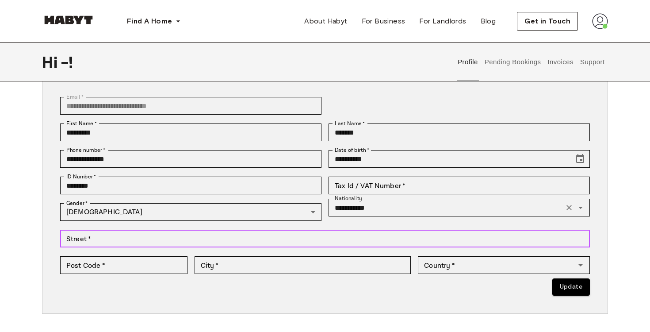
click at [160, 241] on input "Street   *" at bounding box center [325, 239] width 530 height 18
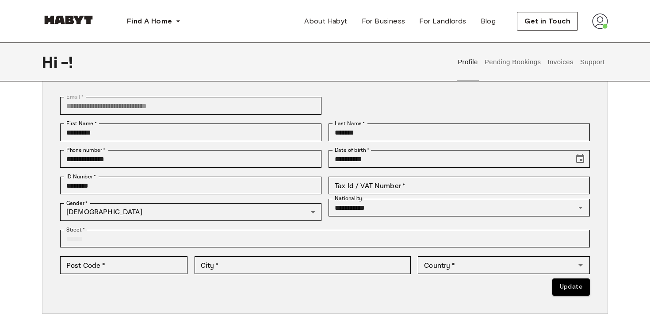
click at [217, 227] on div "Street   * Street   *" at bounding box center [321, 238] width 537 height 27
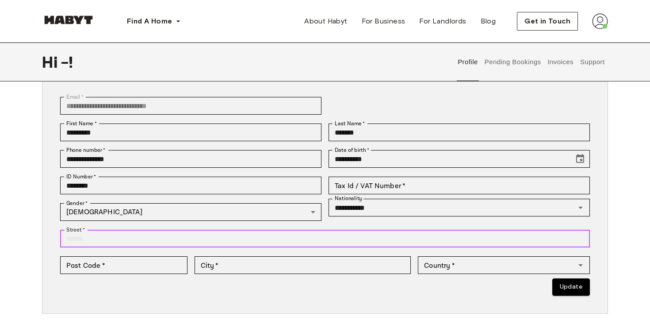
click at [344, 240] on input "Street   *" at bounding box center [325, 239] width 530 height 18
paste input "**********"
type input "**********"
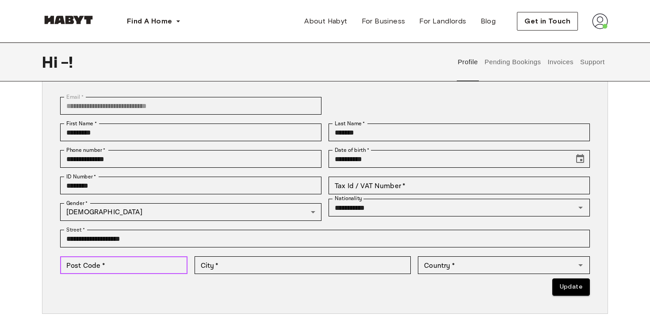
click at [152, 266] on input "Post Code   *" at bounding box center [123, 265] width 127 height 18
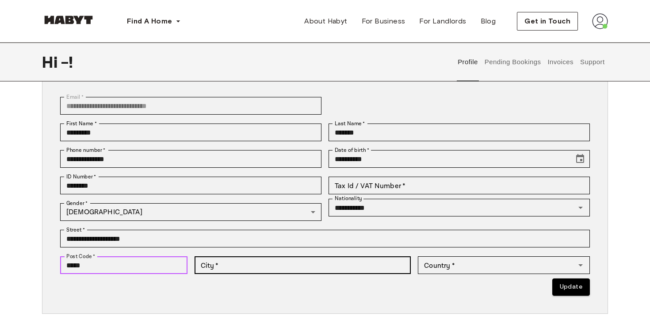
type input "*****"
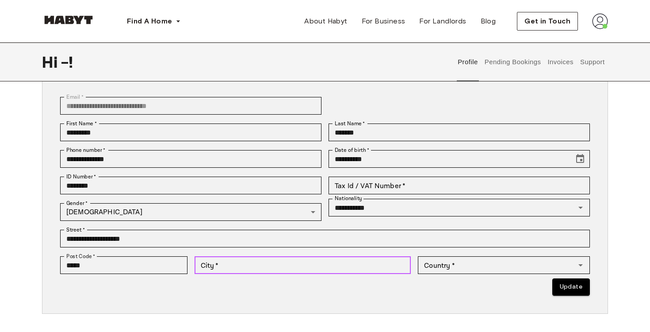
click at [238, 270] on input "City   *" at bounding box center [303, 265] width 217 height 18
type input "******"
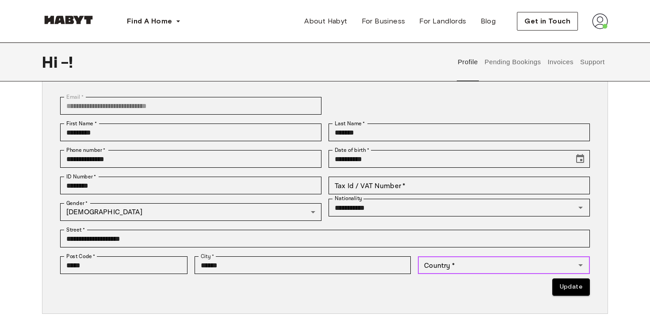
click at [493, 265] on input "Country   *" at bounding box center [497, 265] width 152 height 12
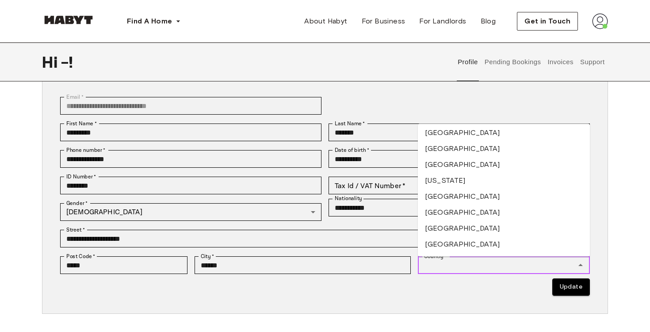
scroll to position [1197, 0]
click at [453, 196] on li "[GEOGRAPHIC_DATA]" at bounding box center [504, 196] width 172 height 16
type input "*******"
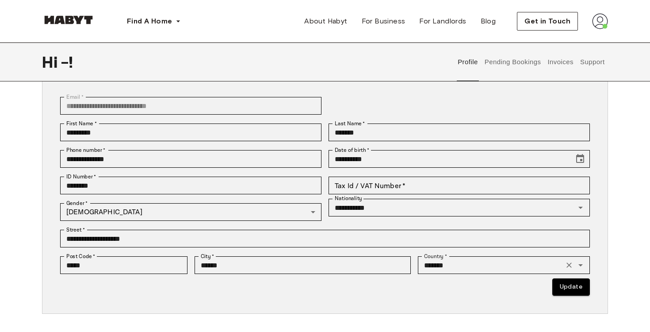
click at [248, 311] on div "**********" at bounding box center [325, 193] width 566 height 239
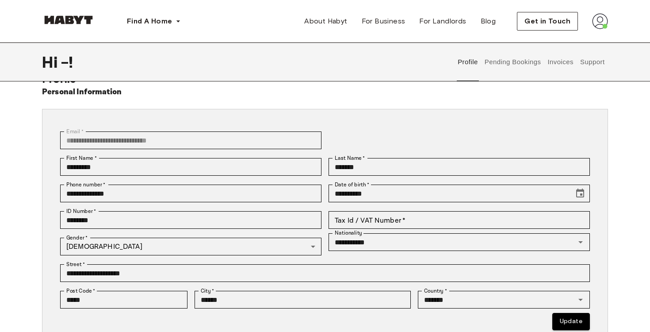
scroll to position [12, 0]
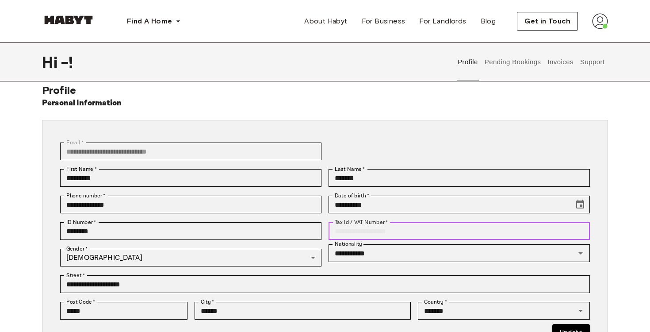
click at [396, 230] on input "Tax Id / VAT Number   *" at bounding box center [459, 231] width 261 height 18
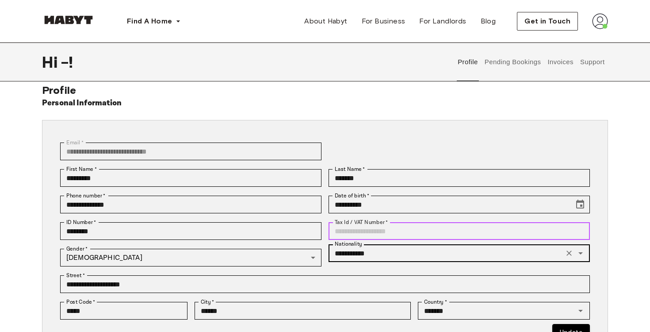
paste input "**********"
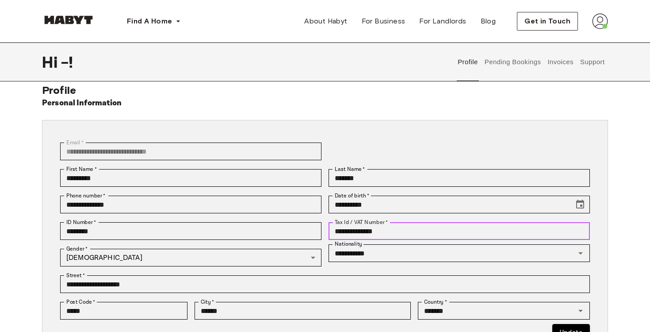
click at [346, 233] on input "**********" at bounding box center [459, 231] width 261 height 18
click at [357, 232] on input "**********" at bounding box center [459, 231] width 261 height 18
click at [369, 232] on input "**********" at bounding box center [459, 231] width 261 height 18
type input "**********"
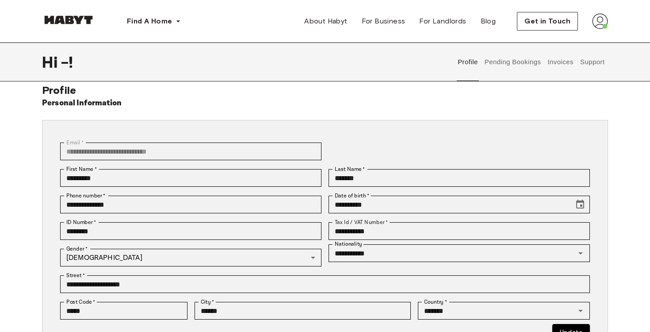
click at [612, 220] on div "**********" at bounding box center [325, 253] width 637 height 338
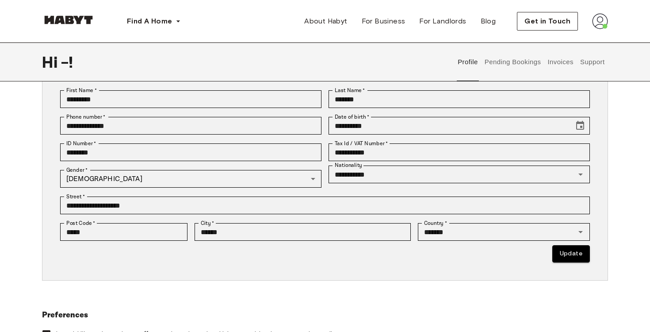
scroll to position [90, 0]
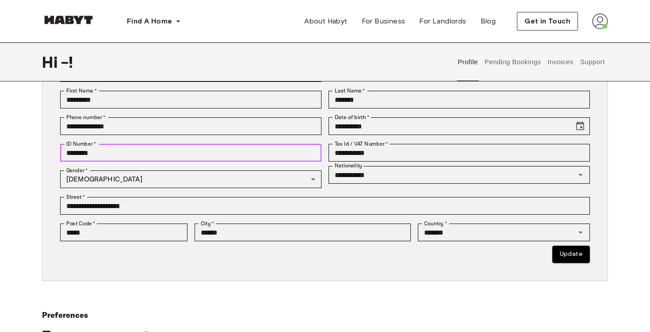
click at [119, 153] on input "********" at bounding box center [190, 153] width 261 height 18
click at [235, 151] on input "********" at bounding box center [190, 153] width 261 height 18
type input "*********"
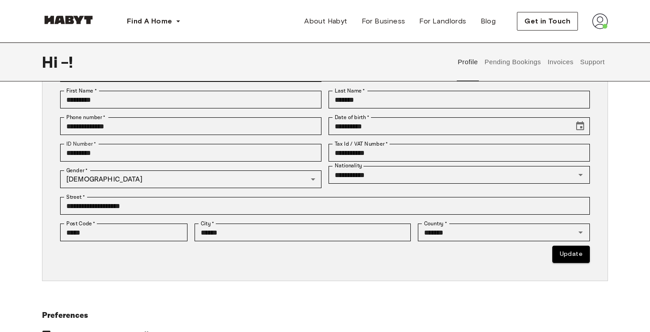
click at [364, 279] on div "**********" at bounding box center [325, 161] width 566 height 239
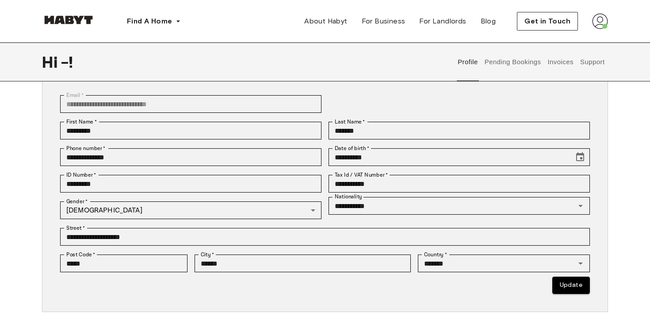
scroll to position [40, 0]
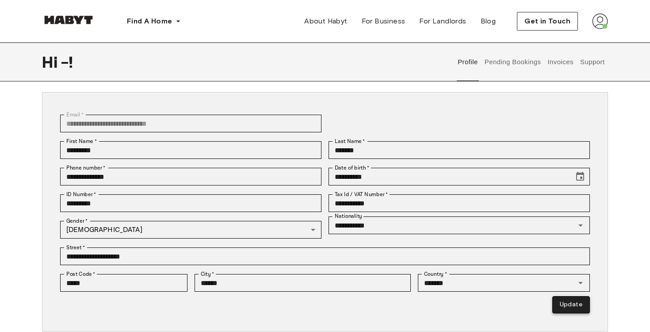
click at [576, 304] on button "Update" at bounding box center [572, 304] width 38 height 17
type input "*********"
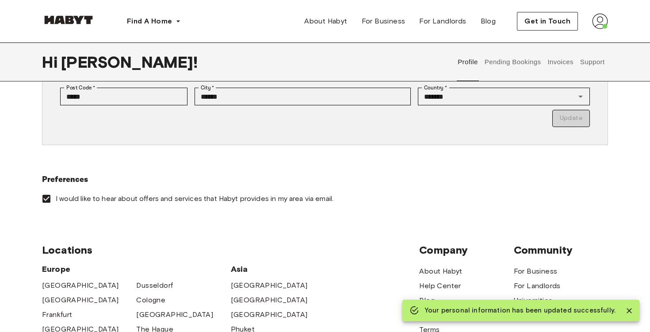
scroll to position [225, 0]
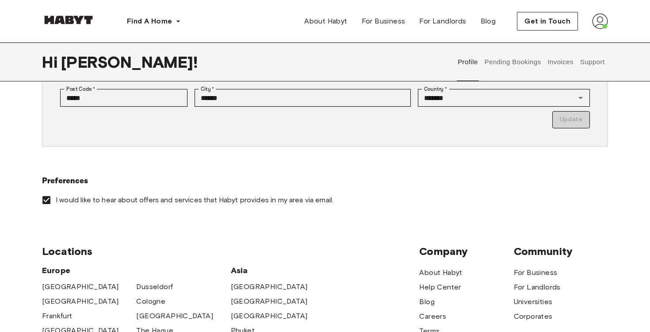
click at [96, 201] on span "I would like to hear about offers and services that Habyt provides in my area v…" at bounding box center [195, 200] width 278 height 10
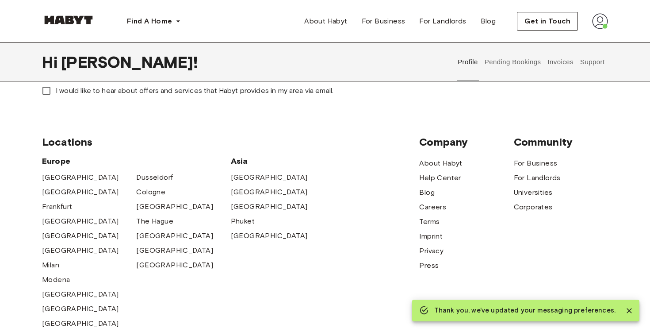
scroll to position [0, 0]
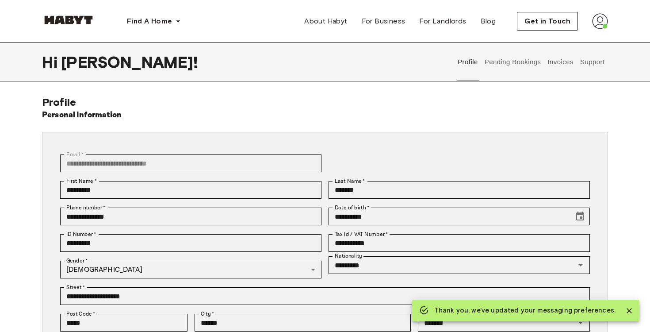
click at [603, 21] on img at bounding box center [600, 21] width 16 height 16
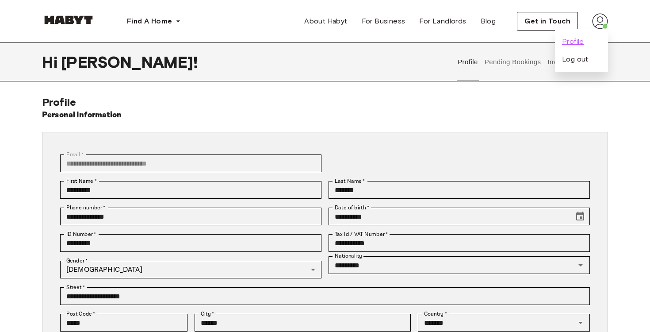
click at [582, 44] on span "Profile" at bounding box center [573, 41] width 22 height 11
click at [519, 61] on button "Pending Bookings" at bounding box center [513, 61] width 59 height 39
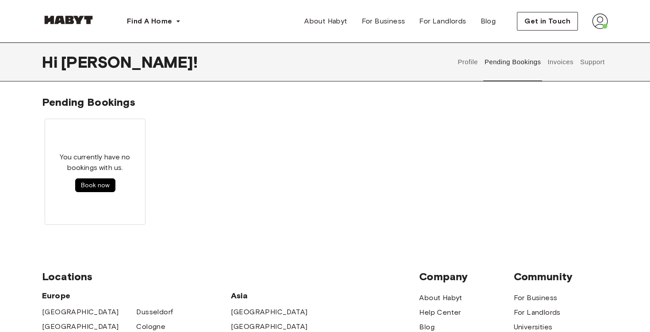
click at [552, 62] on button "Invoices" at bounding box center [561, 61] width 28 height 39
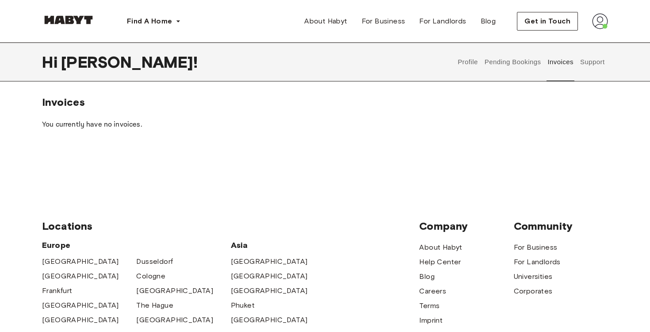
click at [592, 60] on button "Support" at bounding box center [592, 61] width 27 height 39
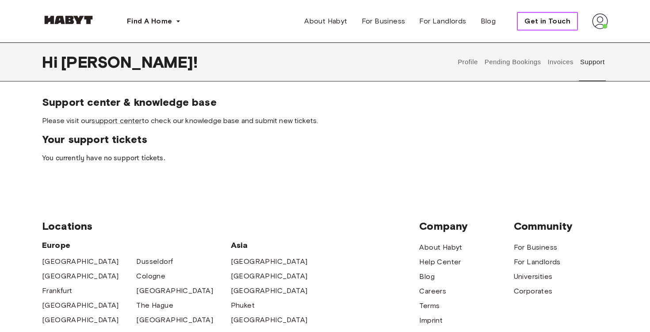
click at [548, 26] on span "Get in Touch" at bounding box center [548, 21] width 46 height 11
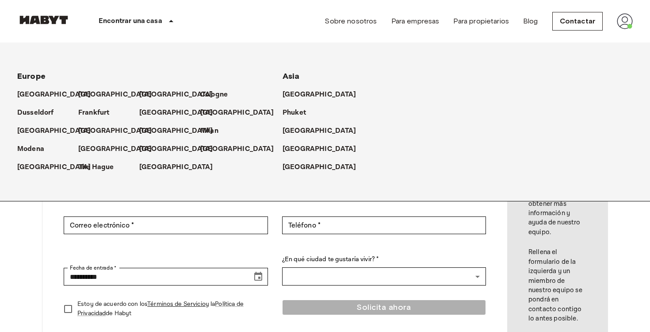
click at [71, 20] on div "Encontrar una casa" at bounding box center [137, 21] width 134 height 42
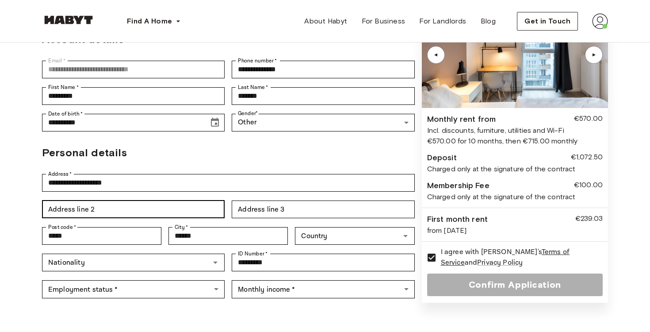
scroll to position [120, 0]
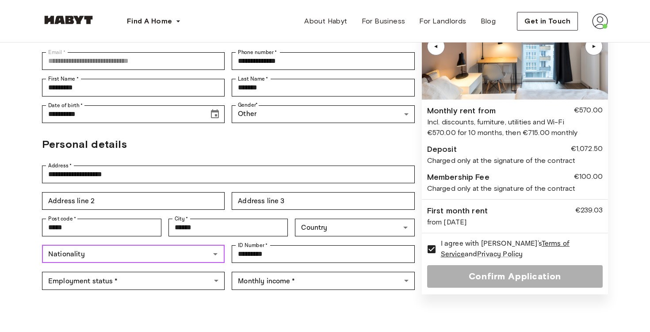
click at [174, 248] on input "Nationality" at bounding box center [126, 254] width 163 height 12
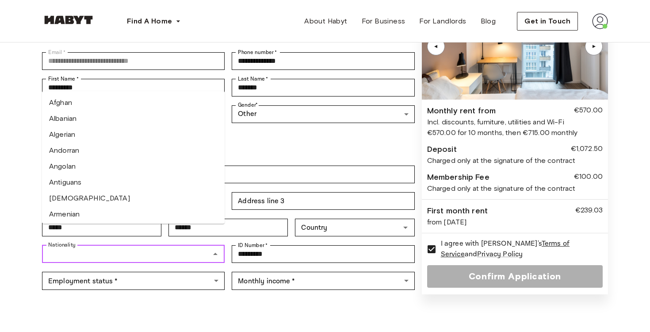
click at [92, 200] on li "[DEMOGRAPHIC_DATA]" at bounding box center [133, 198] width 183 height 16
type input "**********"
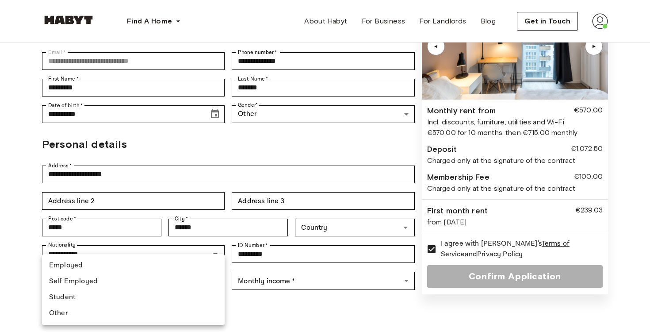
click at [104, 261] on body "**********" at bounding box center [325, 296] width 650 height 833
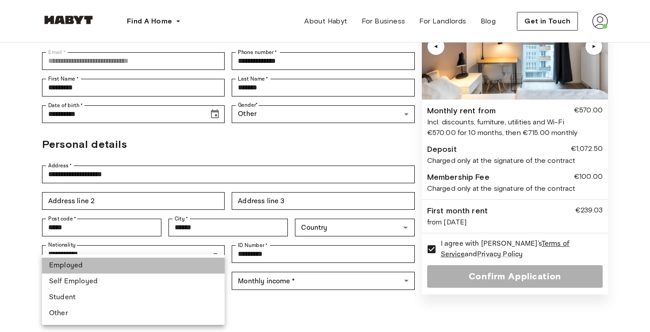
click at [104, 261] on li "Employed" at bounding box center [133, 265] width 183 height 16
type input "********"
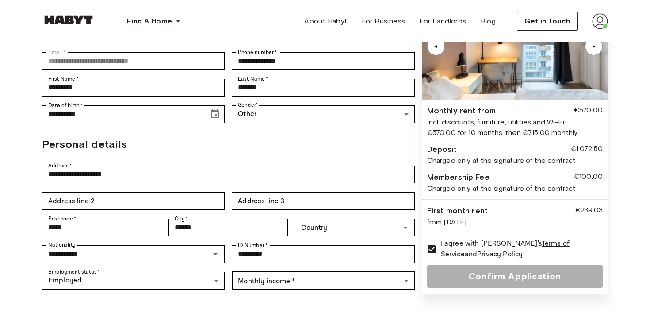
click at [279, 266] on body "**********" at bounding box center [325, 296] width 650 height 833
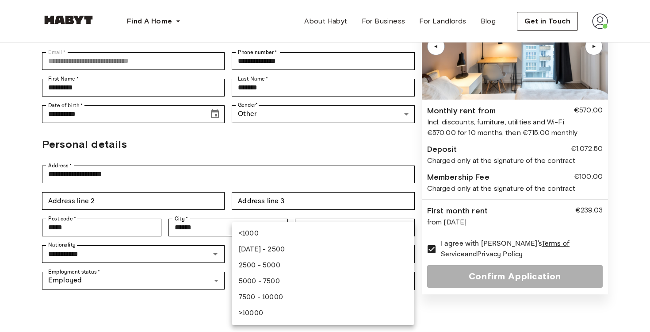
click at [294, 248] on li "[DATE] - 2500" at bounding box center [323, 250] width 183 height 16
type input "**********"
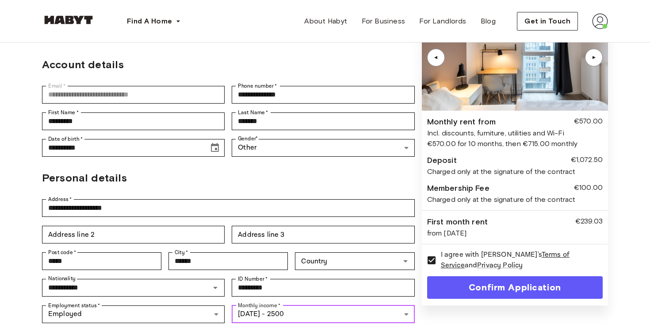
scroll to position [96, 0]
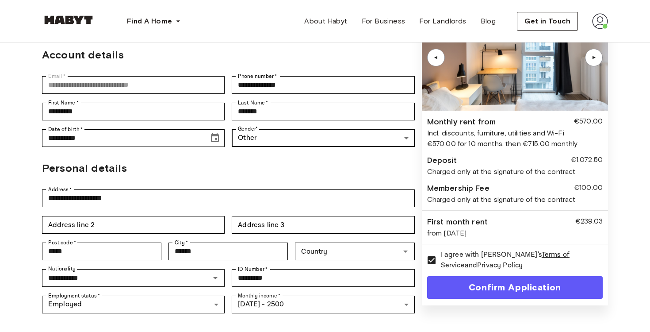
click at [320, 123] on body "**********" at bounding box center [325, 320] width 650 height 833
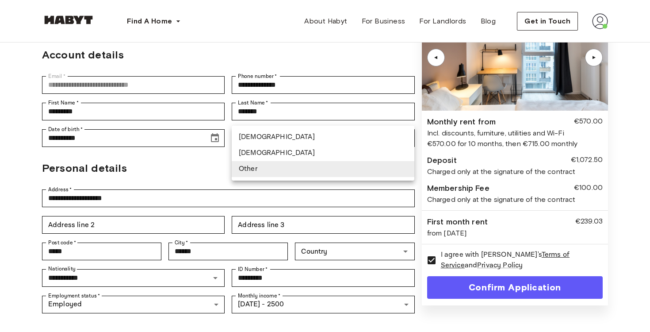
click at [291, 138] on li "[DEMOGRAPHIC_DATA]" at bounding box center [323, 137] width 183 height 16
type input "****"
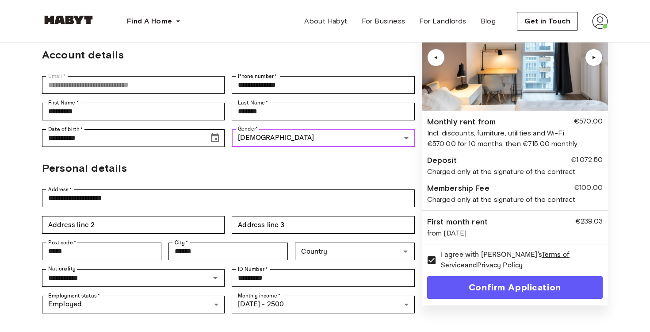
scroll to position [142, 0]
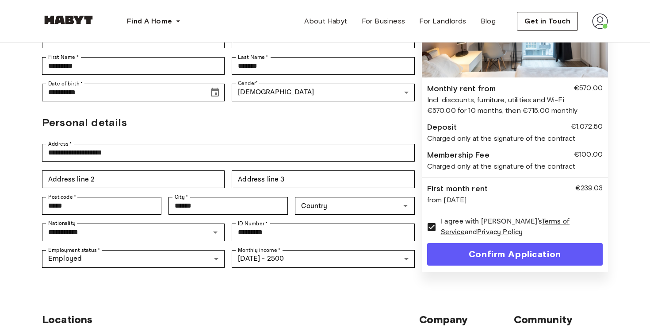
click at [171, 115] on h2 "Personal details" at bounding box center [228, 123] width 373 height 16
click at [360, 200] on input "Country" at bounding box center [348, 206] width 100 height 12
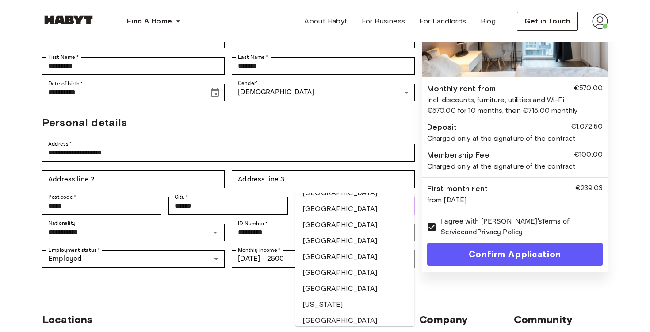
scroll to position [1279, 0]
click at [327, 196] on li "[GEOGRAPHIC_DATA]" at bounding box center [355, 195] width 119 height 16
type input "*******"
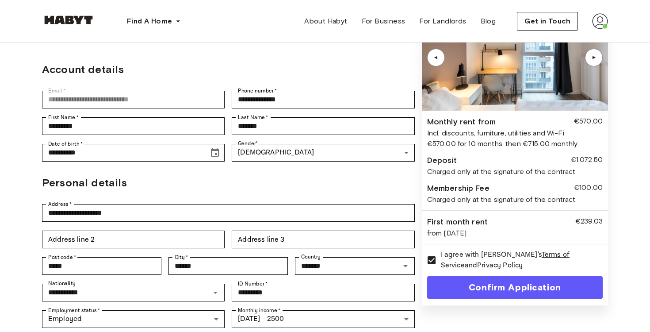
scroll to position [92, 0]
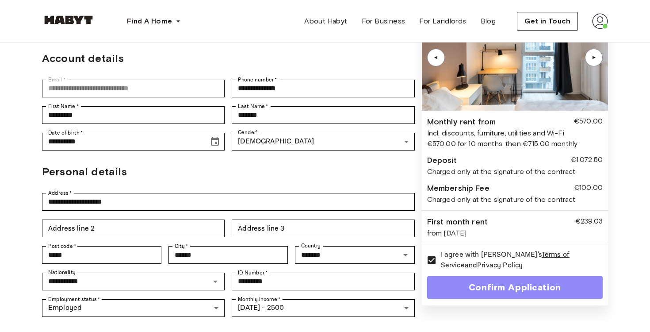
click at [565, 280] on button "Confirm Application" at bounding box center [515, 287] width 176 height 23
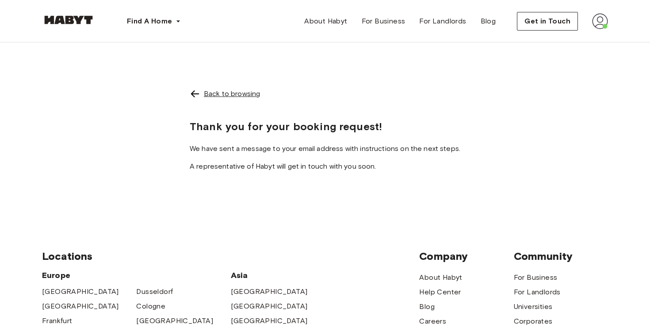
click at [249, 96] on div "Back to browsing" at bounding box center [232, 93] width 56 height 11
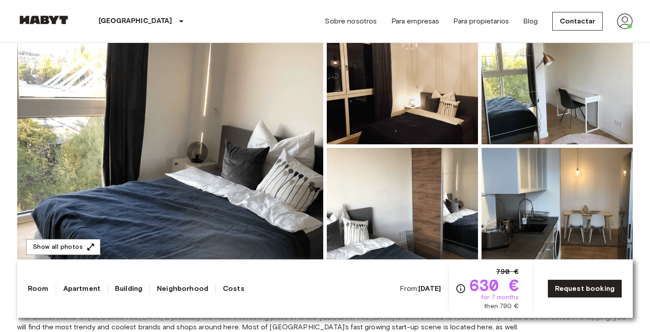
scroll to position [97, 0]
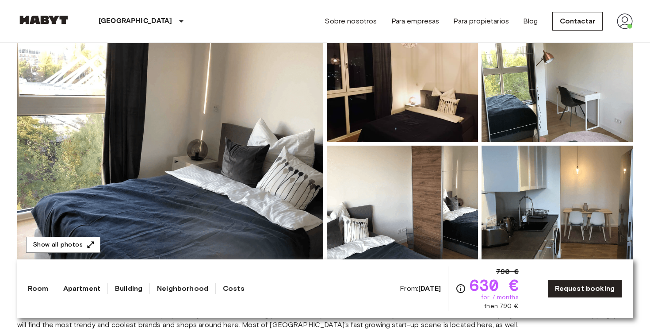
click at [282, 143] on img at bounding box center [170, 143] width 306 height 235
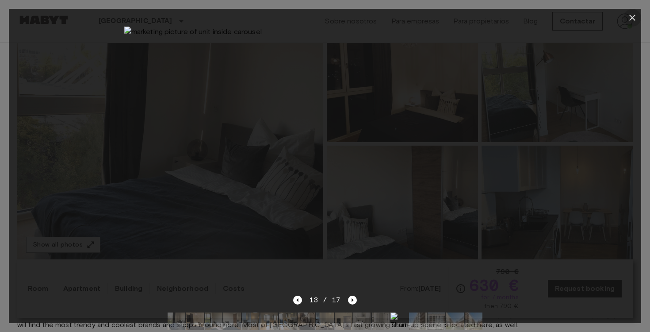
click at [631, 17] on icon "button" at bounding box center [632, 17] width 11 height 11
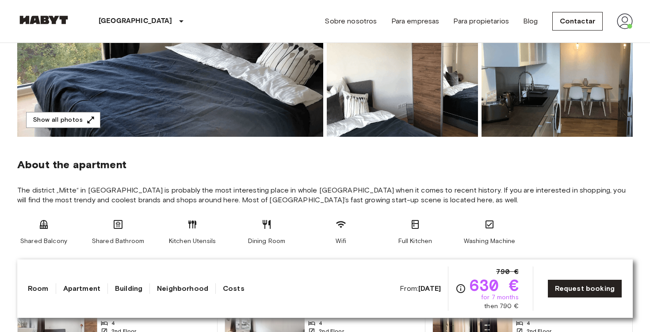
scroll to position [0, 0]
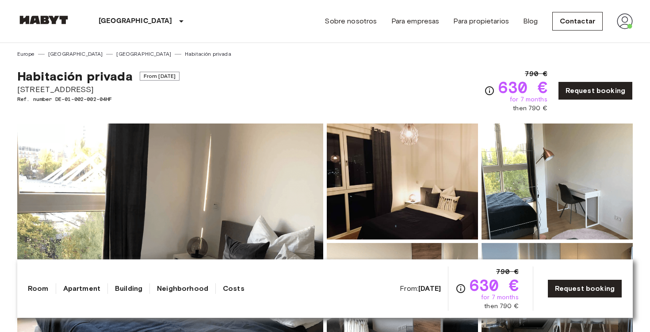
click at [53, 89] on span "[STREET_ADDRESS]" at bounding box center [98, 90] width 162 height 12
copy span "[STREET_ADDRESS]"
click at [426, 48] on div "Europe Germany Berlin Habitación privada" at bounding box center [325, 50] width 616 height 15
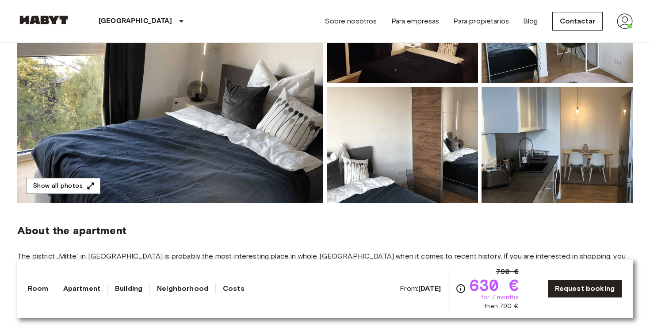
scroll to position [65, 0]
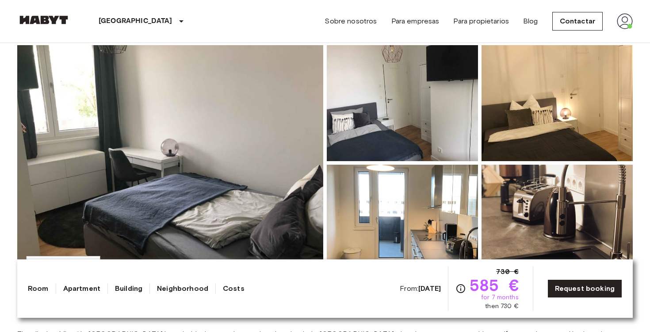
scroll to position [79, 0]
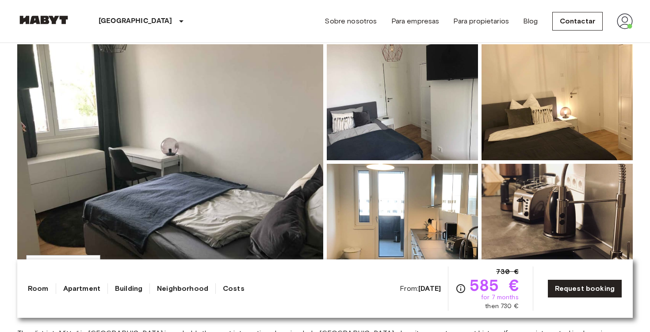
click at [212, 160] on img at bounding box center [170, 161] width 306 height 235
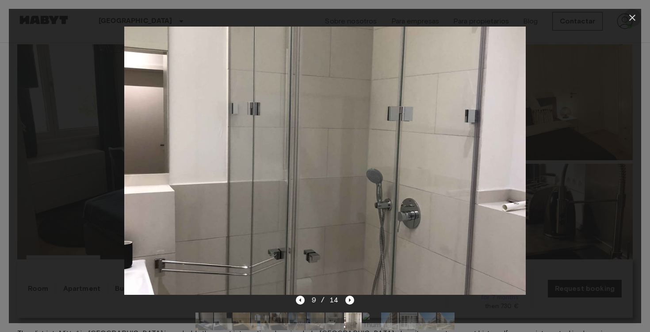
click at [634, 19] on icon "button" at bounding box center [633, 18] width 6 height 6
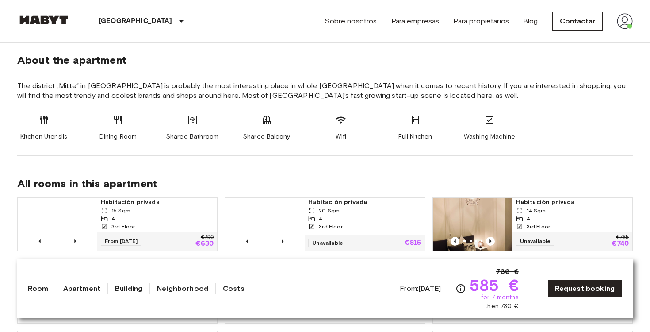
scroll to position [341, 0]
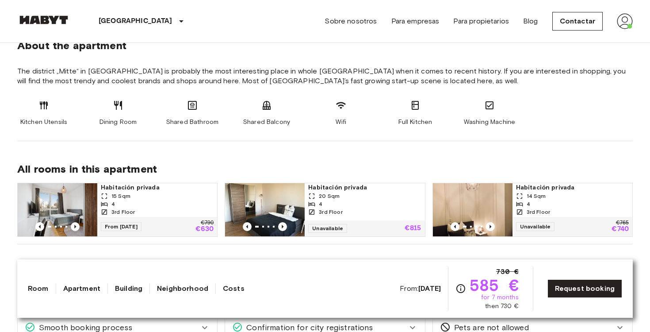
click at [146, 193] on div "15 Sqm" at bounding box center [157, 196] width 113 height 8
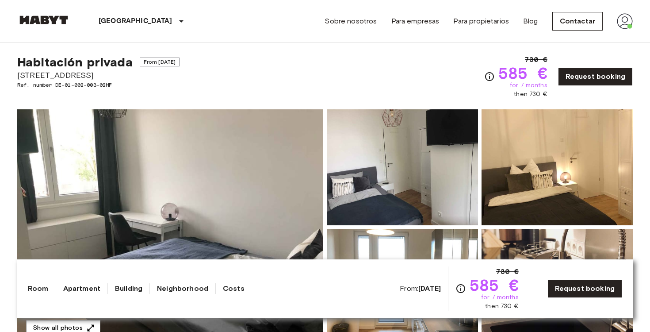
scroll to position [0, 0]
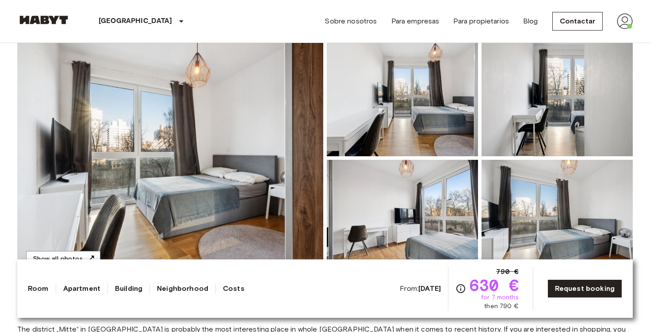
scroll to position [104, 0]
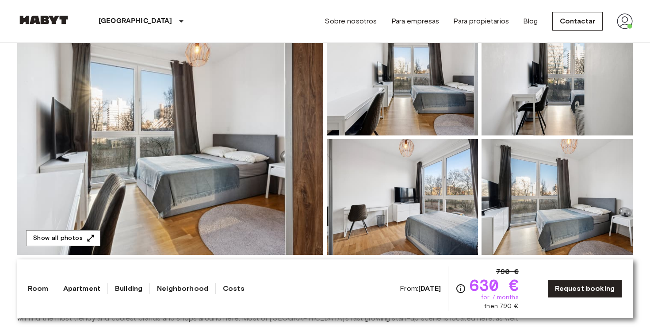
click at [134, 206] on img at bounding box center [170, 136] width 306 height 235
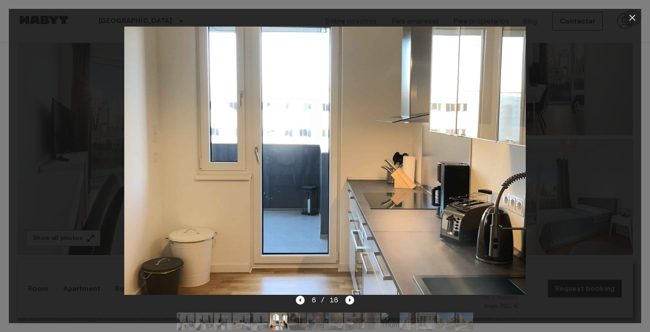
click at [629, 21] on icon "button" at bounding box center [632, 17] width 11 height 11
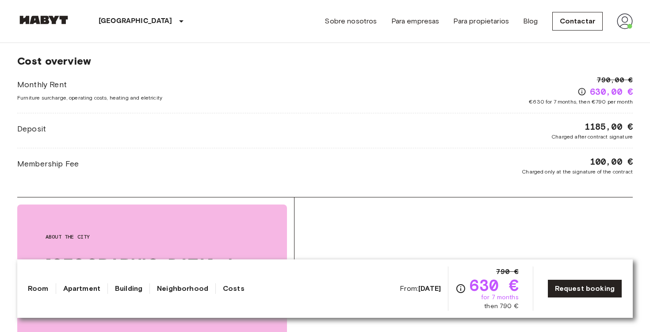
scroll to position [735, 0]
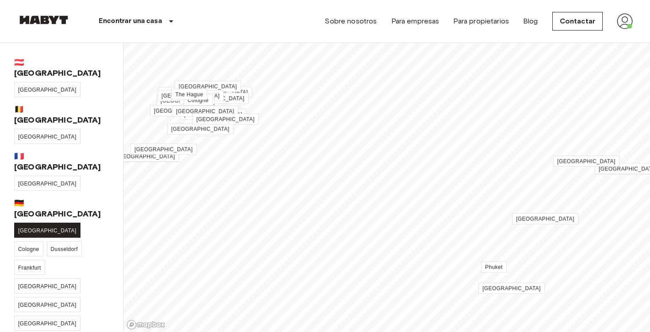
click at [18, 223] on link "[GEOGRAPHIC_DATA]" at bounding box center [47, 230] width 66 height 15
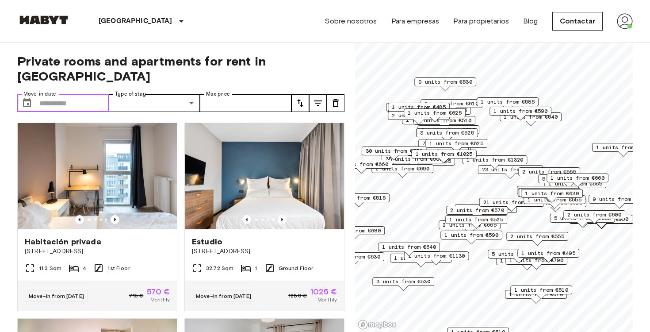
click at [50, 94] on input "Move-in date" at bounding box center [73, 103] width 69 height 18
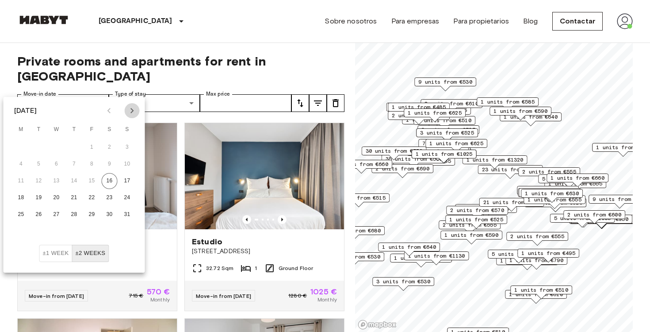
click at [132, 110] on icon "Next month" at bounding box center [132, 110] width 3 height 5
click at [19, 151] on button "1" at bounding box center [21, 147] width 16 height 16
type input "**********"
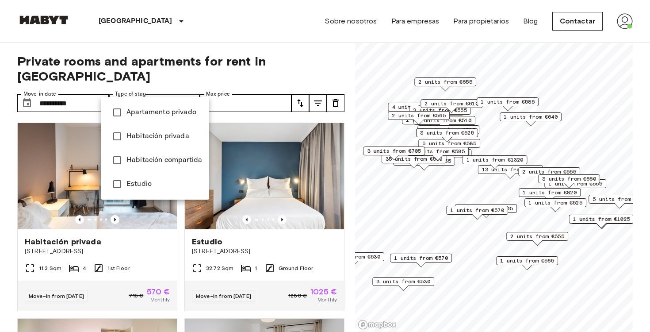
type input "**********"
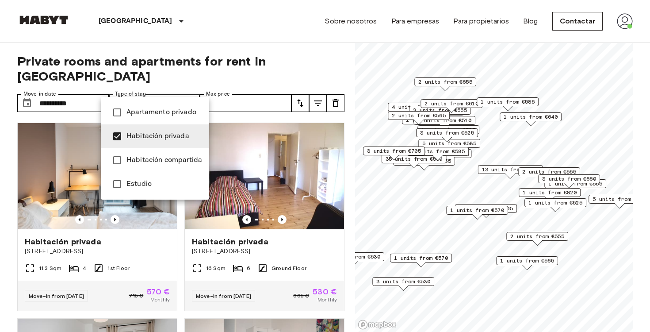
click at [197, 87] on div at bounding box center [325, 166] width 650 height 332
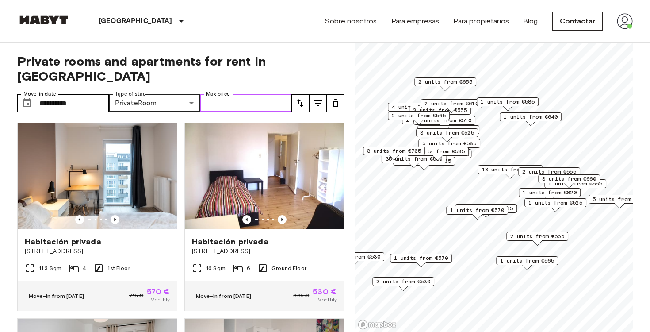
click at [262, 94] on input "Max price" at bounding box center [246, 103] width 92 height 18
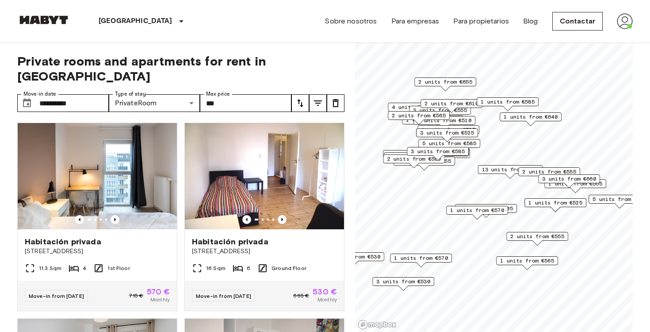
click at [302, 65] on span "Private rooms and apartments for rent in Berlin" at bounding box center [180, 69] width 327 height 30
click at [256, 94] on input "***" at bounding box center [246, 103] width 92 height 18
type input "*"
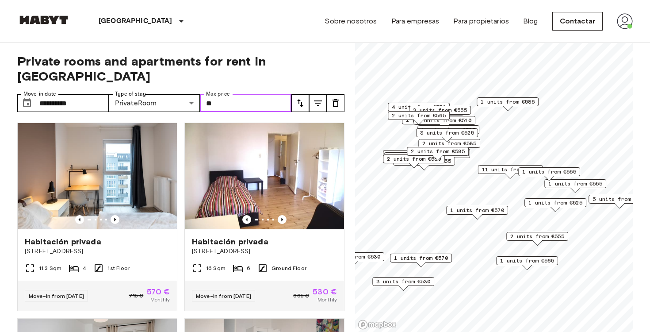
type input "*"
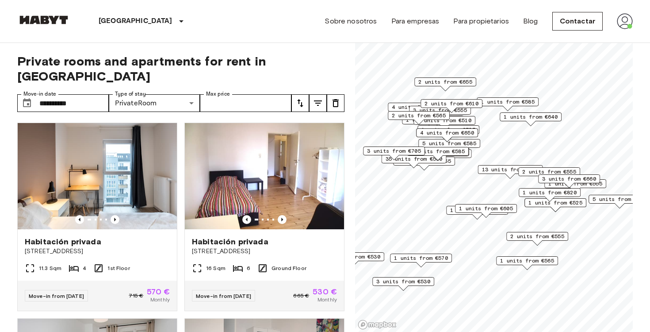
click at [315, 66] on span "Private rooms and apartments for rent in Berlin" at bounding box center [180, 69] width 327 height 30
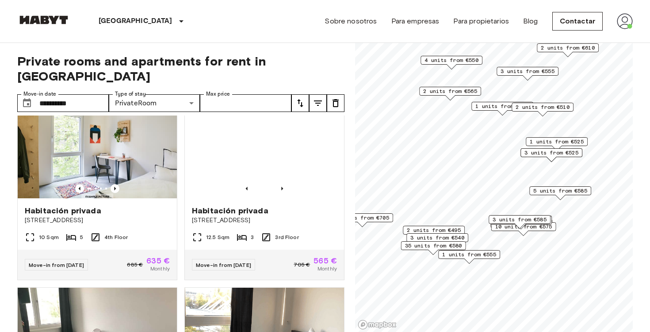
scroll to position [421, 0]
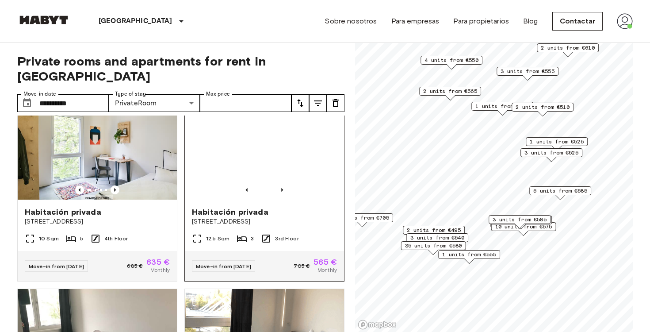
click at [219, 217] on span "Müllerstraße 30" at bounding box center [264, 221] width 145 height 9
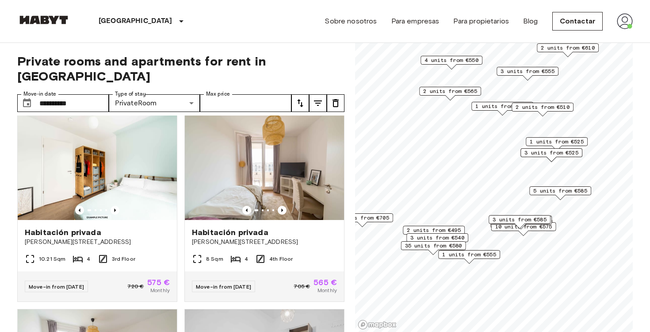
scroll to position [796, 0]
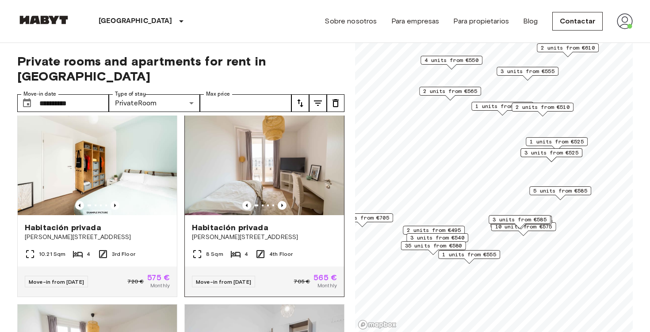
click at [265, 222] on div "Habitación privada" at bounding box center [264, 227] width 145 height 11
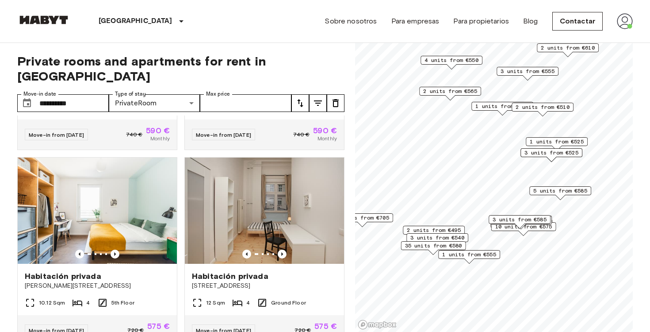
scroll to position [1145, 0]
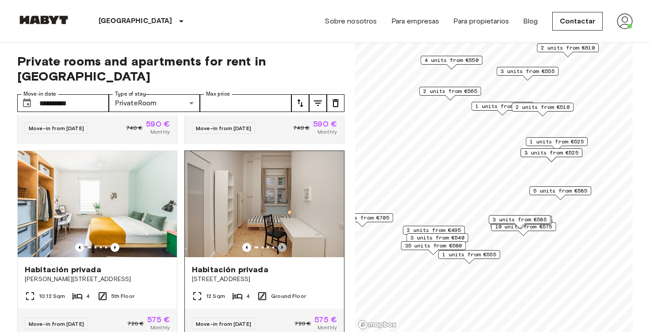
click at [284, 243] on icon "Previous image" at bounding box center [282, 247] width 9 height 9
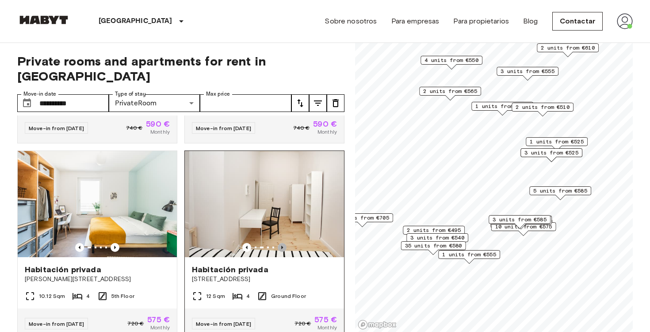
click at [284, 243] on icon "Previous image" at bounding box center [282, 247] width 9 height 9
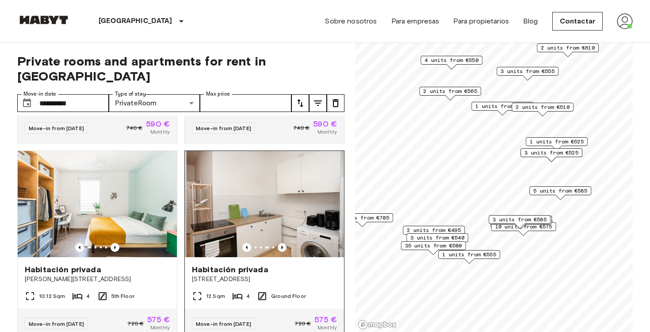
click at [284, 243] on icon "Previous image" at bounding box center [282, 247] width 9 height 9
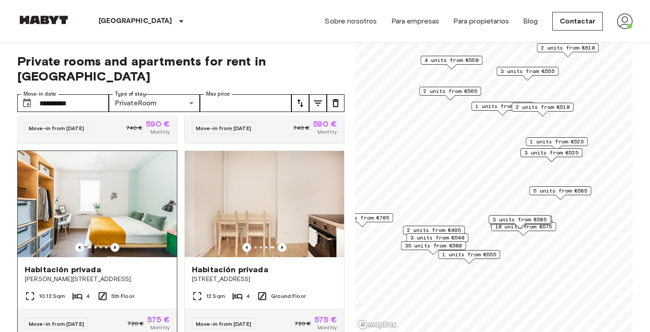
scroll to position [1161, 0]
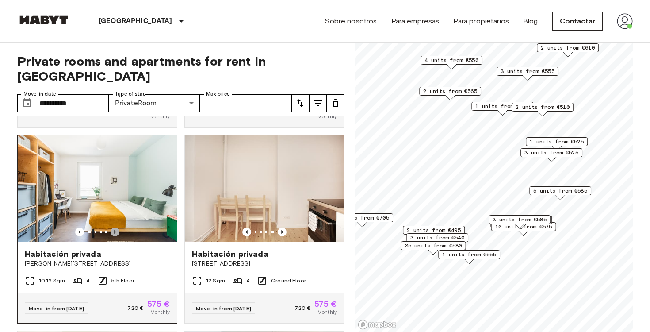
click at [114, 227] on icon "Previous image" at bounding box center [115, 231] width 9 height 9
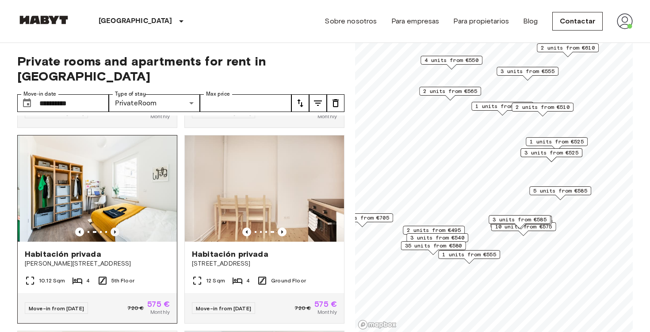
click at [114, 227] on icon "Previous image" at bounding box center [115, 231] width 9 height 9
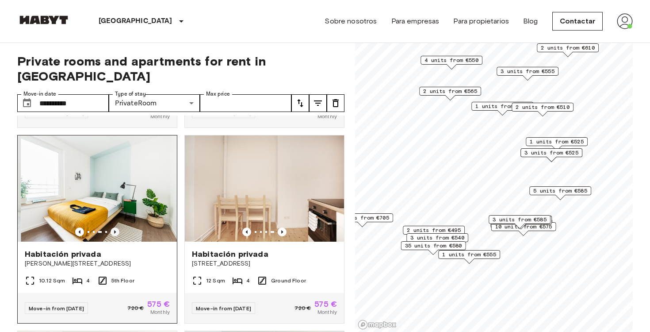
click at [114, 227] on icon "Previous image" at bounding box center [115, 231] width 9 height 9
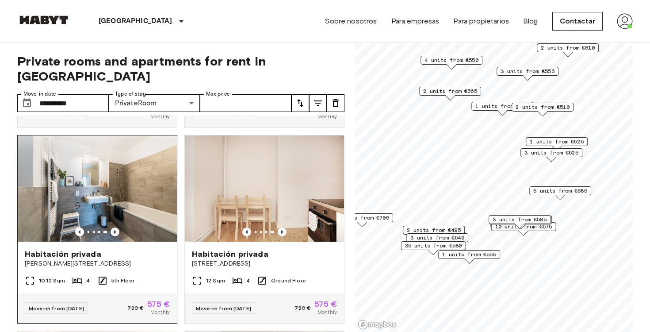
click at [114, 227] on icon "Previous image" at bounding box center [115, 231] width 9 height 9
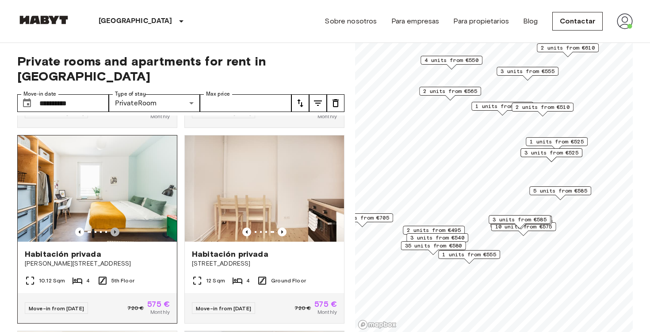
click at [114, 227] on icon "Previous image" at bounding box center [115, 231] width 9 height 9
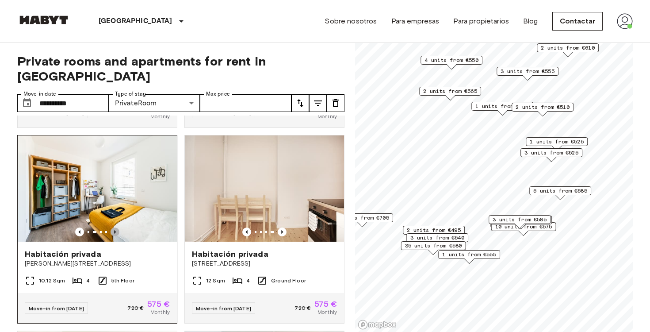
click at [114, 227] on icon "Previous image" at bounding box center [115, 231] width 9 height 9
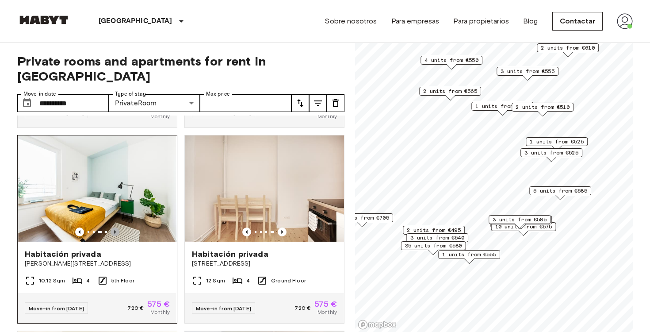
click at [114, 227] on icon "Previous image" at bounding box center [115, 231] width 9 height 9
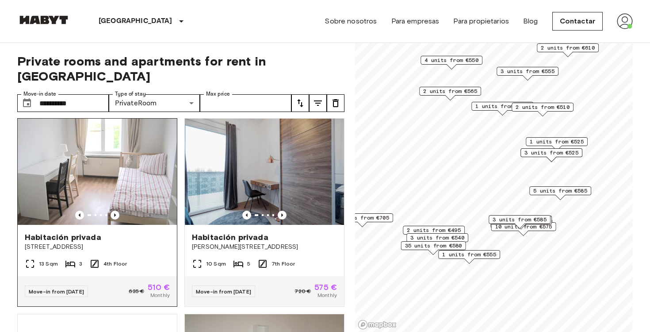
scroll to position [1569, 0]
click at [78, 231] on span "Habitación privada" at bounding box center [63, 236] width 77 height 11
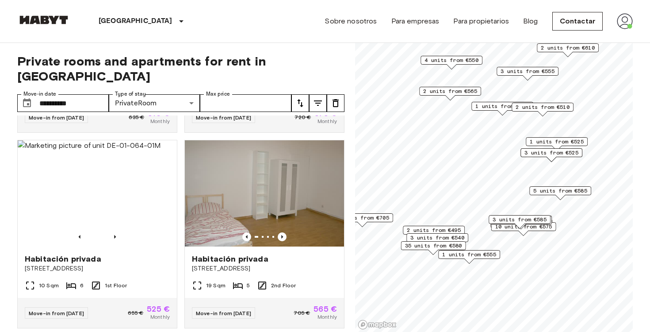
scroll to position [1746, 0]
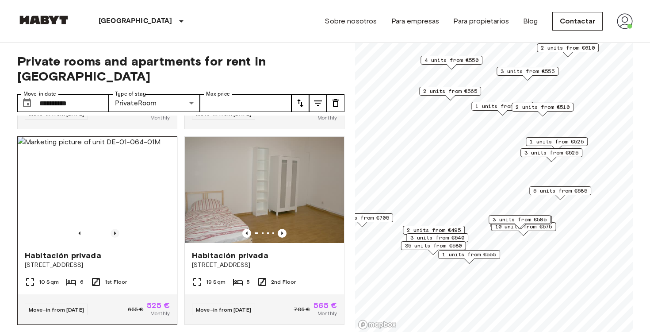
click at [116, 229] on icon "Previous image" at bounding box center [115, 233] width 9 height 9
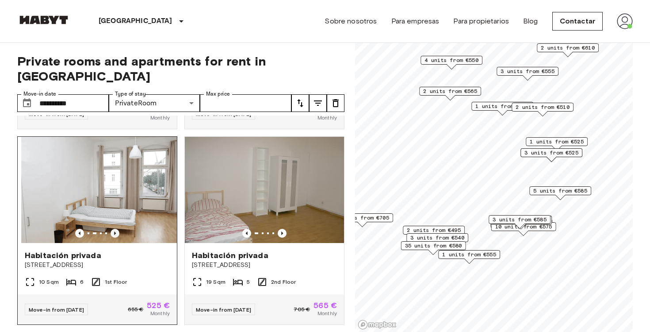
click at [116, 229] on icon "Previous image" at bounding box center [115, 233] width 9 height 9
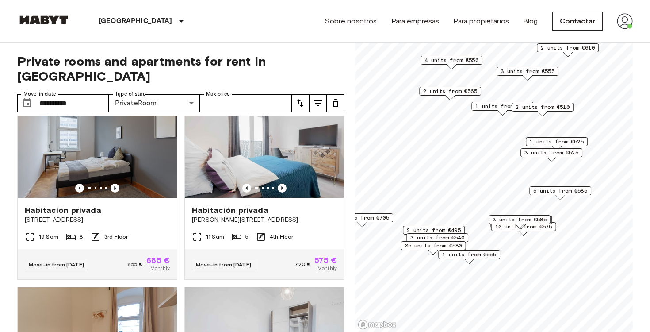
scroll to position [2145, 0]
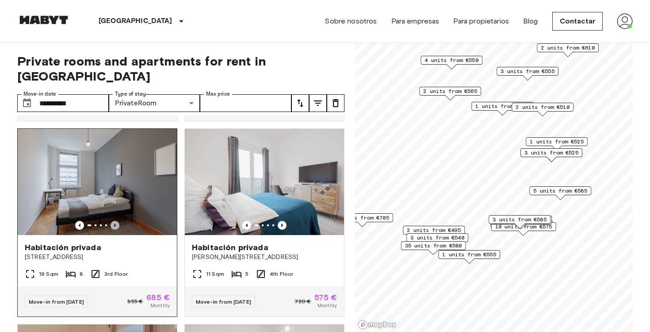
click at [114, 221] on icon "Previous image" at bounding box center [115, 225] width 9 height 9
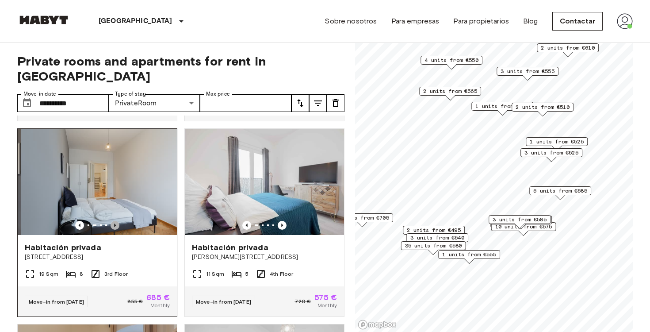
click at [114, 221] on icon "Previous image" at bounding box center [115, 225] width 9 height 9
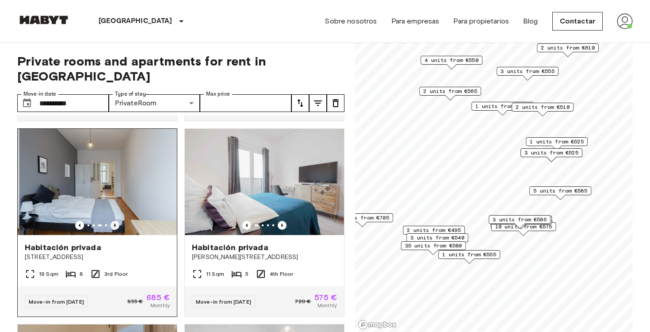
click at [114, 221] on icon "Previous image" at bounding box center [115, 225] width 9 height 9
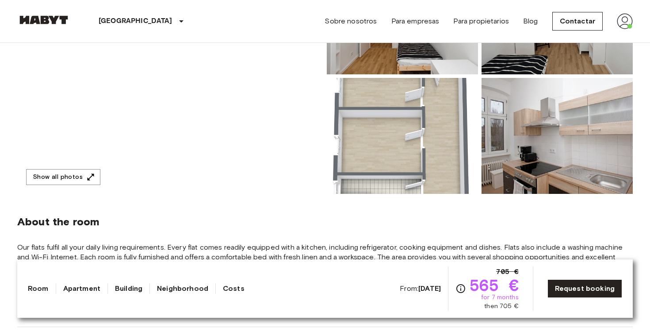
scroll to position [181, 0]
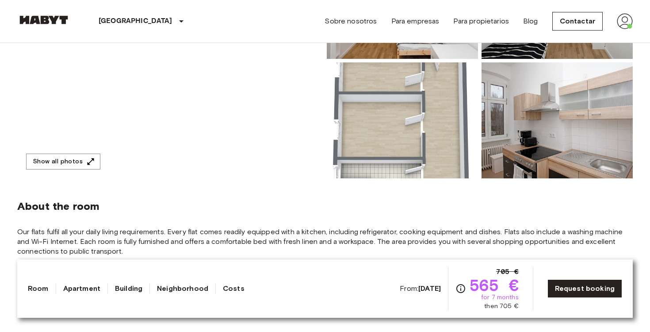
click at [382, 167] on img at bounding box center [402, 120] width 151 height 116
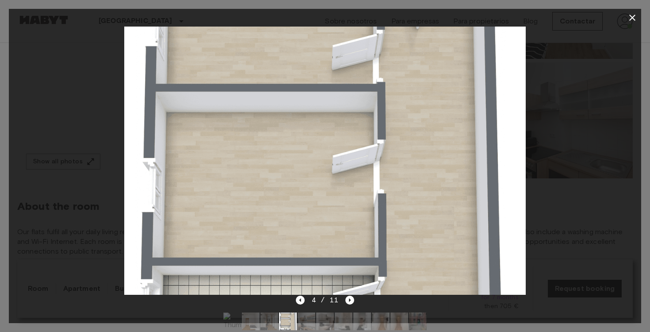
click at [634, 18] on icon "button" at bounding box center [632, 17] width 11 height 11
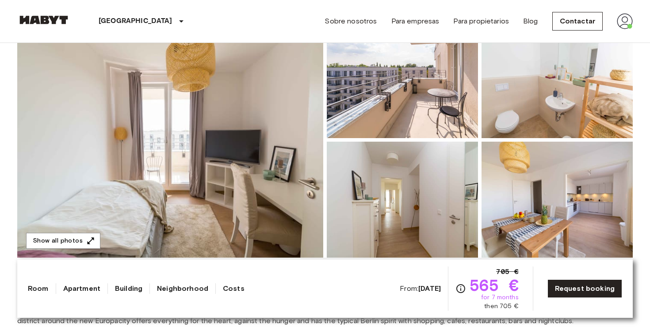
scroll to position [105, 0]
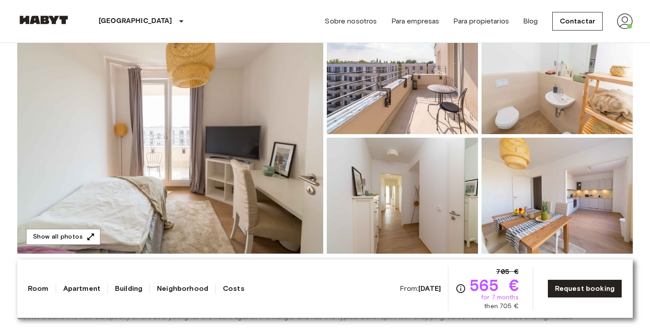
click at [250, 187] on img at bounding box center [170, 135] width 306 height 235
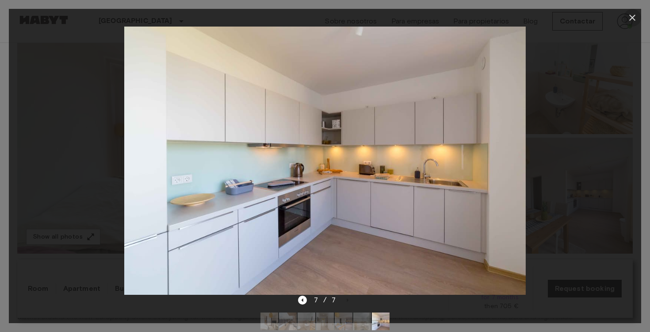
click at [633, 15] on icon "button" at bounding box center [632, 17] width 11 height 11
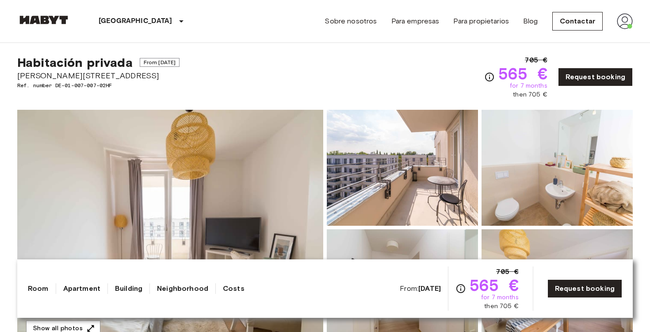
scroll to position [0, 0]
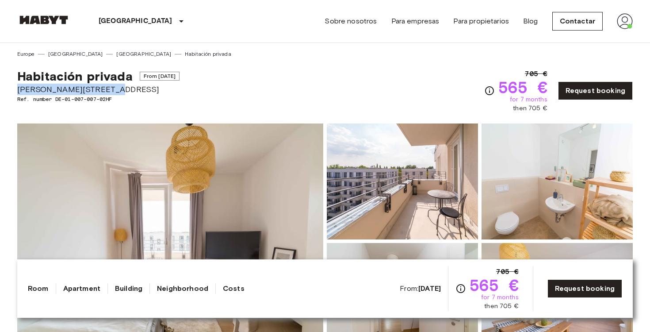
drag, startPoint x: 100, startPoint y: 87, endPoint x: 16, endPoint y: 89, distance: 84.1
copy span "[PERSON_NAME][STREET_ADDRESS]"
click at [461, 65] on div "Habitación privada From [DATE][STREET_ADDRESS][PERSON_NAME]. number DE-01-007-0…" at bounding box center [325, 85] width 616 height 55
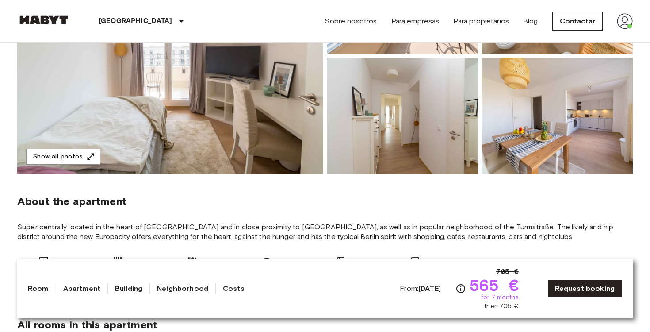
scroll to position [187, 0]
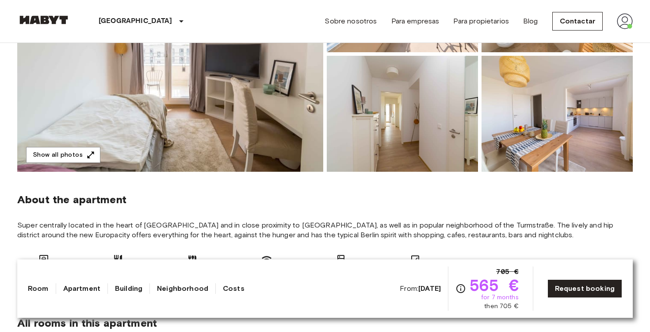
click at [419, 157] on img at bounding box center [402, 114] width 151 height 116
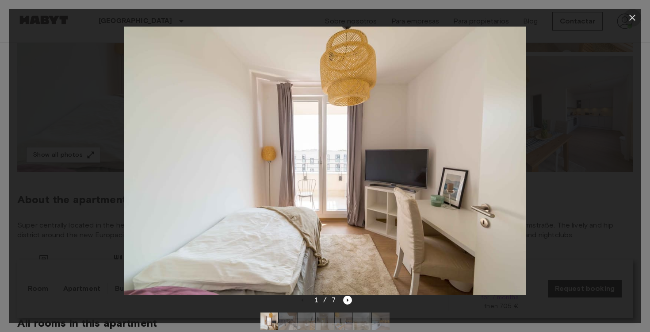
click at [634, 18] on icon "button" at bounding box center [632, 17] width 11 height 11
